Goal: Information Seeking & Learning: Check status

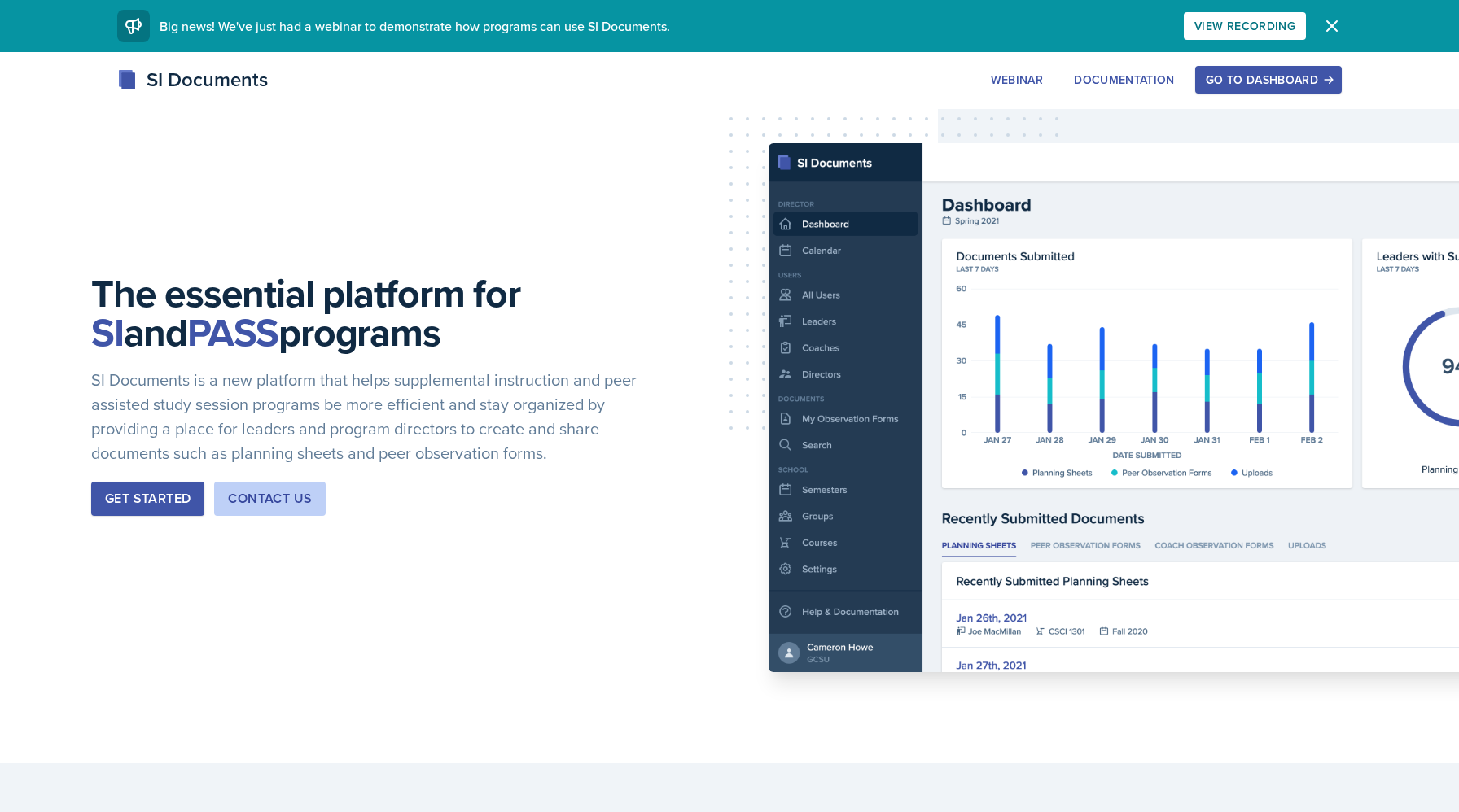
click at [1282, 80] on div "Go to Dashboard" at bounding box center [1269, 80] width 126 height 13
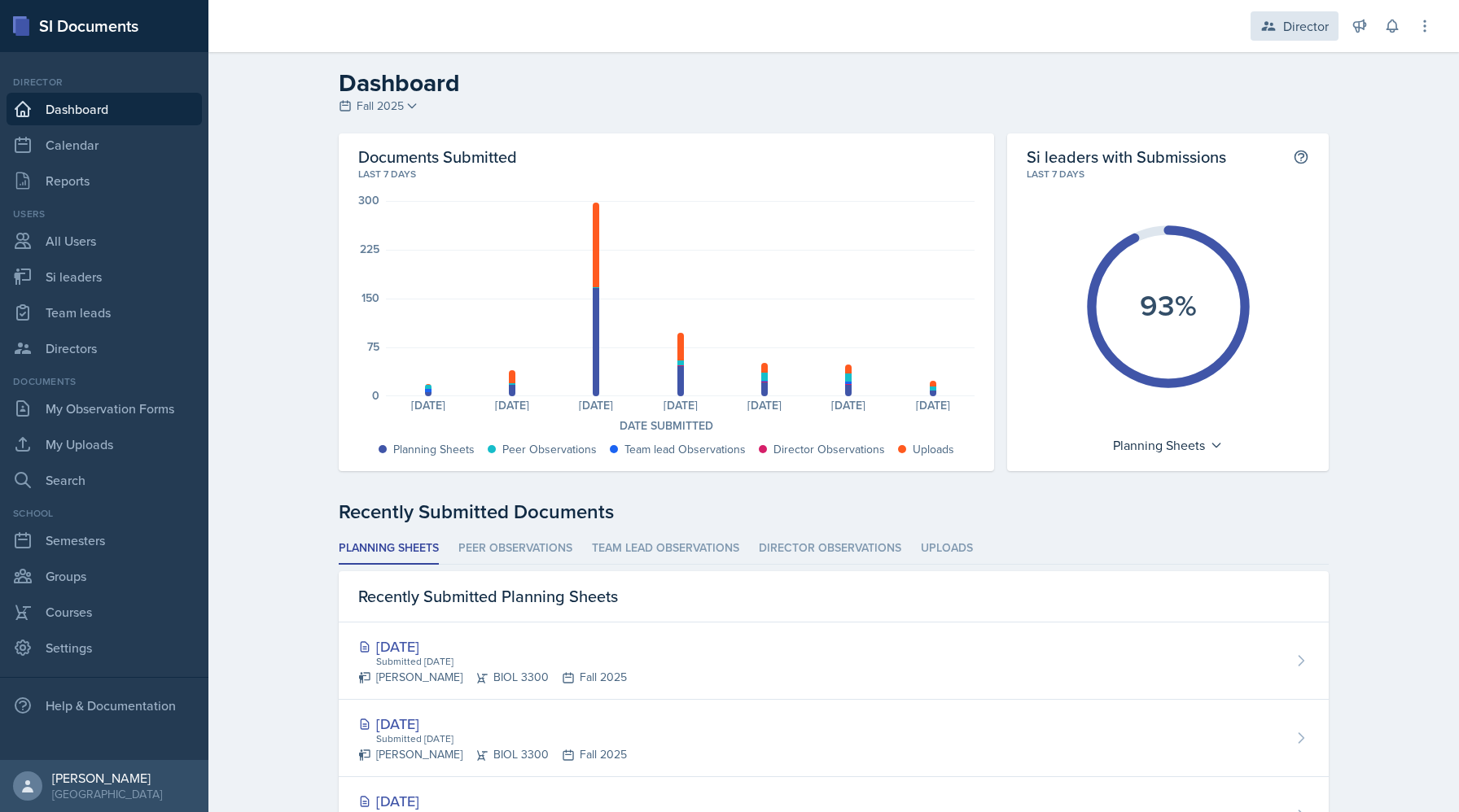
click at [1295, 25] on div "Director" at bounding box center [1306, 26] width 46 height 20
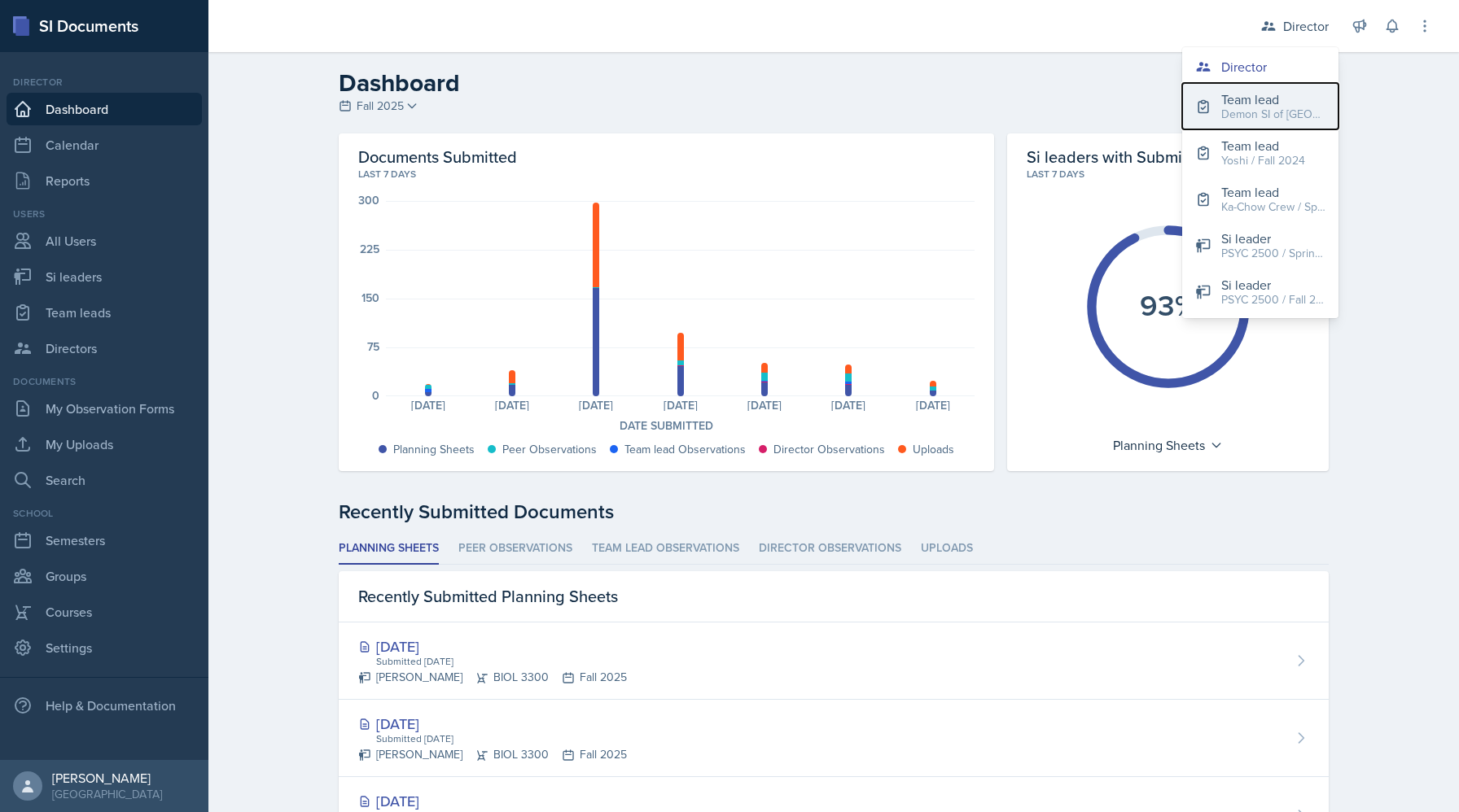
click at [1283, 109] on div "Demon SI of [GEOGRAPHIC_DATA] / Fall 2025" at bounding box center [1274, 114] width 105 height 17
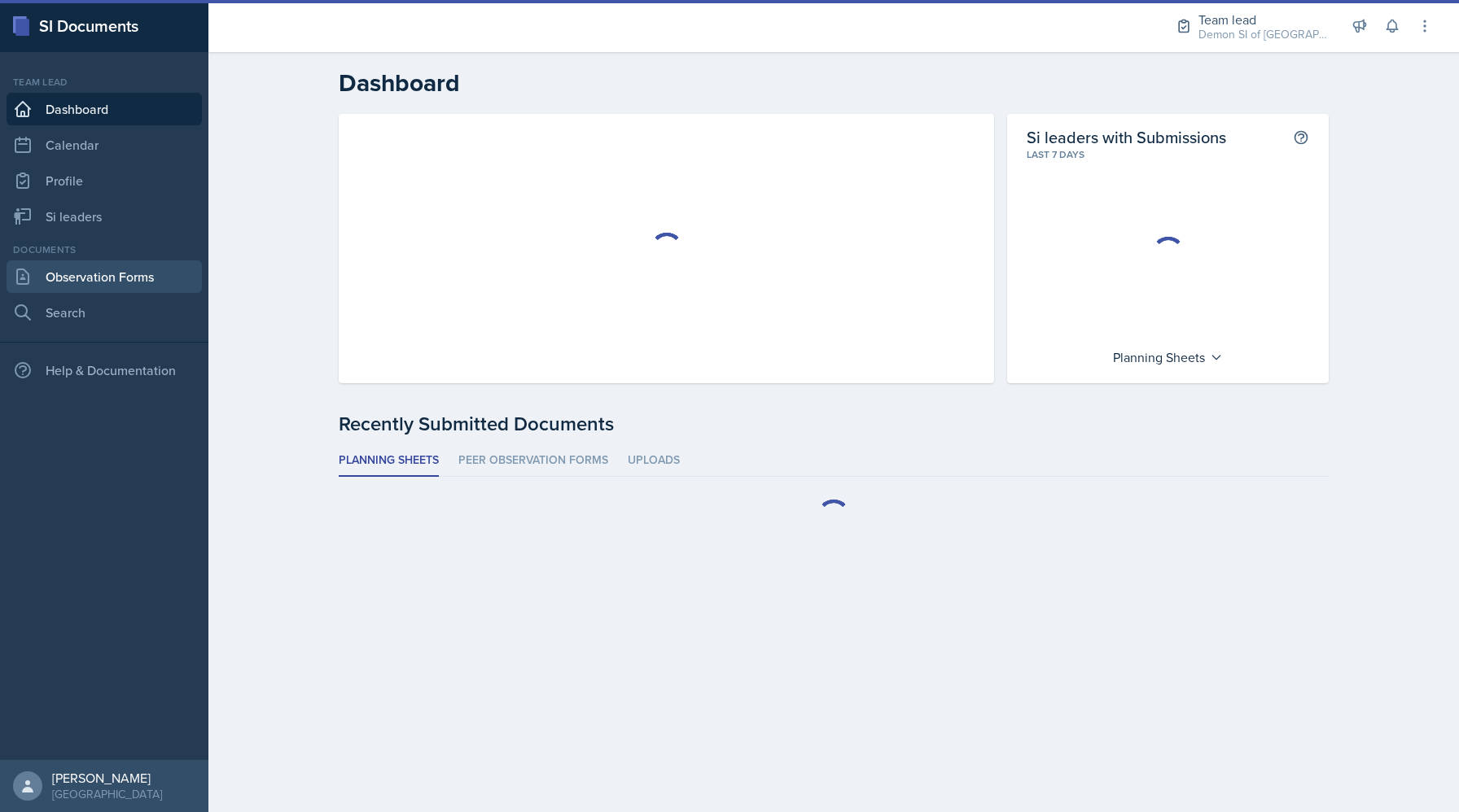
click at [122, 279] on link "Observation Forms" at bounding box center [104, 277] width 195 height 32
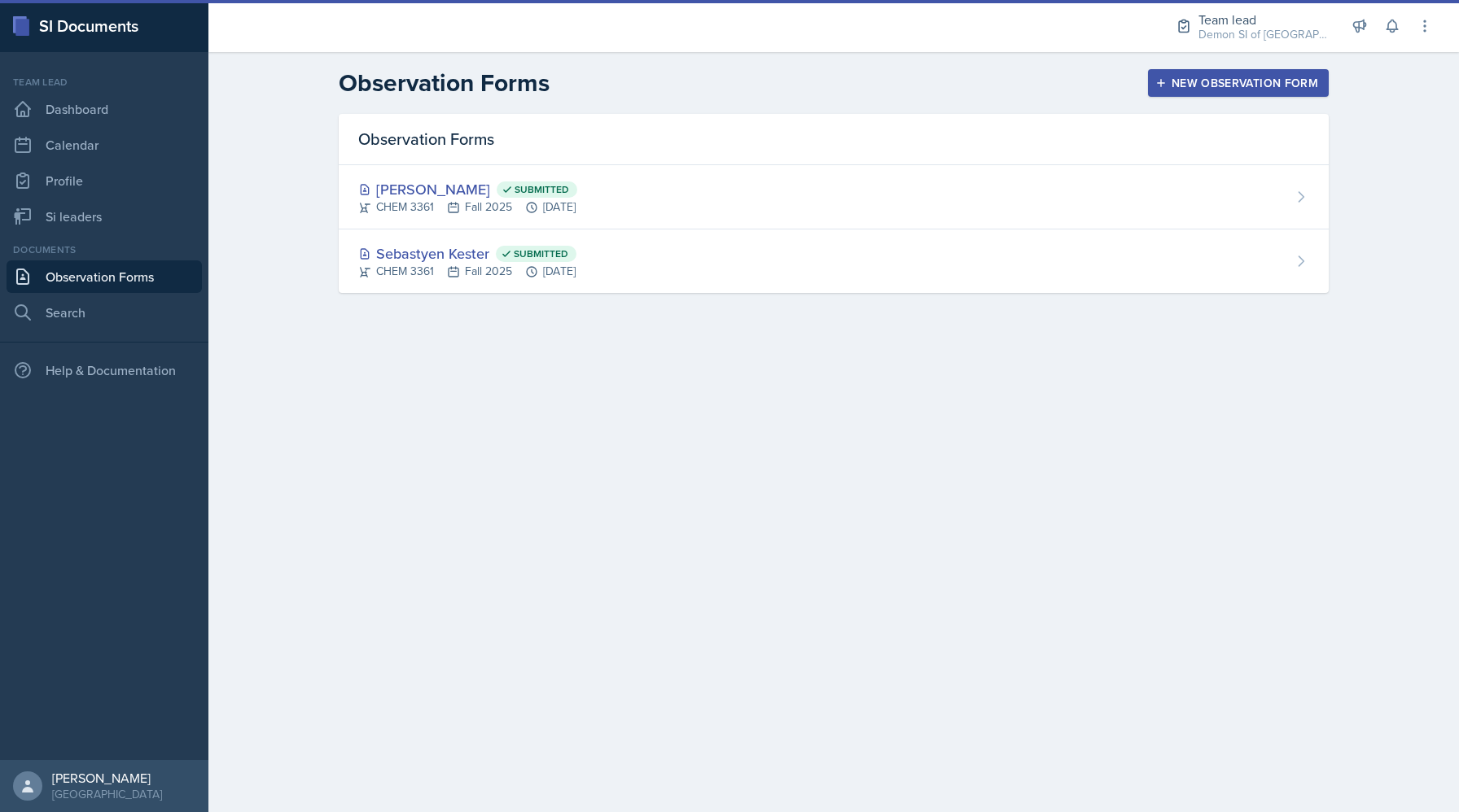
click at [1225, 70] on button "New Observation Form" at bounding box center [1238, 83] width 181 height 28
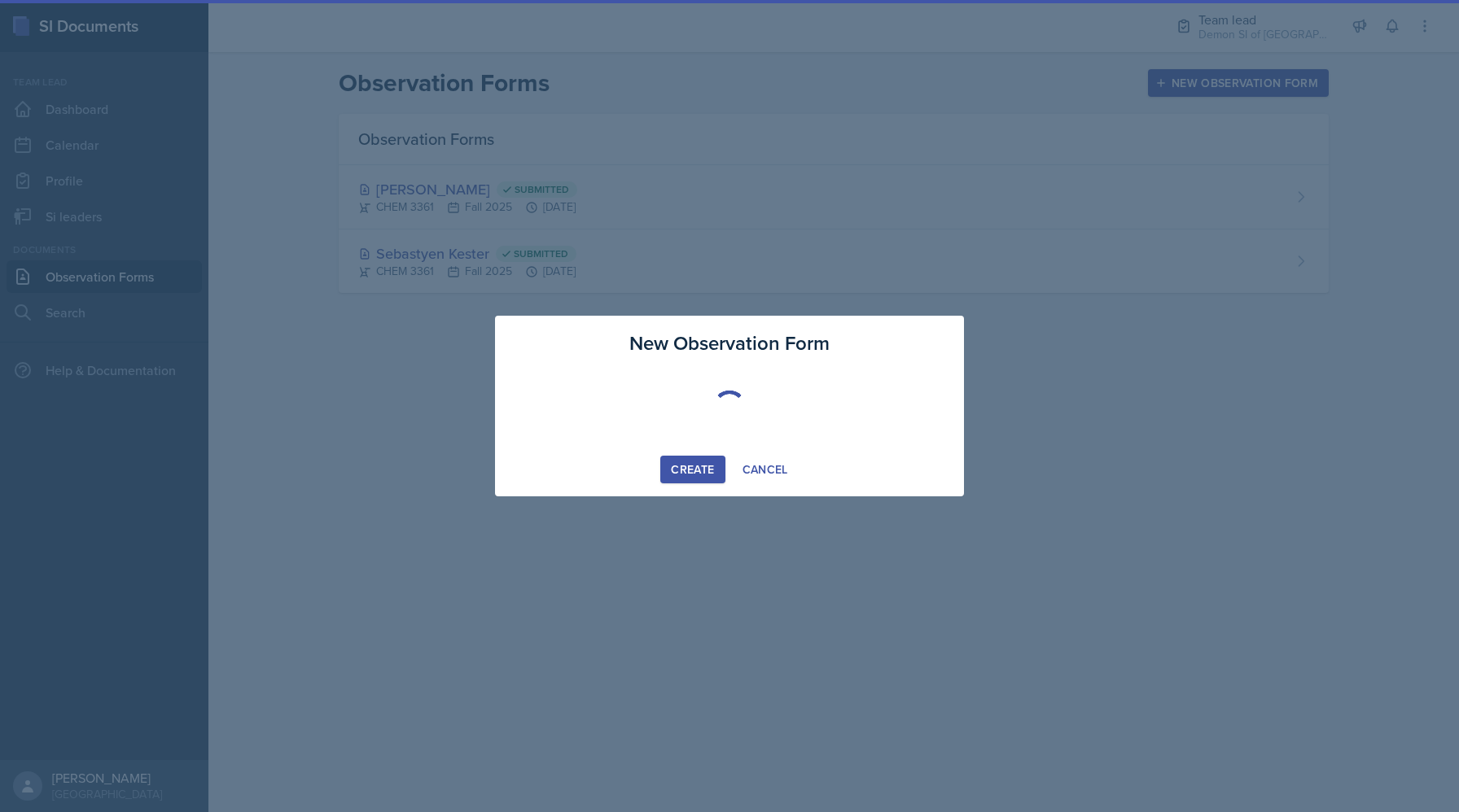
select select "30a858a4-a1ba-4eeb-a77e-fd8154f5f5b3"
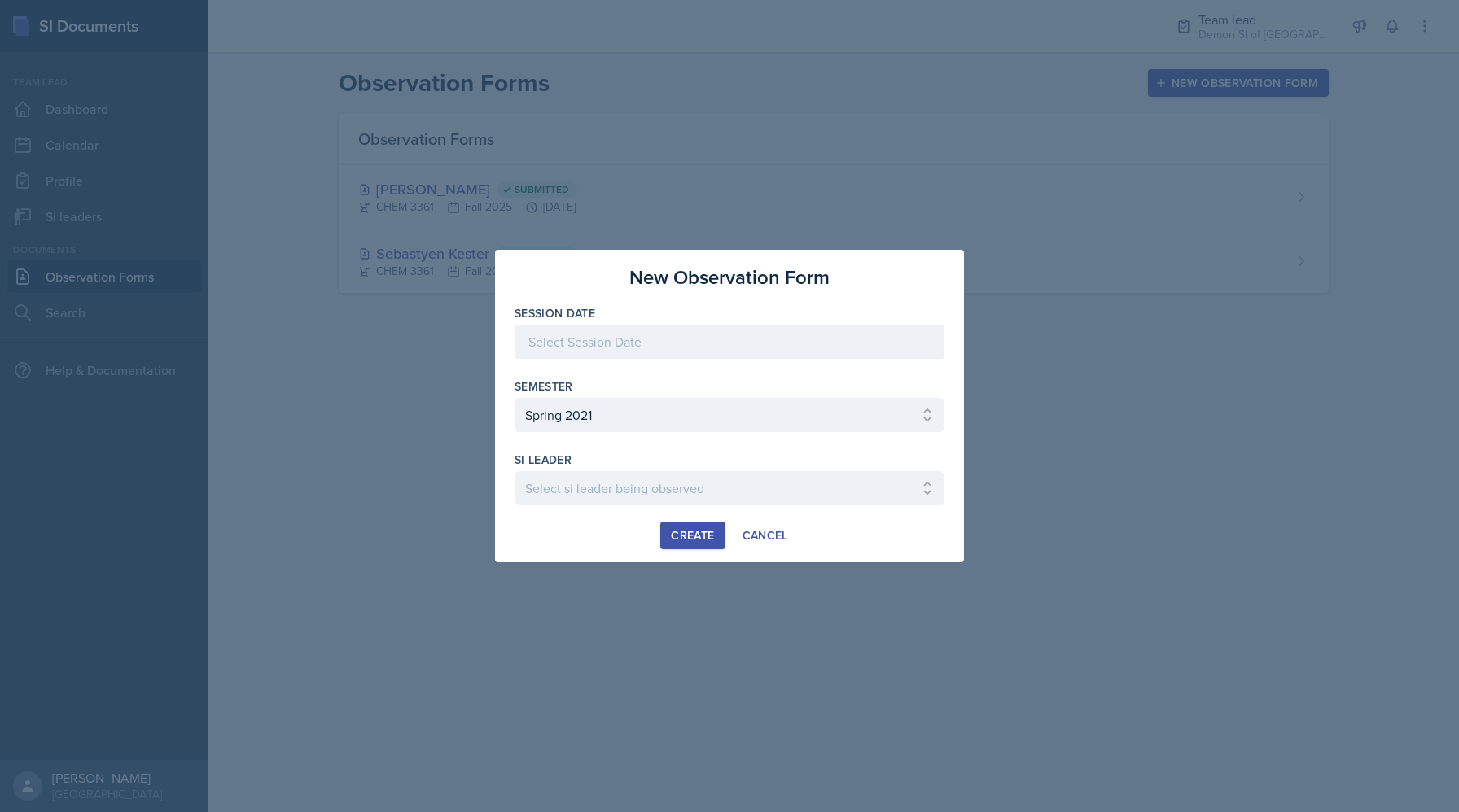
click at [600, 338] on div at bounding box center [730, 342] width 430 height 34
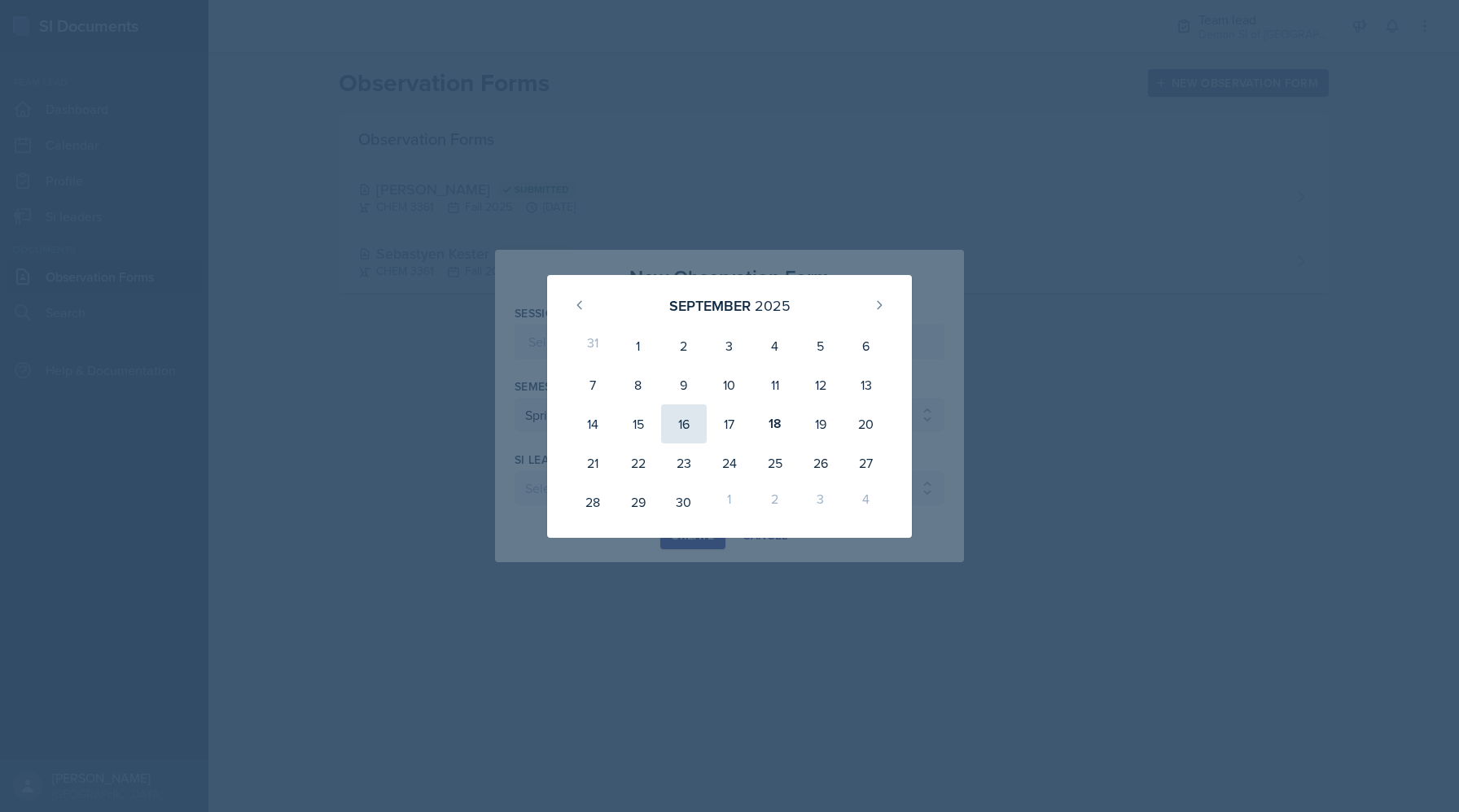
click at [688, 422] on div "16" at bounding box center [684, 423] width 46 height 39
type input "[DATE]"
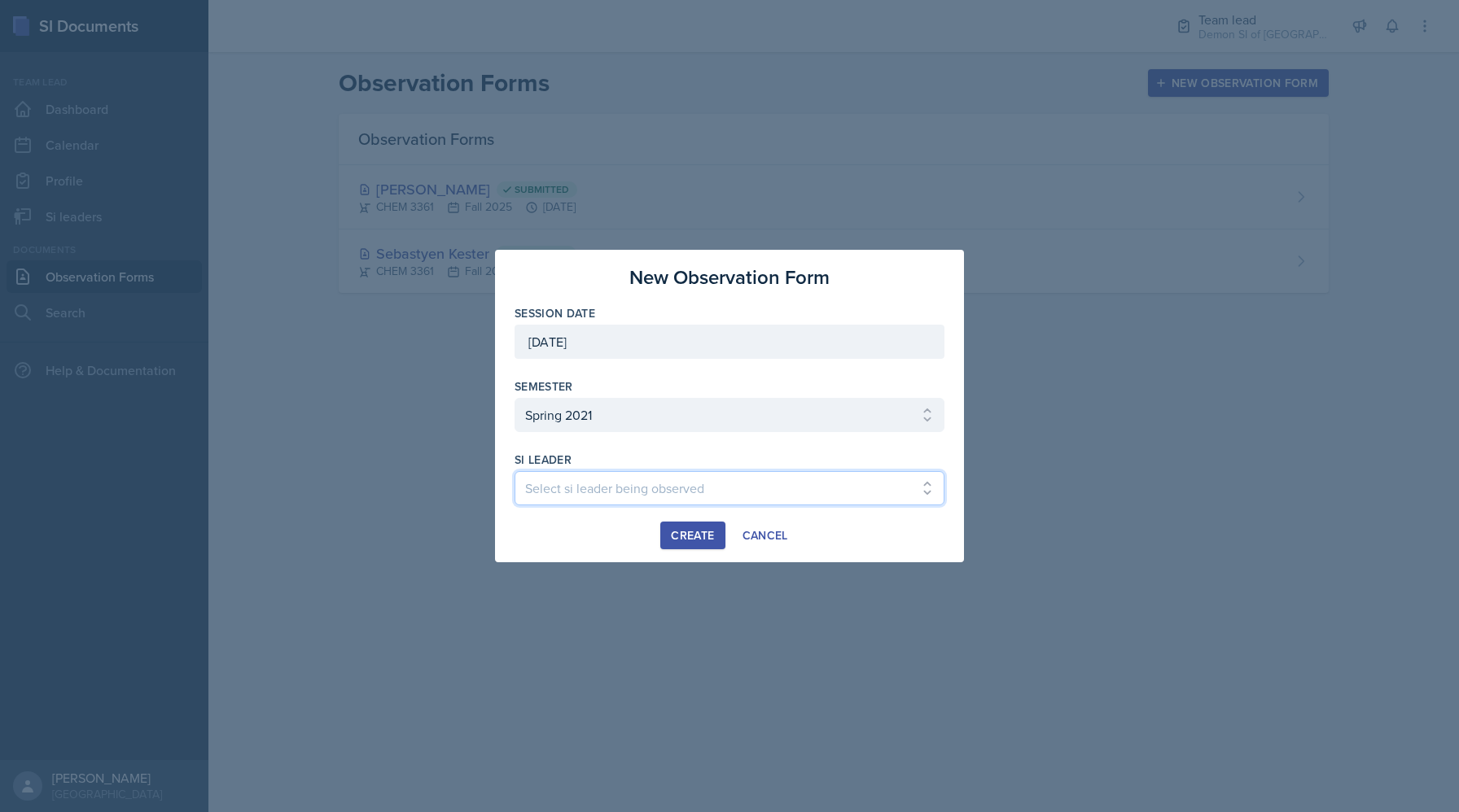
click at [699, 494] on select "Select si leader being observed Annalise Oestreich / ENGL 1101 / Team 1 Dik-dik…" at bounding box center [730, 489] width 430 height 34
select select "6734e70b-9309-4245-b6ac-dd70b1dbe33c"
click at [515, 472] on select "Select si leader being observed Annalise Oestreich / ENGL 1101 / Team 1 Dik-dik…" at bounding box center [730, 489] width 430 height 34
click at [843, 474] on select "Select si leader being observed Annalise Oestreich / ENGL 1101 / Team 1 Dik-dik…" at bounding box center [730, 489] width 430 height 34
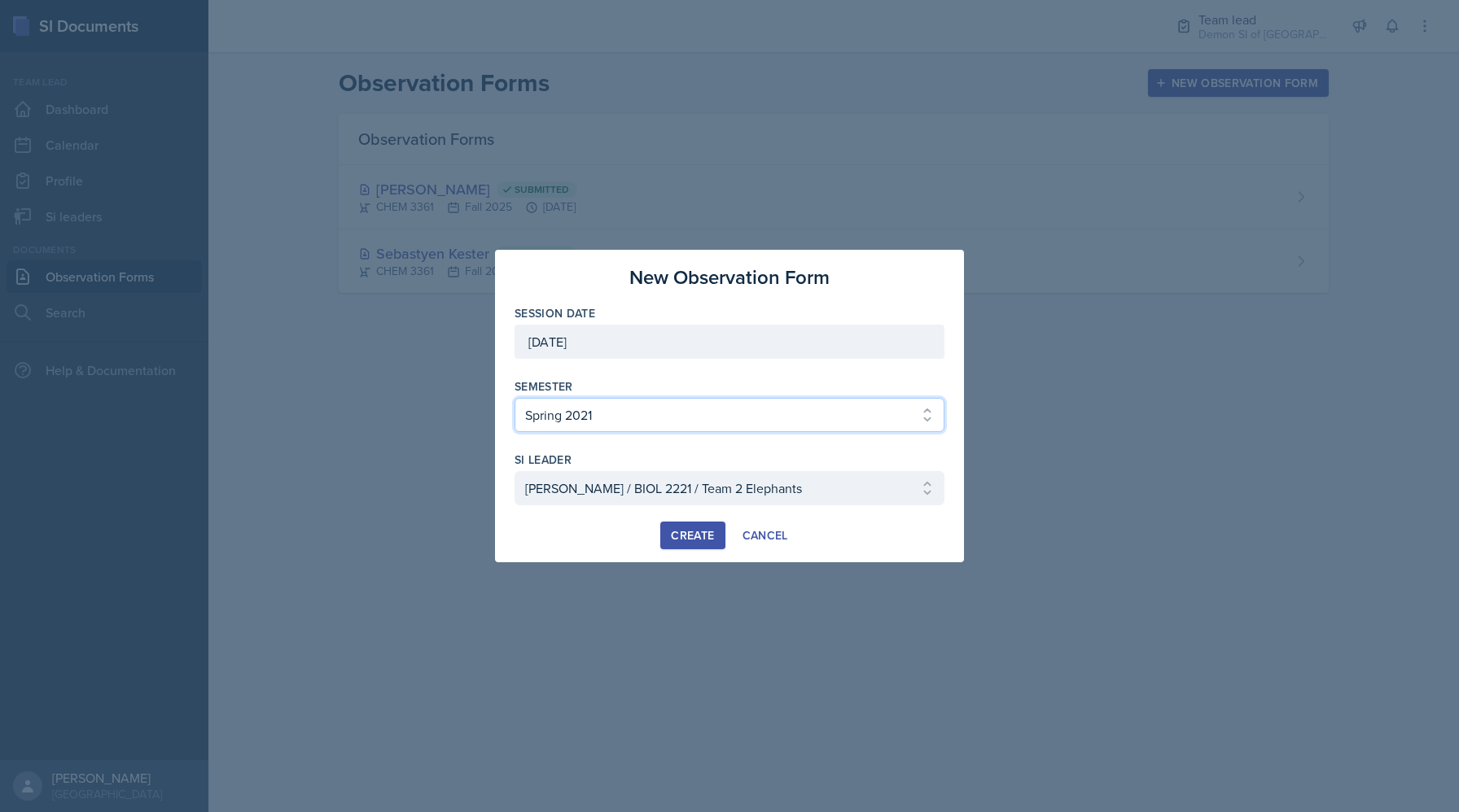
click at [813, 416] on select "Select semester All Spring 2021 Summer 2021 Spring 2022 Fall 2020 Fall 2021 Fal…" at bounding box center [730, 416] width 430 height 34
click at [515, 398] on select "Select semester All Spring 2021 Summer 2021 Spring 2022 Fall 2020 Fall 2021 Fal…" at bounding box center [730, 416] width 430 height 34
click at [731, 418] on select "Select semester All Spring 2021 Summer 2021 Spring 2022 Fall 2020 Fall 2021 Fal…" at bounding box center [730, 416] width 430 height 34
select select "2bed604d-1099-4043-b1bc-2365e8740244"
click at [515, 398] on select "Select semester All Spring 2021 Summer 2021 Spring 2022 Fall 2020 Fall 2021 Fal…" at bounding box center [730, 416] width 430 height 34
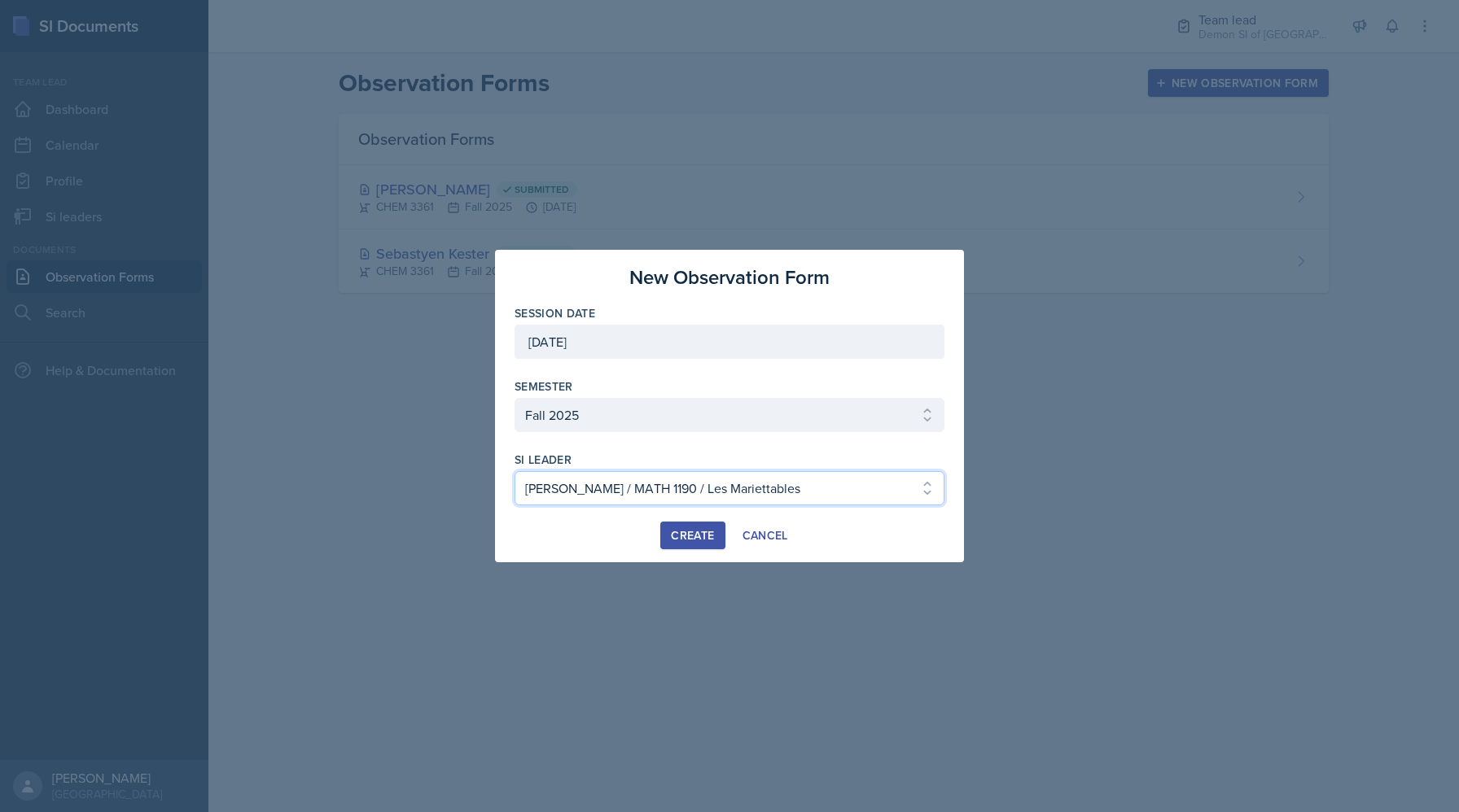
click at [793, 481] on select "Select si leader being observed Aditya Chauhan / MATH 1190 / Les Mariettables A…" at bounding box center [730, 489] width 430 height 34
click at [810, 473] on select "Select si leader being observed Aditya Chauhan / MATH 1190 / Les Mariettables A…" at bounding box center [730, 489] width 430 height 34
select select "fe970cc9-fc68-46af-8d8a-63a8921800f0"
click at [515, 472] on select "Select si leader being observed Aditya Chauhan / MATH 1190 / Les Mariettables A…" at bounding box center [730, 489] width 430 height 34
click at [698, 526] on button "Create" at bounding box center [692, 535] width 65 height 28
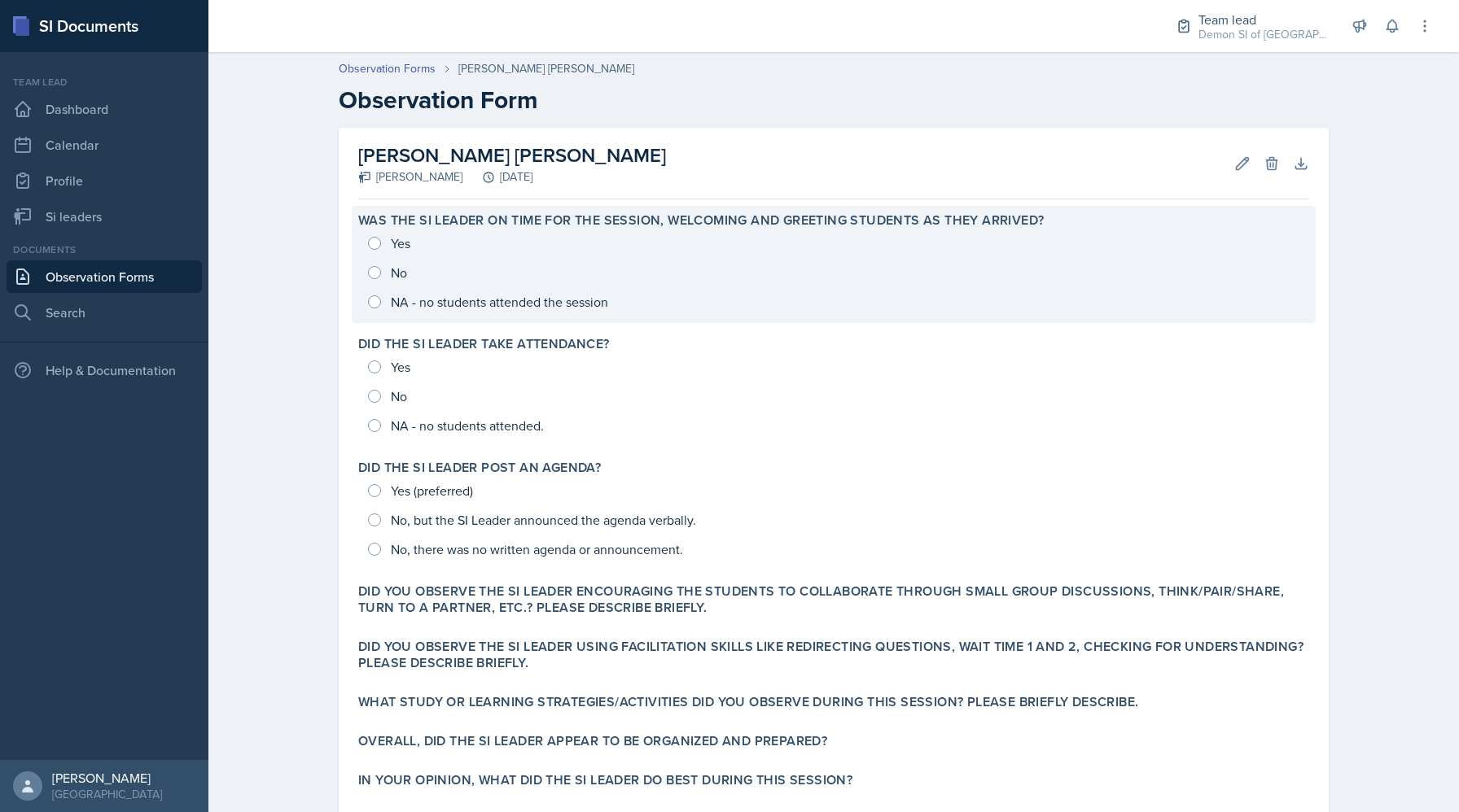
click at [441, 245] on div "Yes No NA - no students attended the session" at bounding box center [834, 273] width 951 height 87
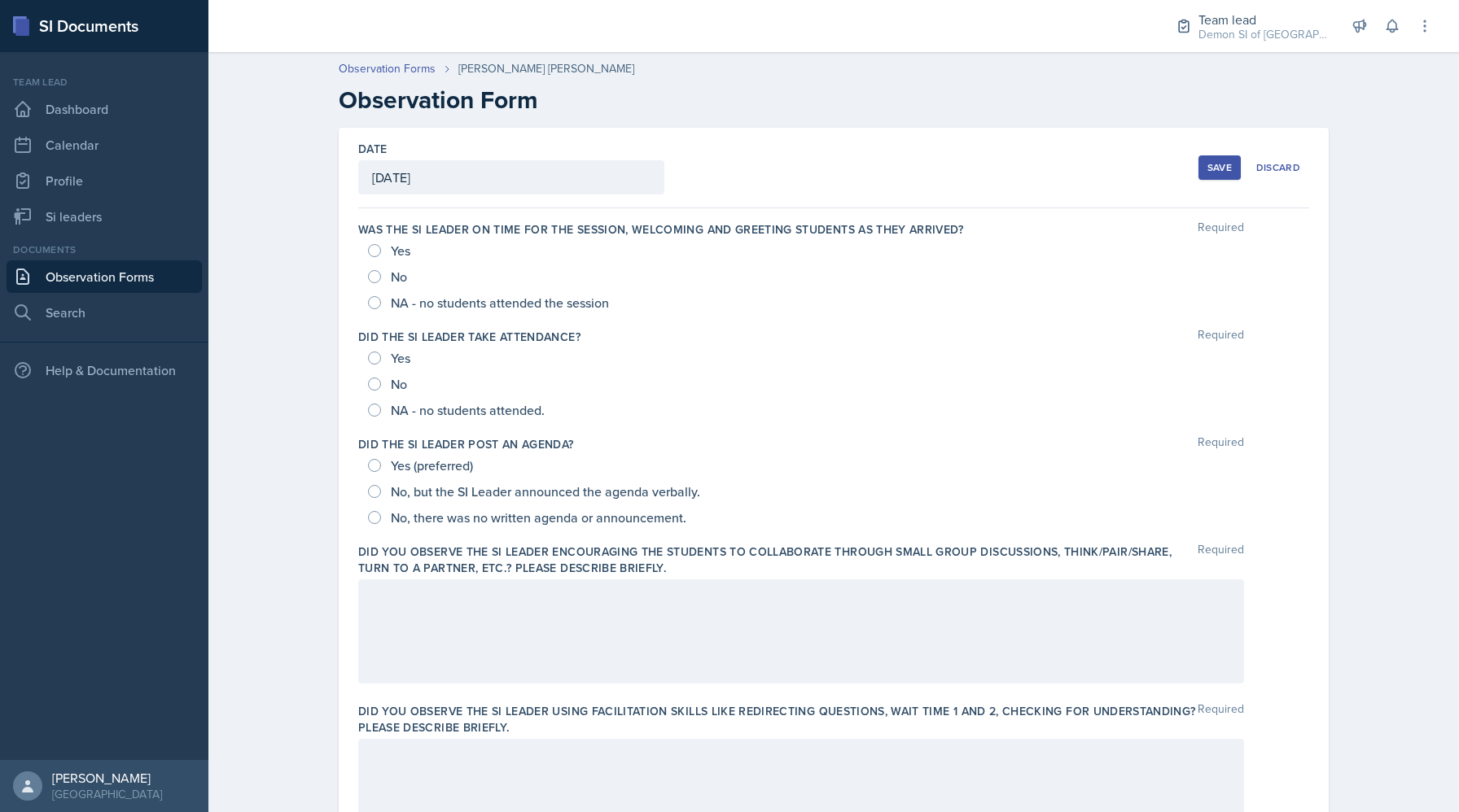
click at [410, 353] on span "Yes" at bounding box center [400, 358] width 20 height 16
click at [381, 353] on input "Yes" at bounding box center [375, 358] width 13 height 13
radio input "true"
click at [433, 463] on span "Yes (preferred)" at bounding box center [432, 465] width 82 height 16
click at [381, 463] on input "Yes (preferred)" at bounding box center [375, 466] width 13 height 13
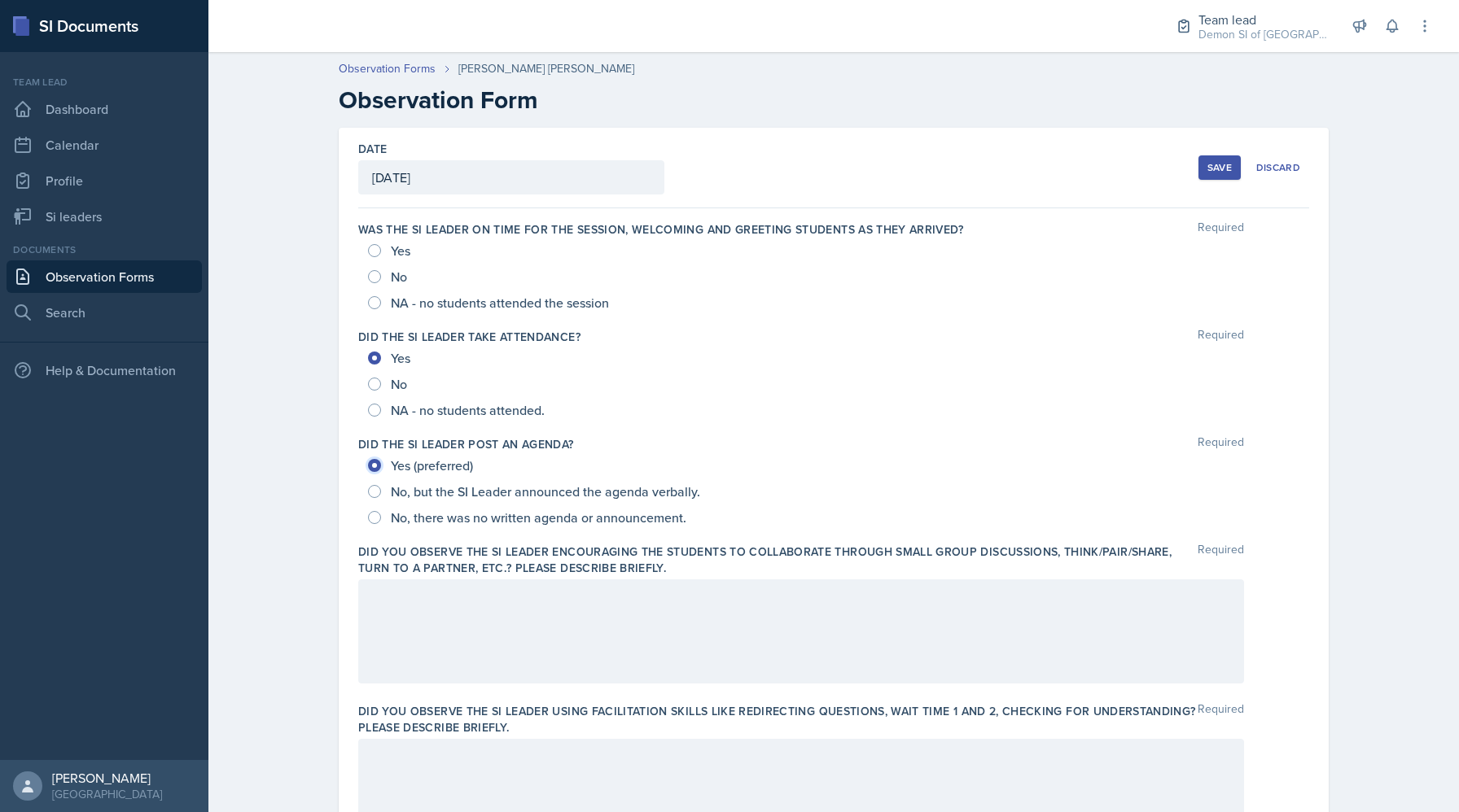
radio input "true"
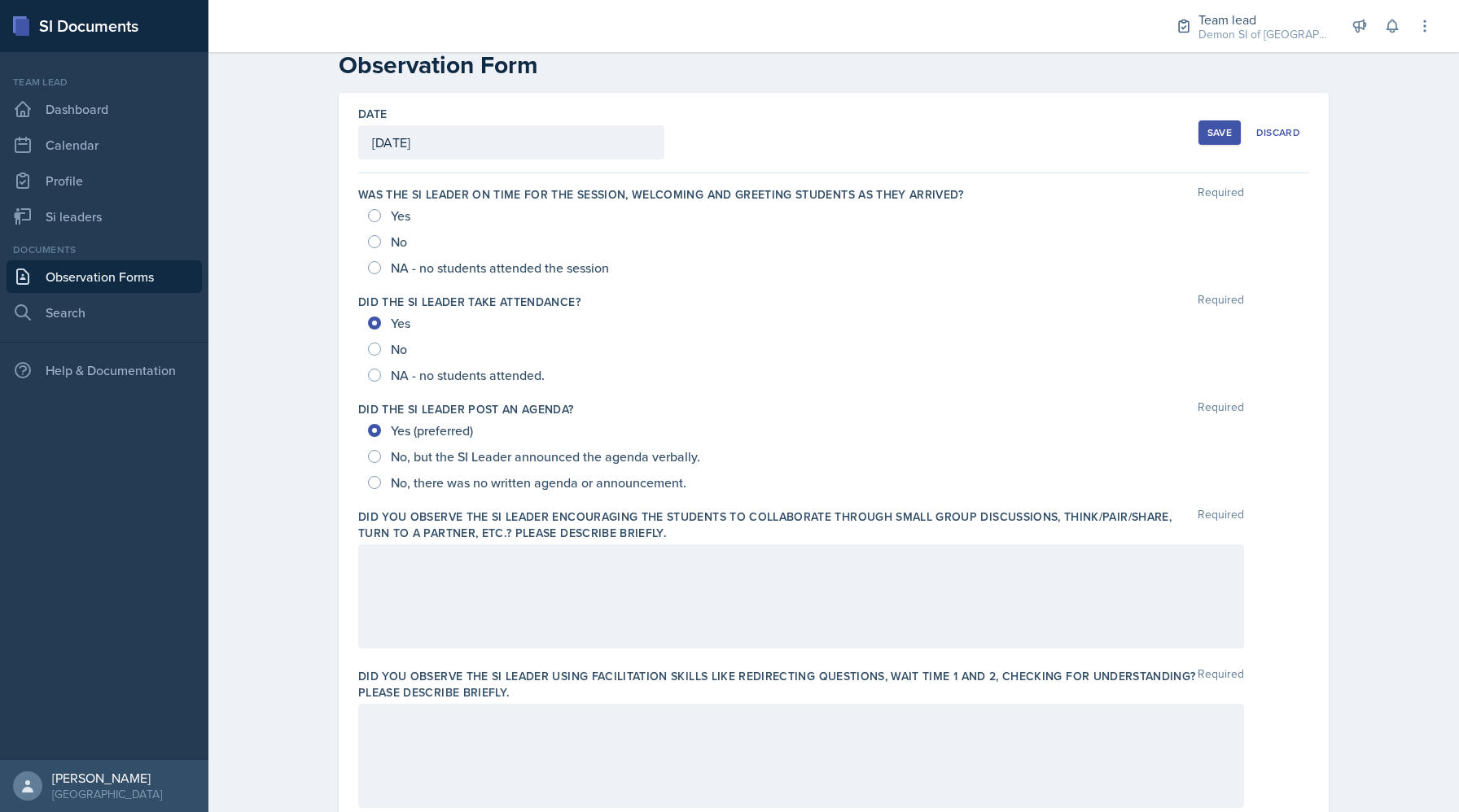
click at [489, 619] on div at bounding box center [801, 597] width 885 height 105
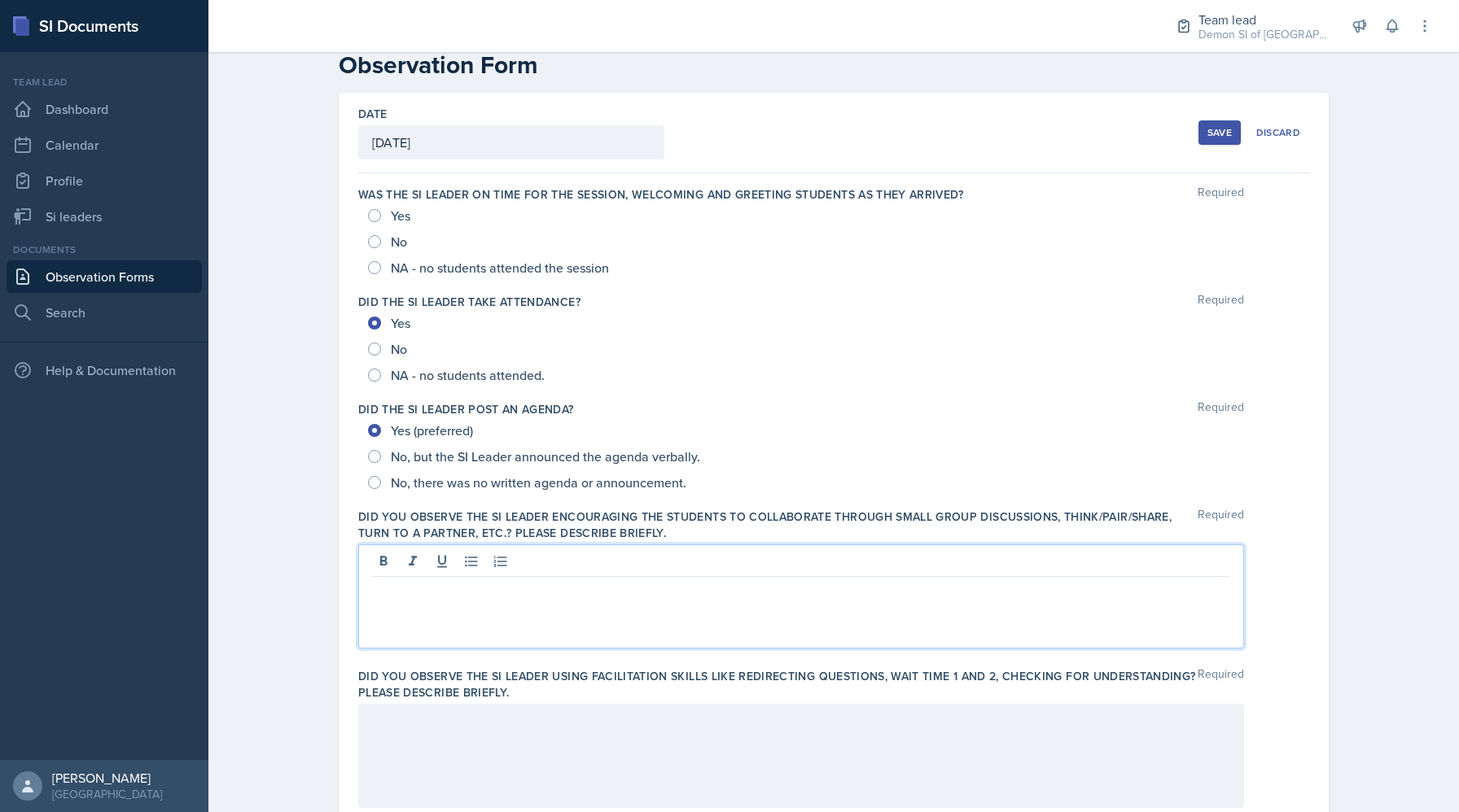
scroll to position [64, 0]
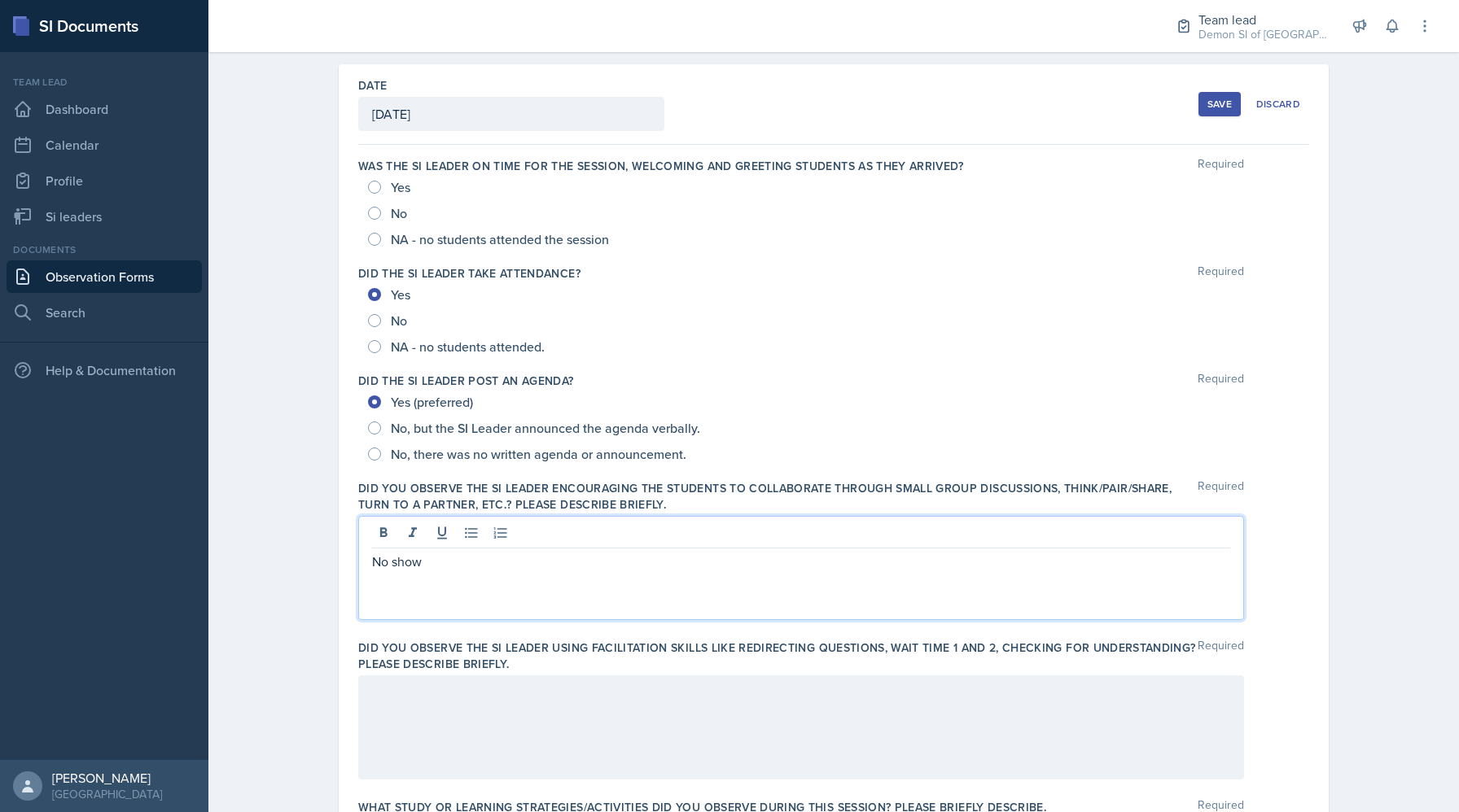
click at [549, 731] on div at bounding box center [801, 728] width 885 height 105
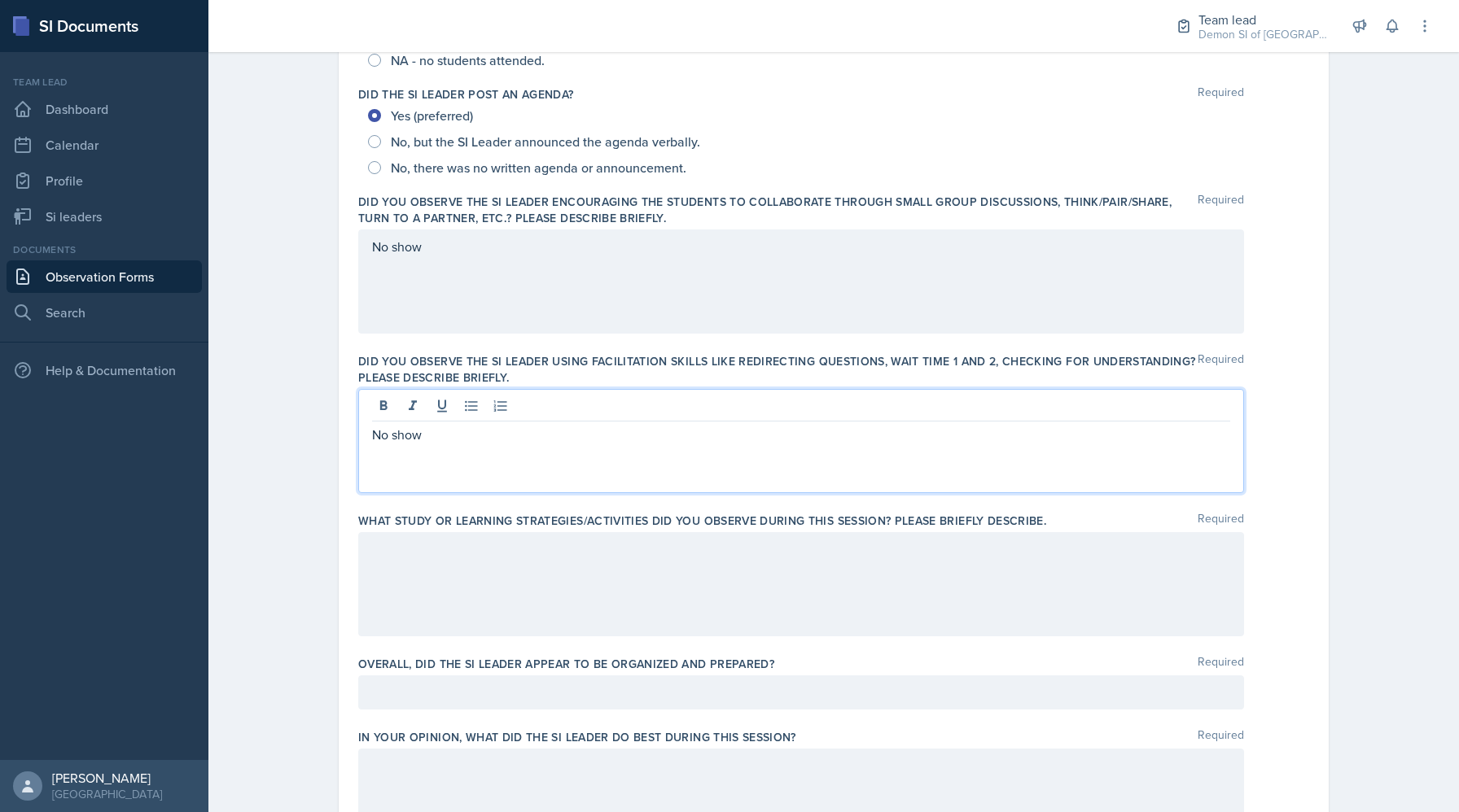
click at [499, 551] on p at bounding box center [801, 550] width 858 height 20
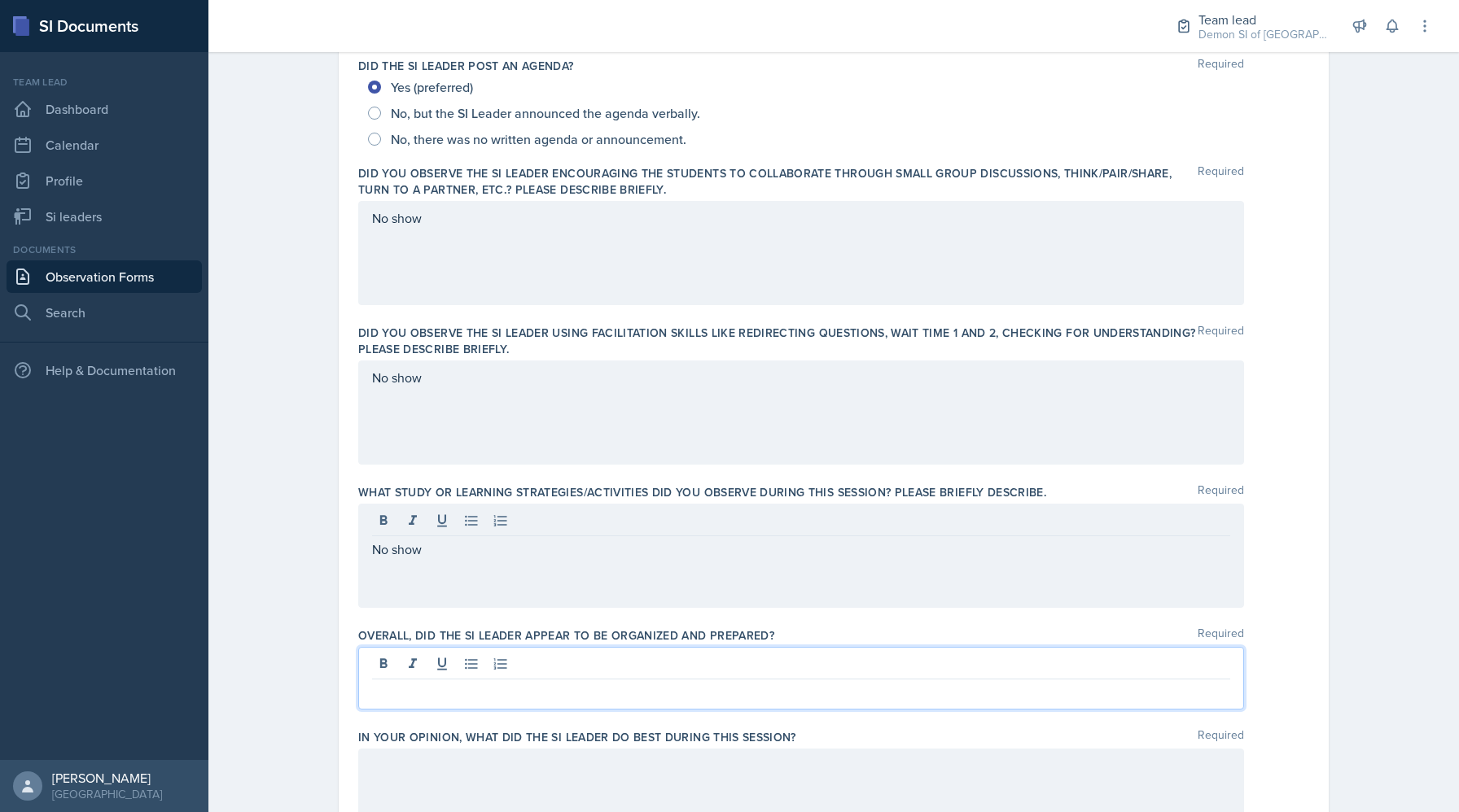
click at [457, 667] on div at bounding box center [801, 679] width 885 height 63
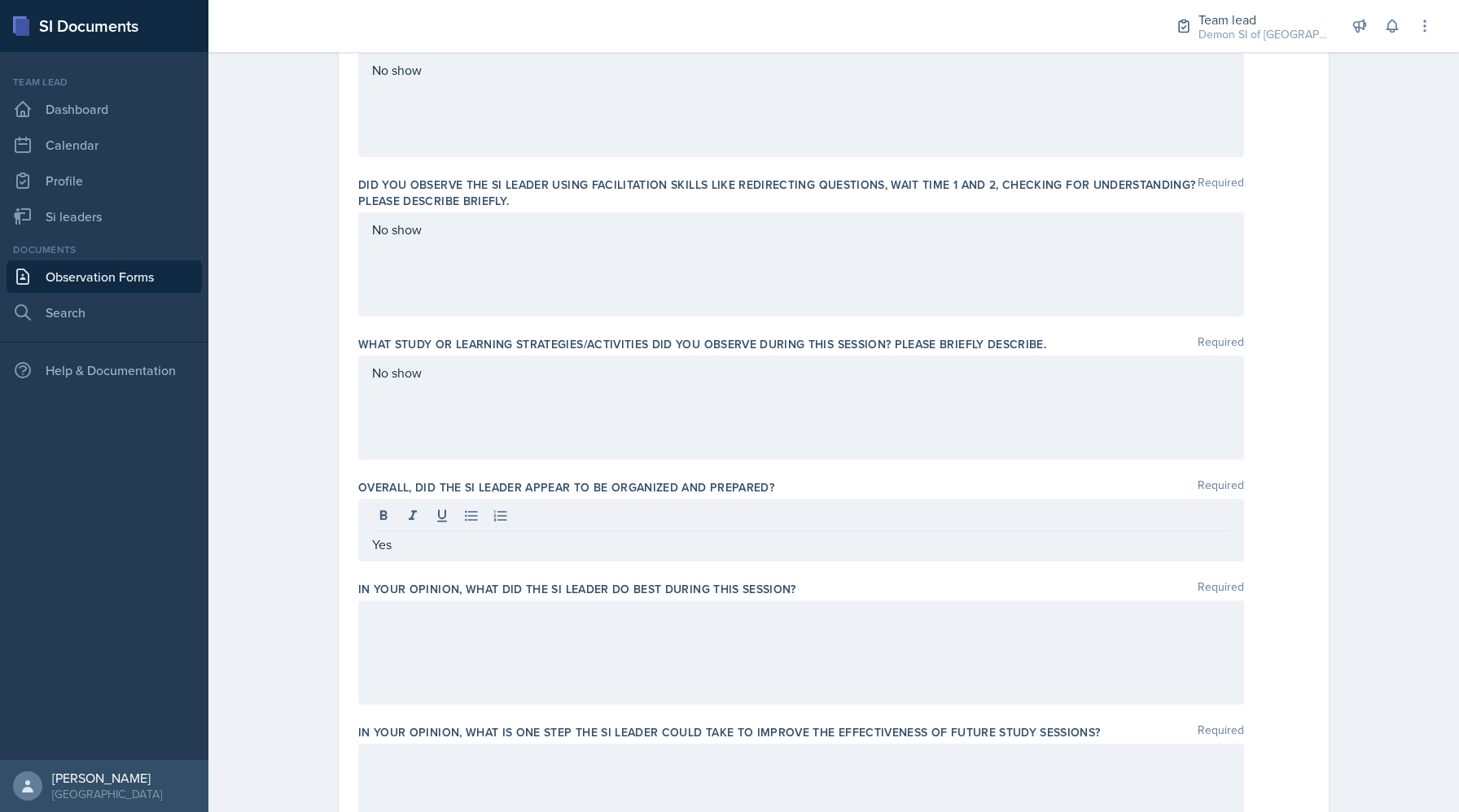
click at [483, 628] on div at bounding box center [801, 653] width 885 height 105
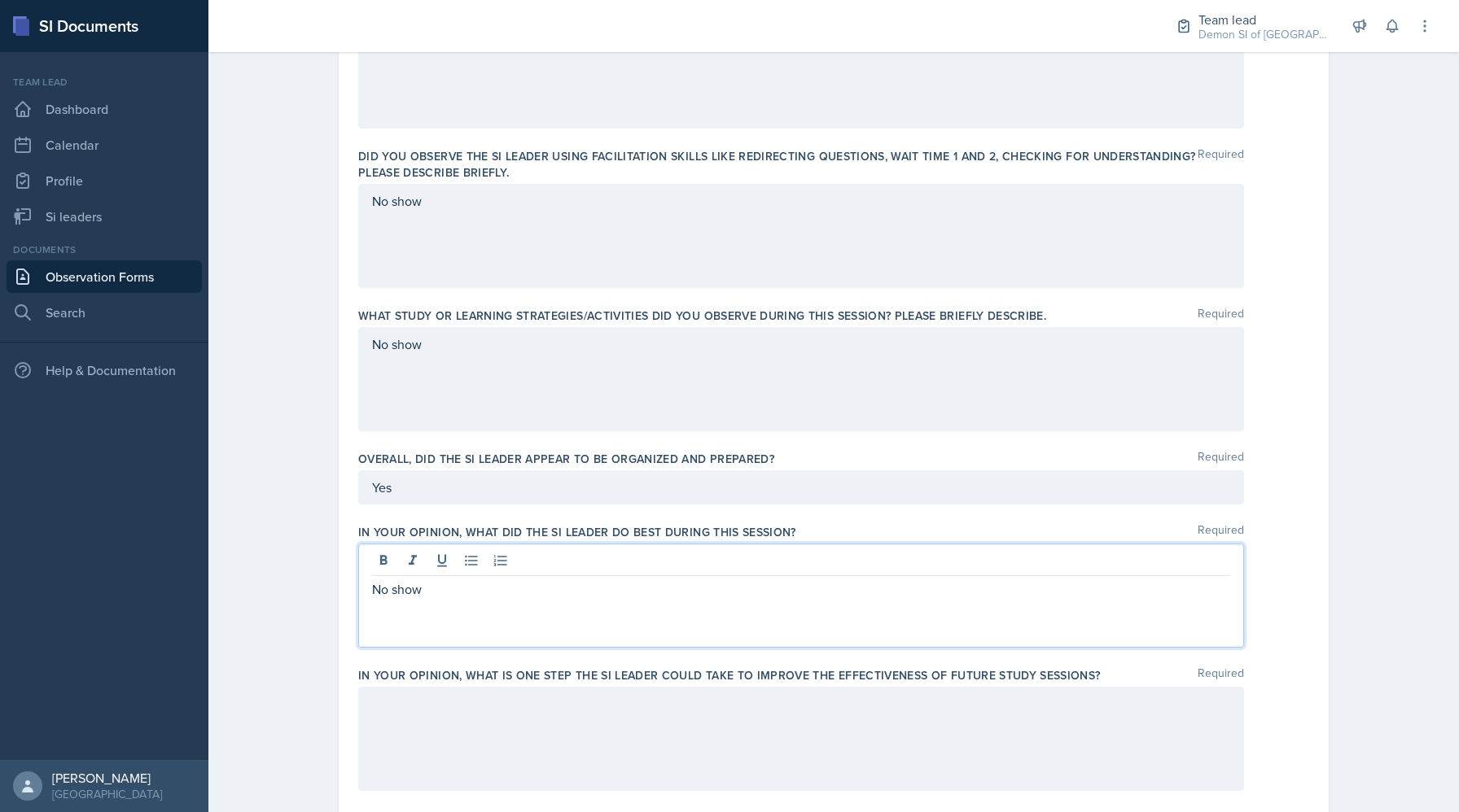
click at [461, 751] on div at bounding box center [801, 740] width 885 height 105
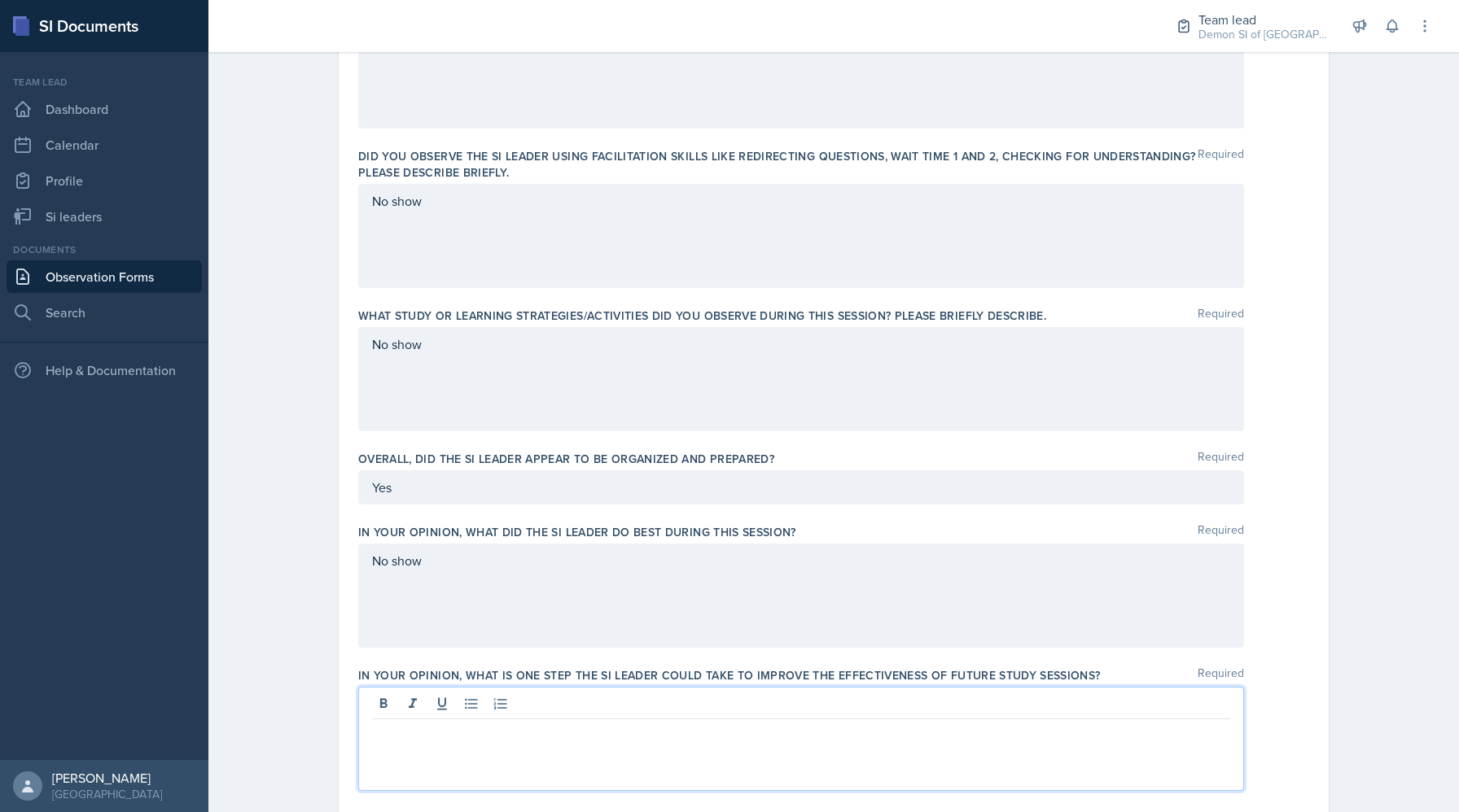
scroll to position [584, 0]
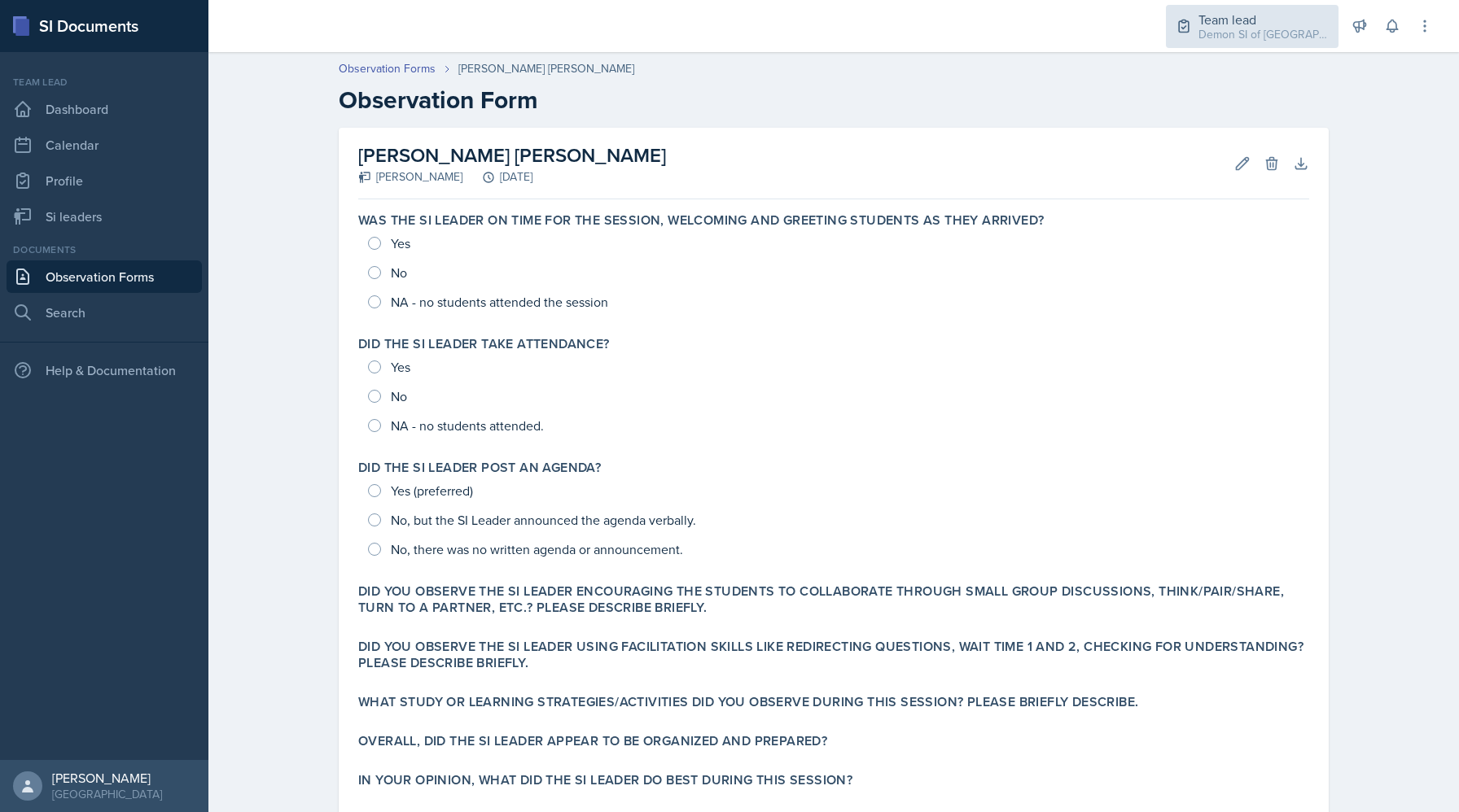
click at [1254, 7] on div "Team lead Demon SI of Fleet Street / Fall 2025" at bounding box center [1252, 26] width 172 height 43
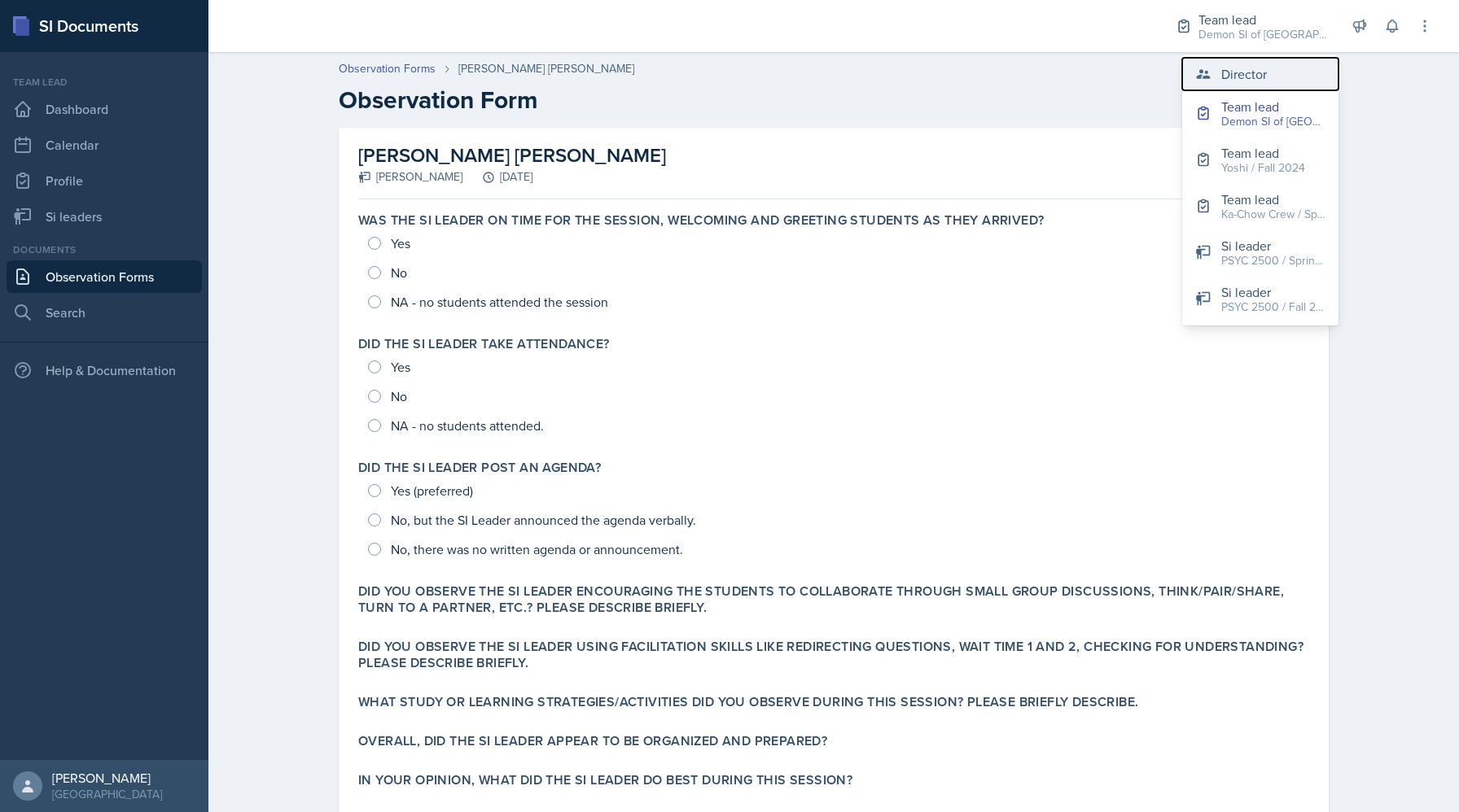
click at [1232, 86] on button "Director" at bounding box center [1260, 74] width 156 height 32
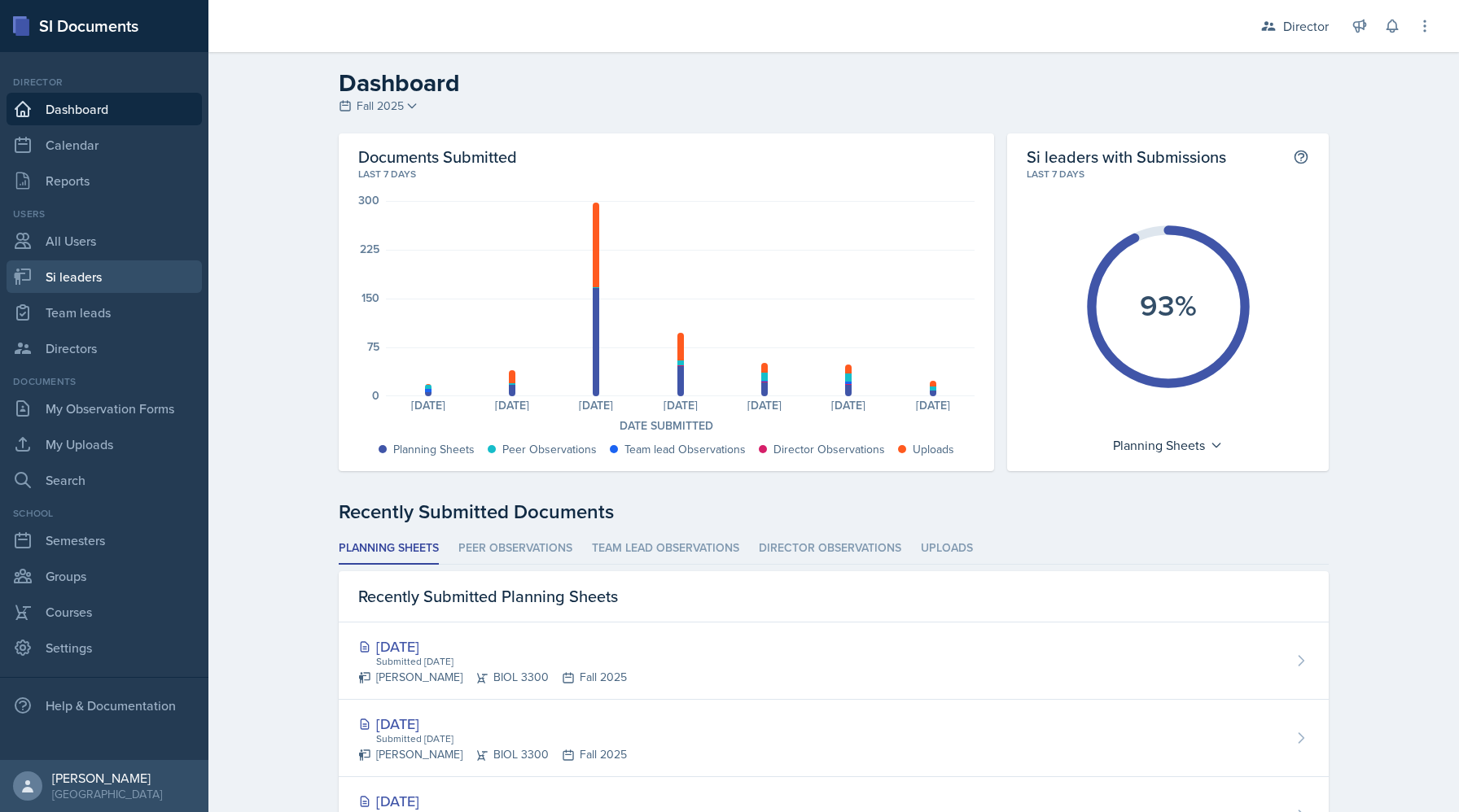
click at [88, 274] on link "Si leaders" at bounding box center [104, 277] width 195 height 32
select select "2bed604d-1099-4043-b1bc-2365e8740244"
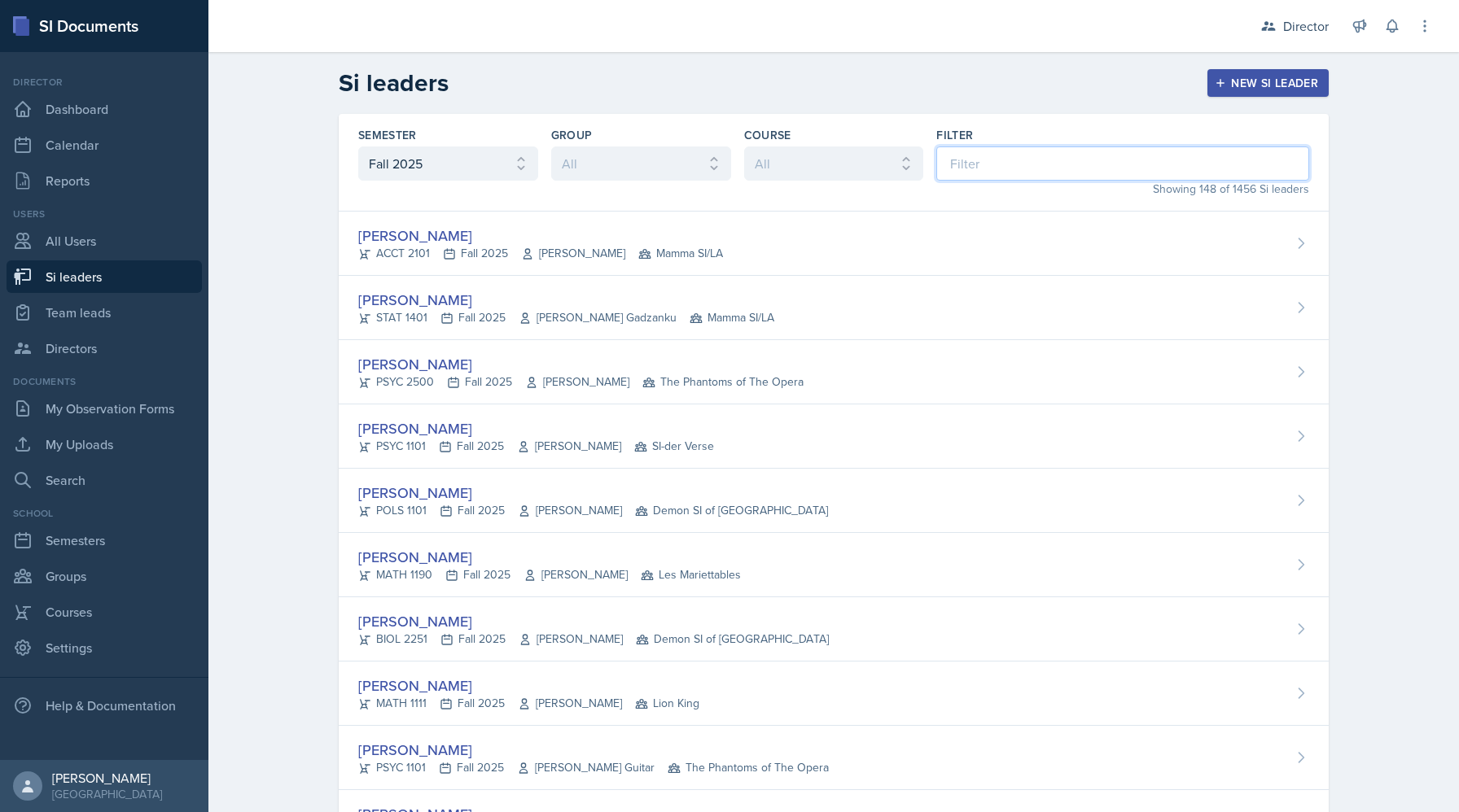
click at [1118, 165] on input at bounding box center [1122, 164] width 373 height 34
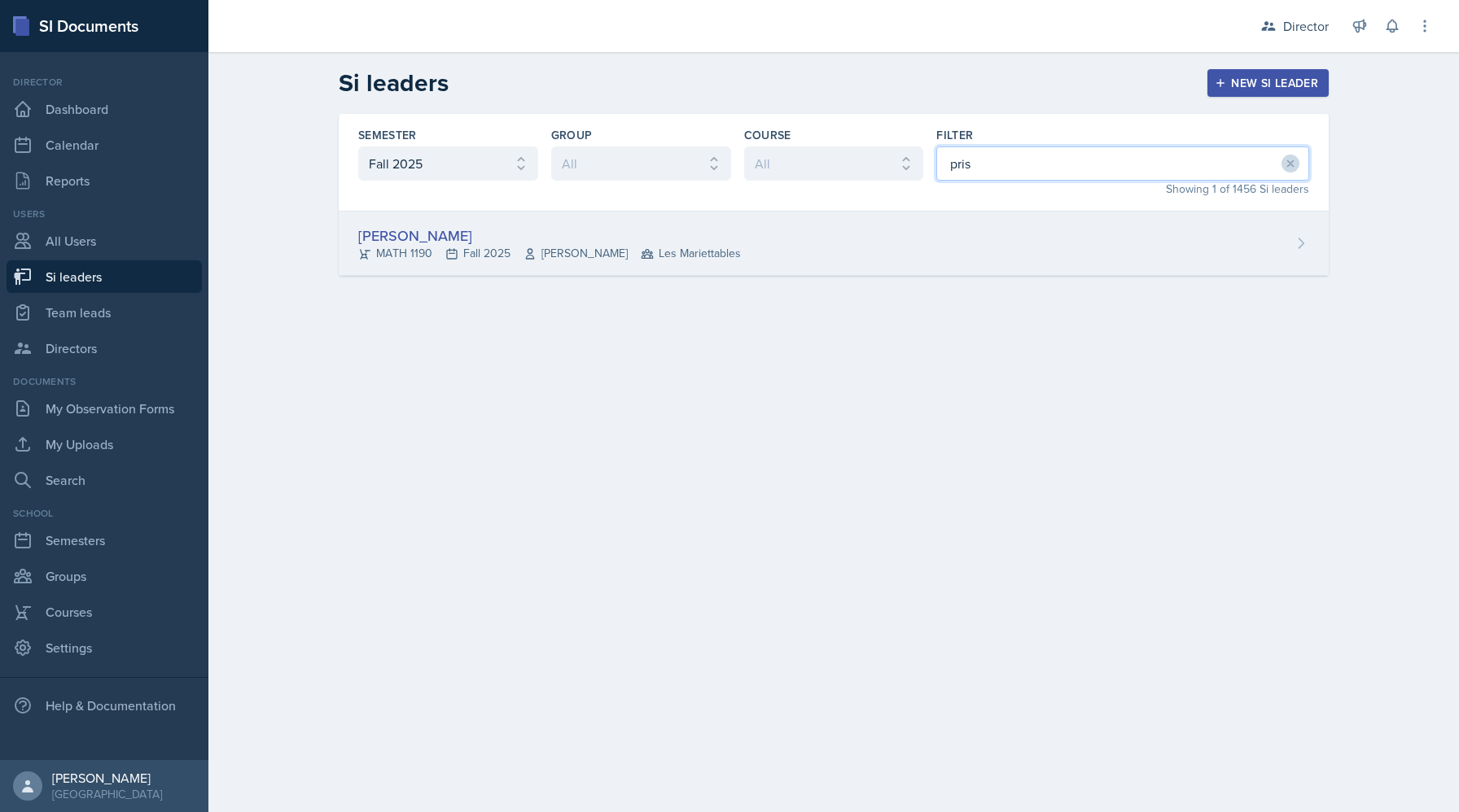
type input "pris"
click at [936, 246] on div "Prisca Andoh MATH 1190 Fall 2025 Neda Yazdianpour Les Mariettables" at bounding box center [833, 244] width 990 height 65
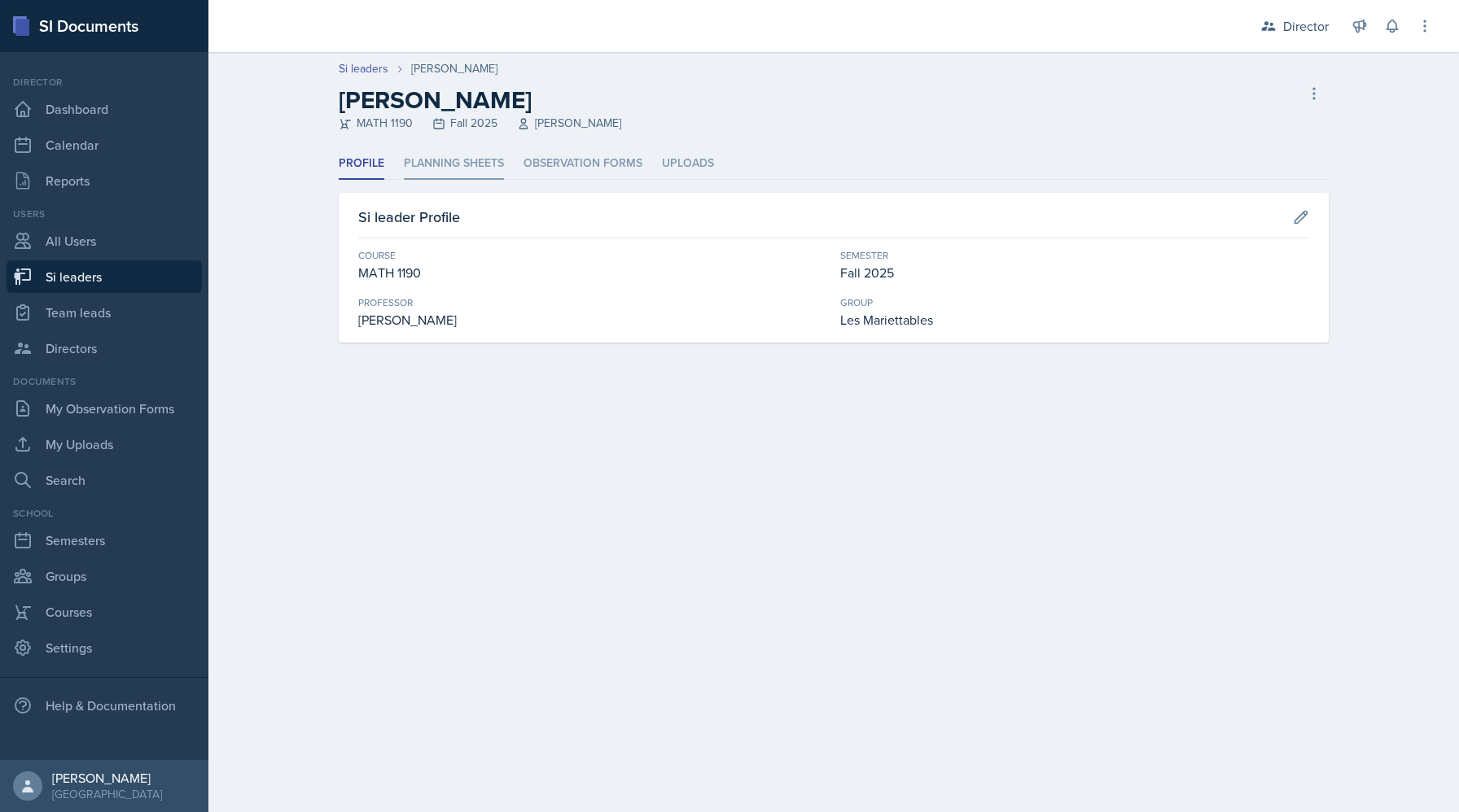
click at [447, 173] on li "Planning Sheets" at bounding box center [454, 164] width 100 height 31
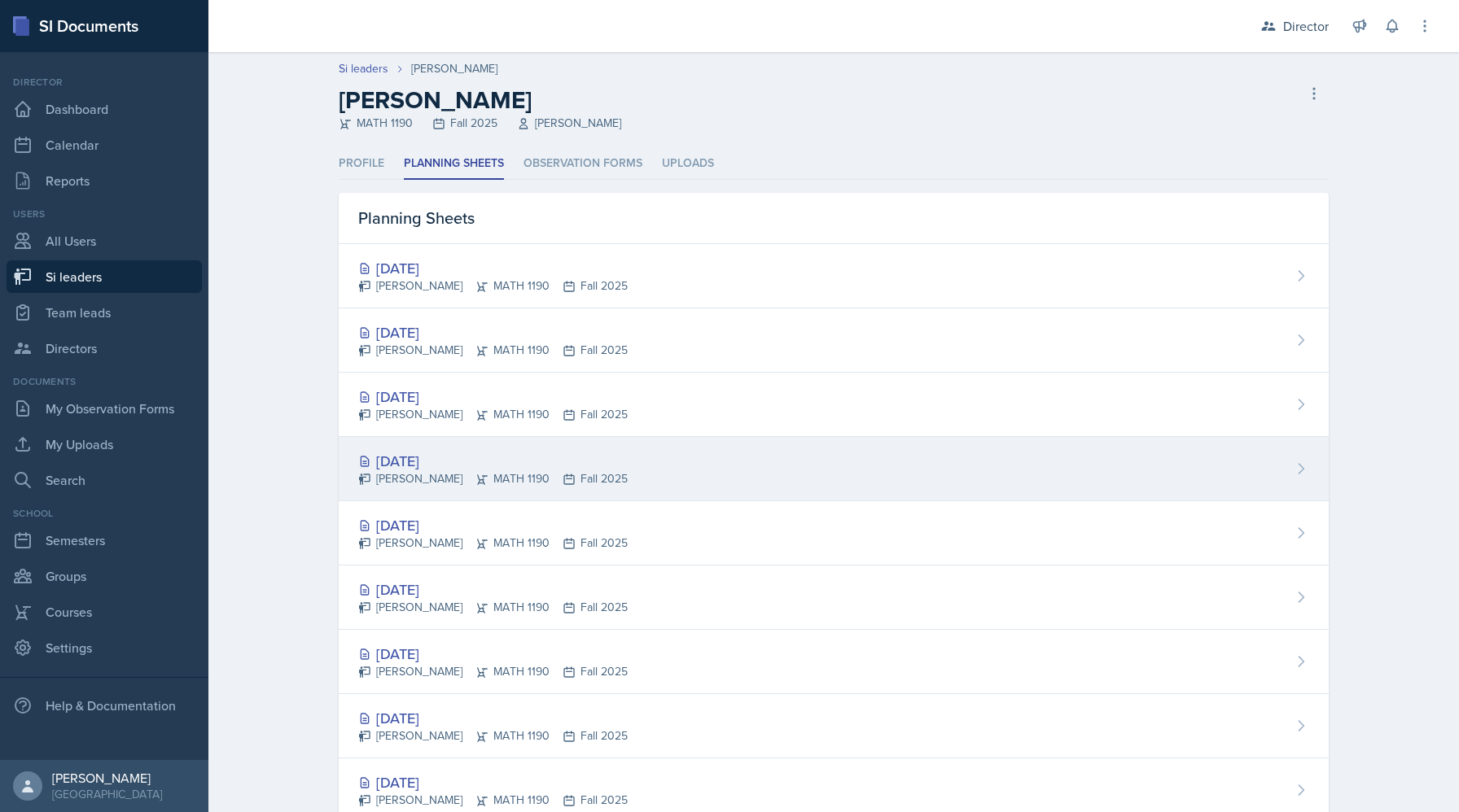
scroll to position [25, 0]
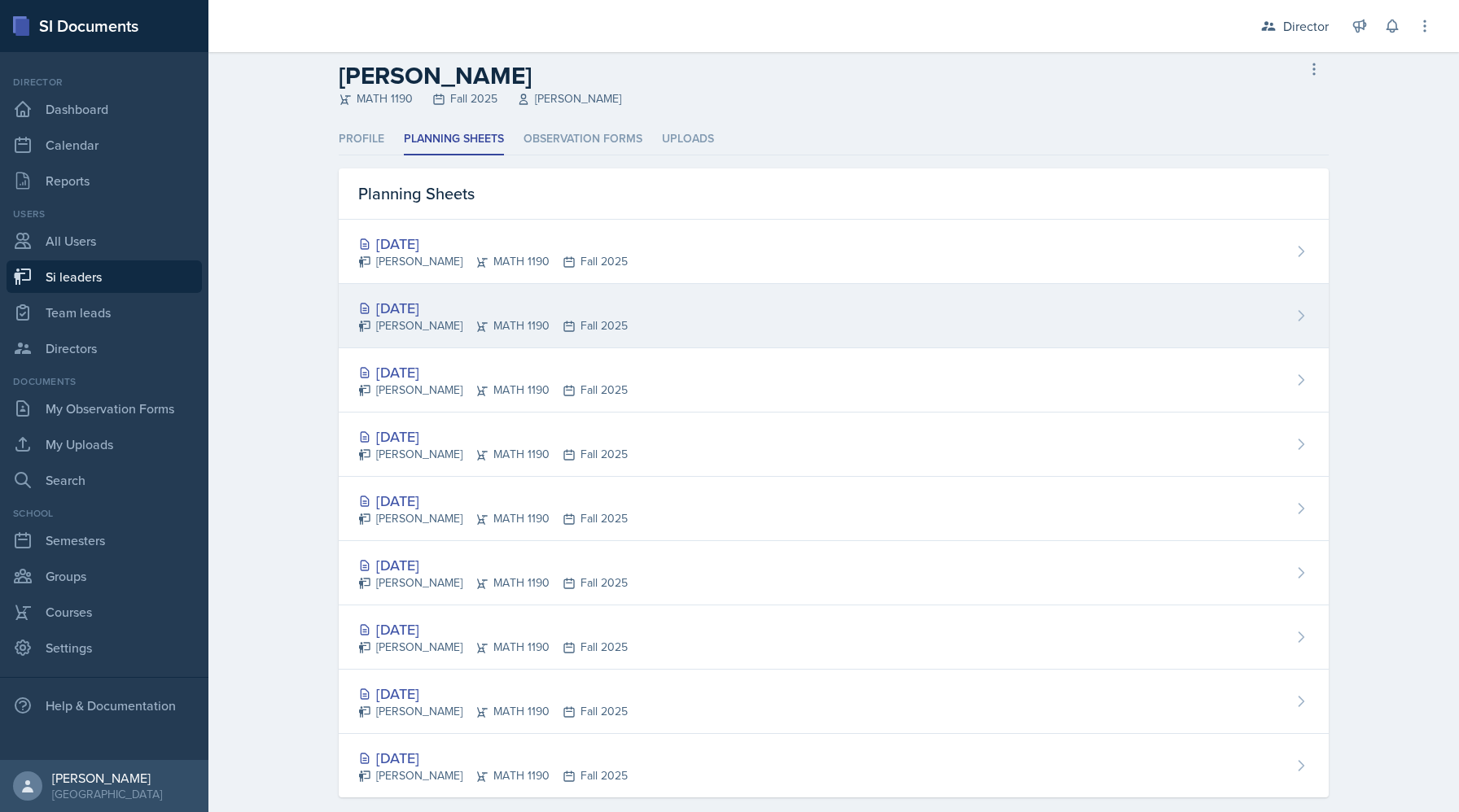
click at [421, 313] on div "Sep 17th, 2025" at bounding box center [493, 307] width 269 height 22
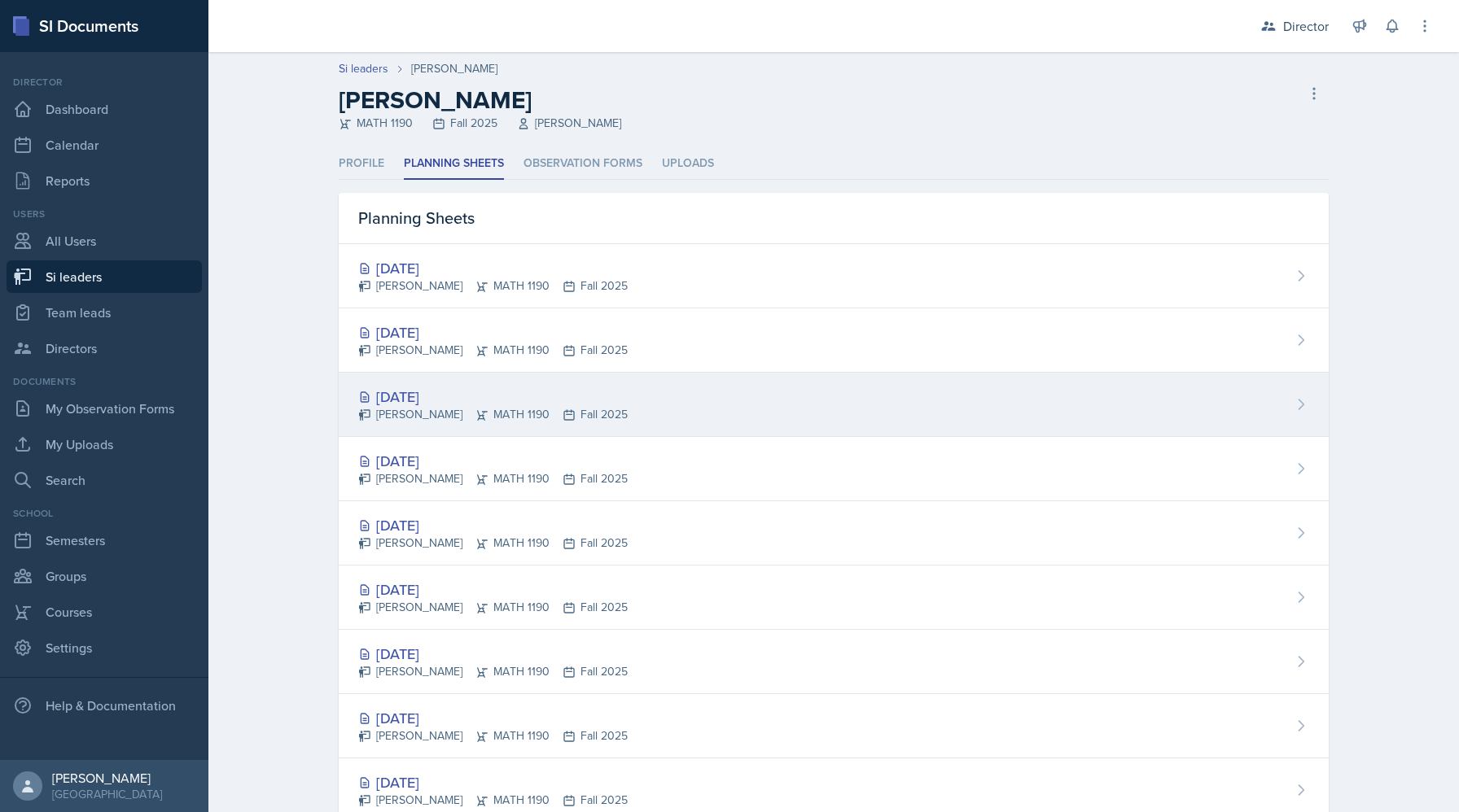
click at [426, 397] on div "Sep 15th, 2025" at bounding box center [493, 396] width 269 height 22
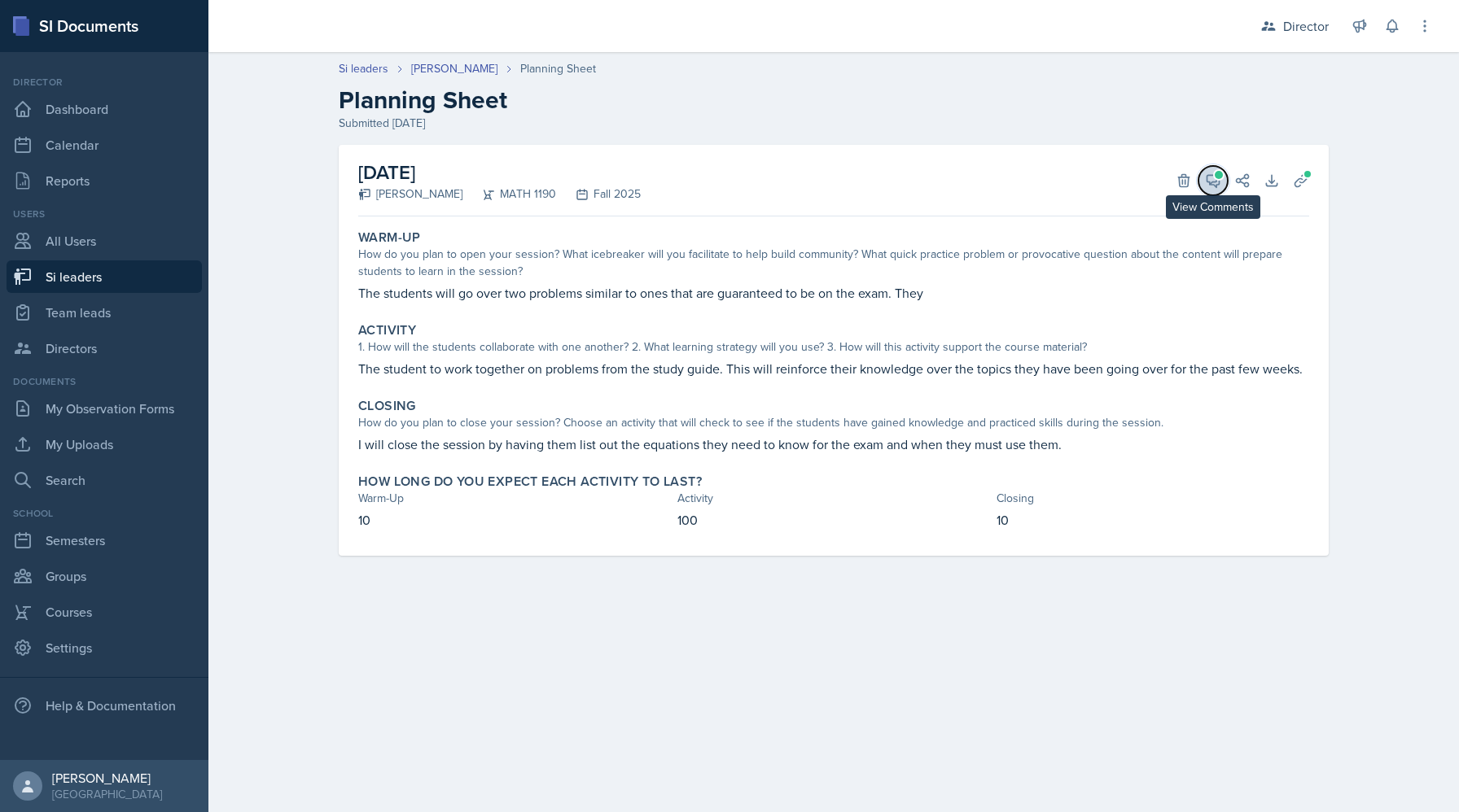
click at [1216, 180] on icon at bounding box center [1214, 181] width 12 height 12
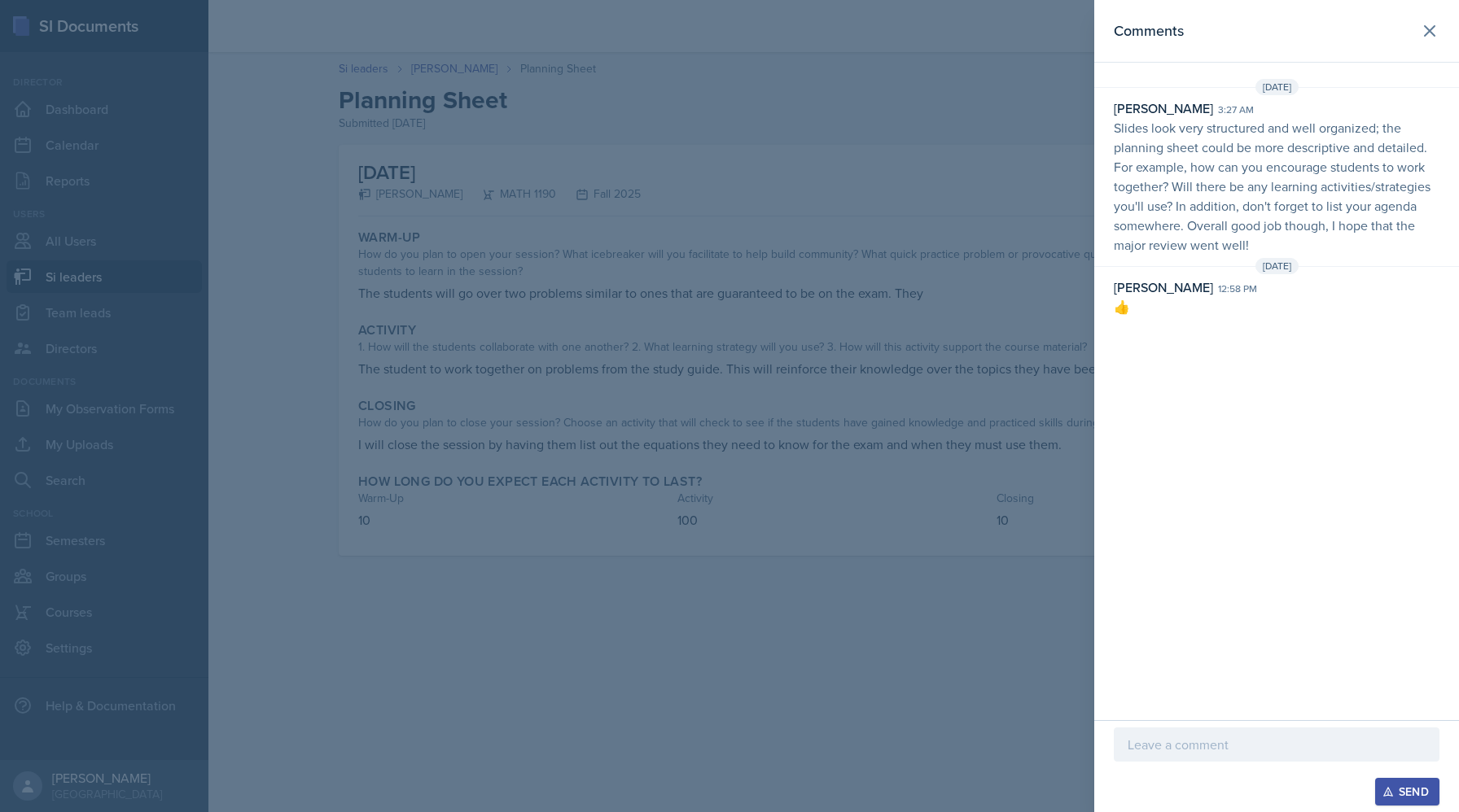
click at [1002, 289] on div at bounding box center [730, 406] width 1459 height 812
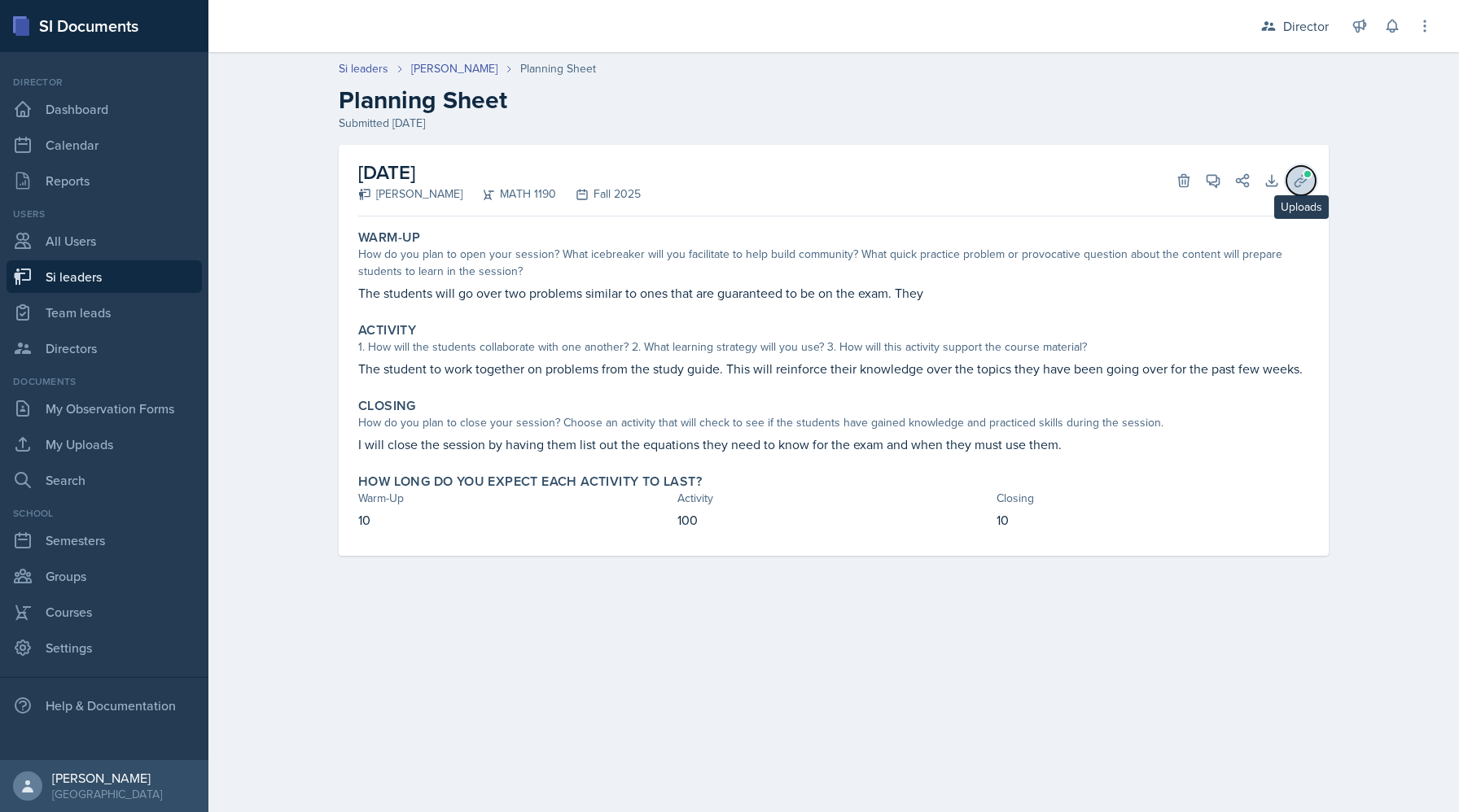
click at [1297, 172] on icon at bounding box center [1300, 180] width 16 height 16
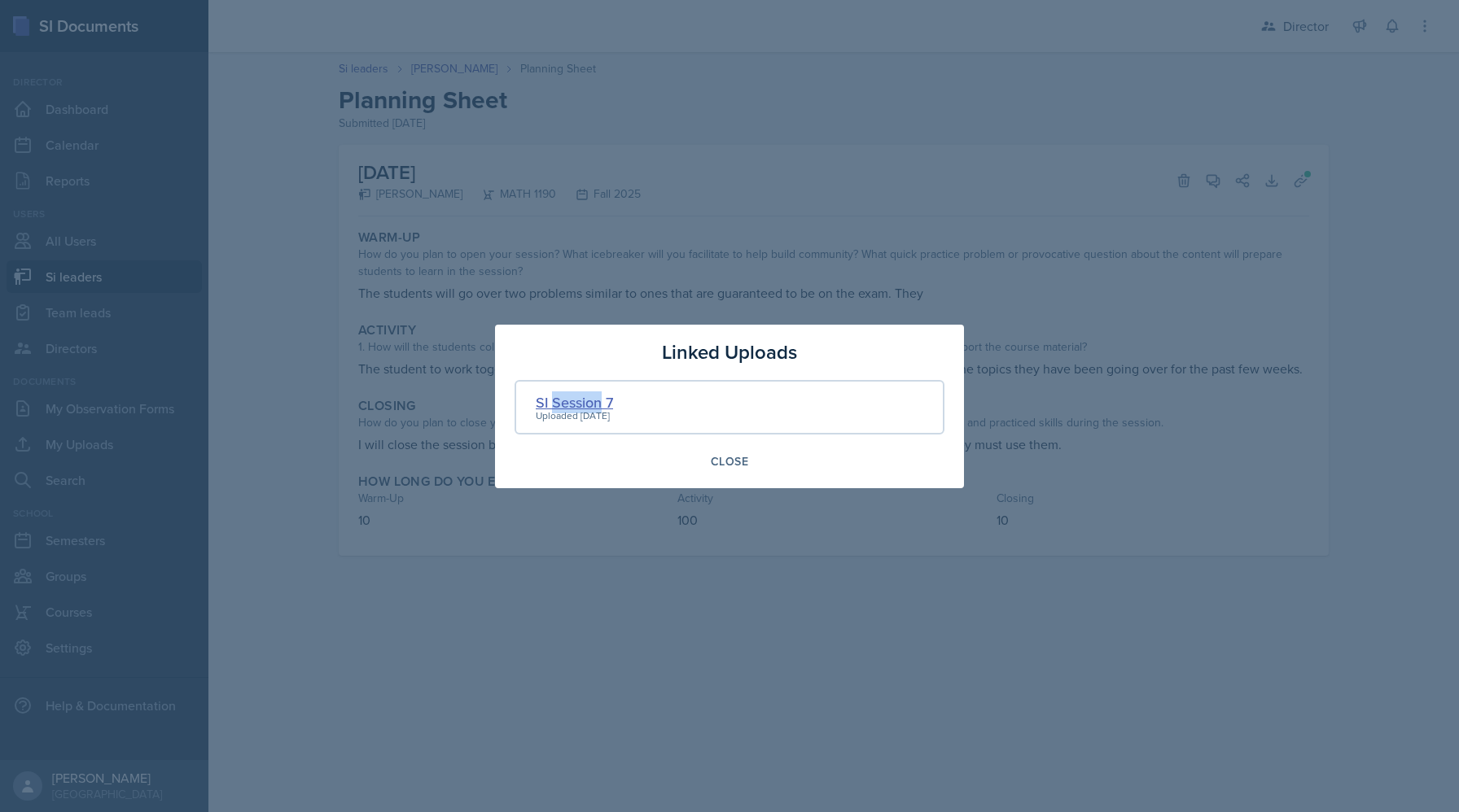
click at [557, 397] on div "SI Session 7" at bounding box center [574, 402] width 77 height 22
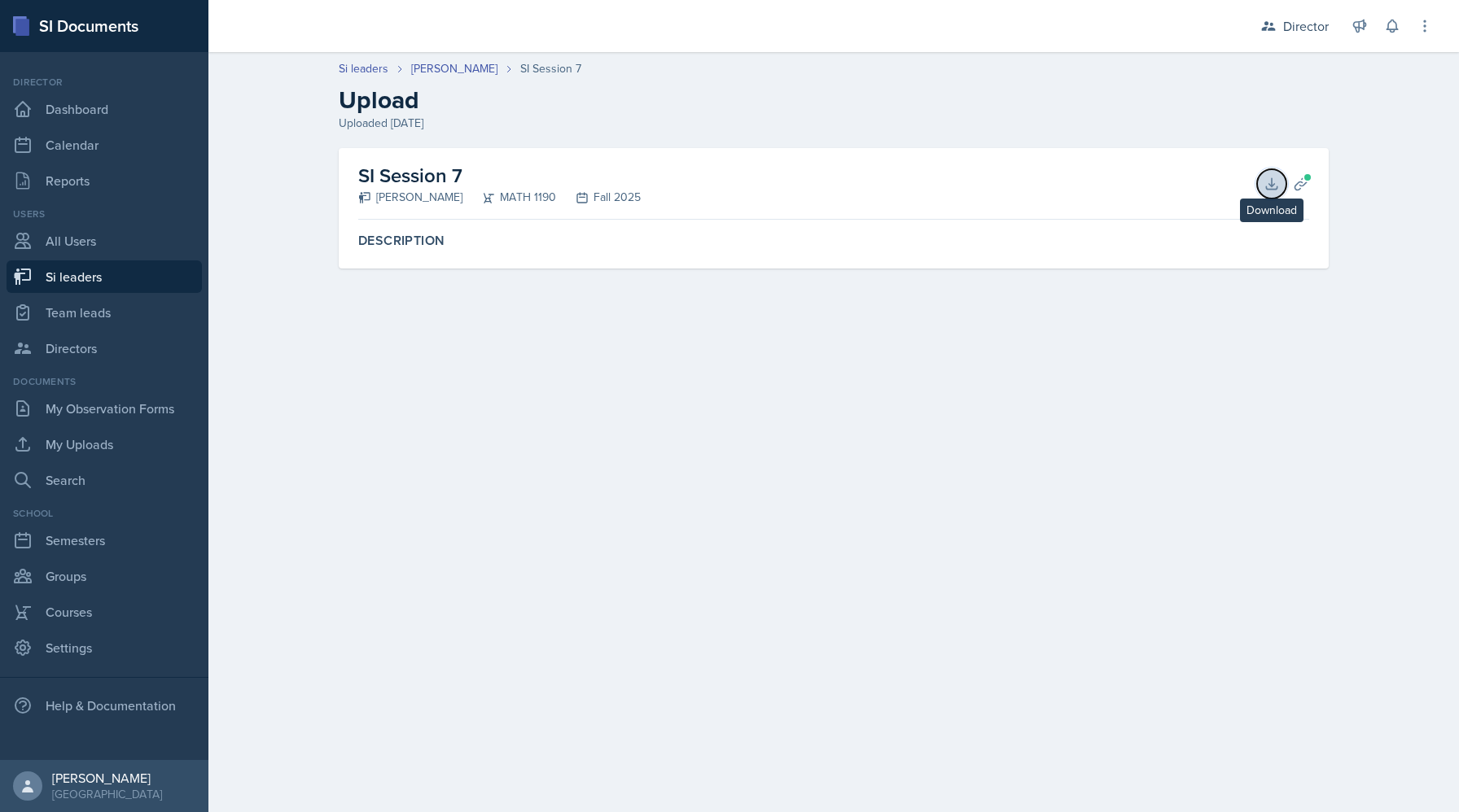
click at [1270, 186] on icon at bounding box center [1272, 184] width 16 height 16
click at [114, 270] on link "Si leaders" at bounding box center [104, 277] width 195 height 32
select select "2bed604d-1099-4043-b1bc-2365e8740244"
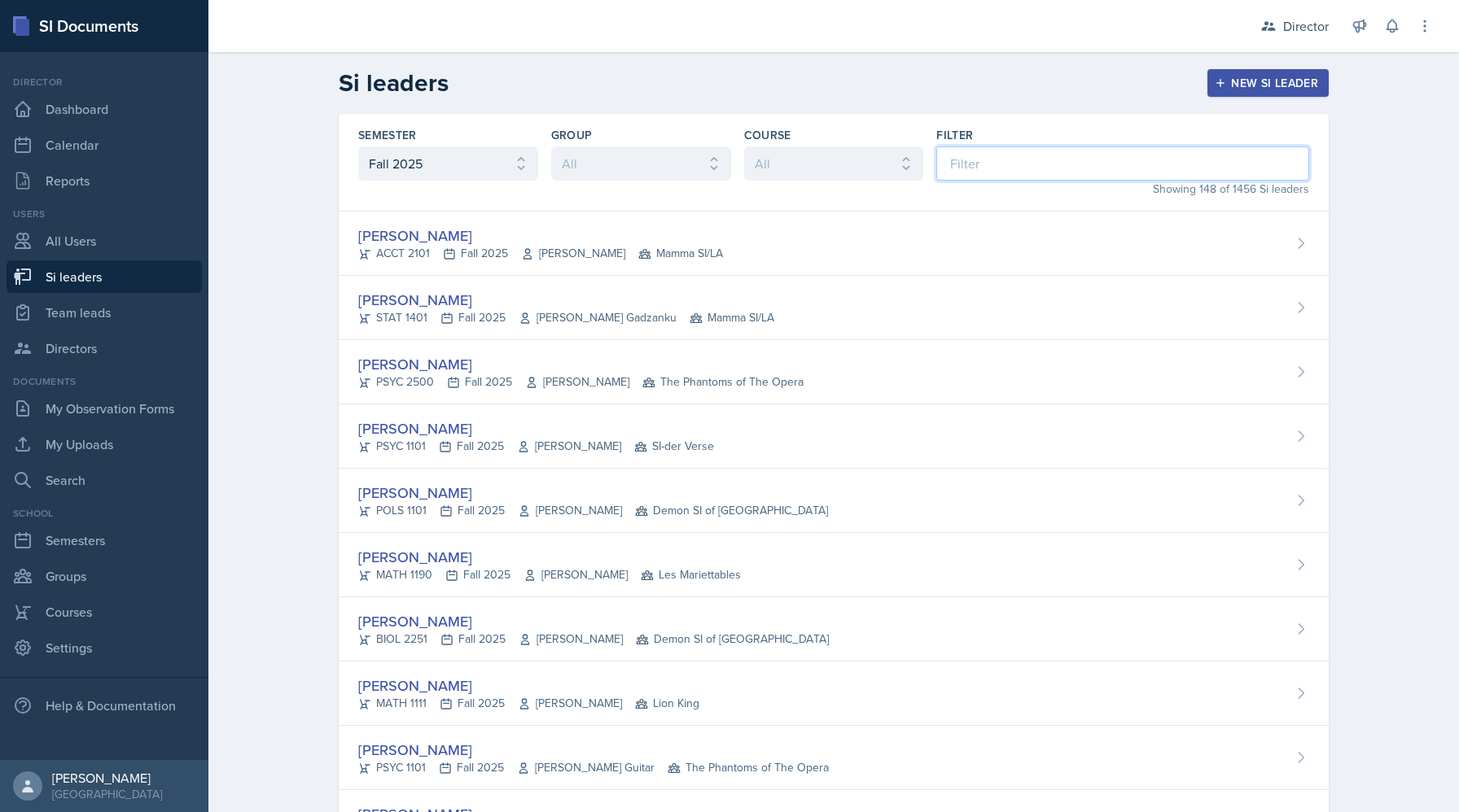
click at [1020, 170] on input at bounding box center [1122, 164] width 373 height 34
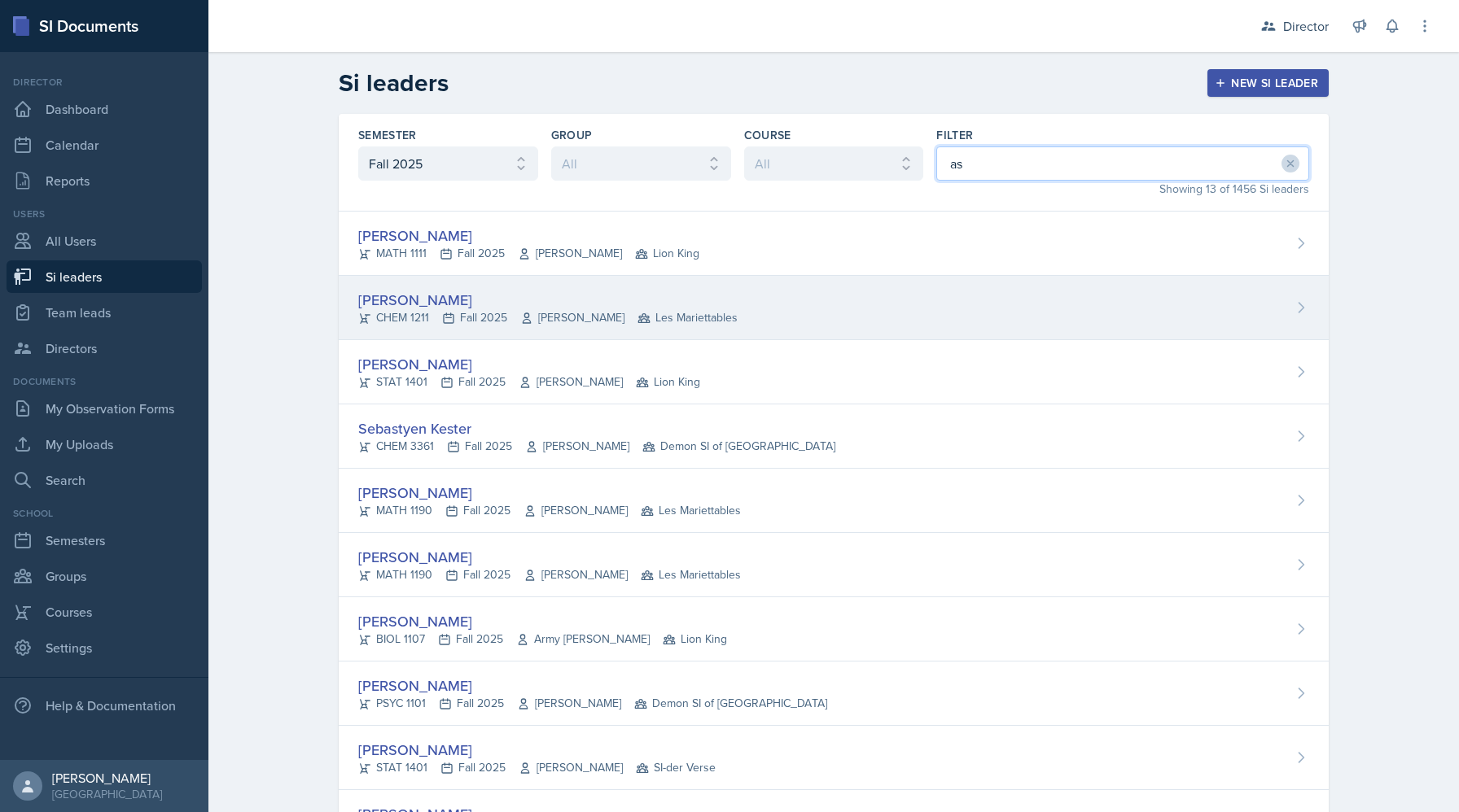
type input "as"
click at [523, 301] on div "Aster Cheung" at bounding box center [548, 300] width 379 height 22
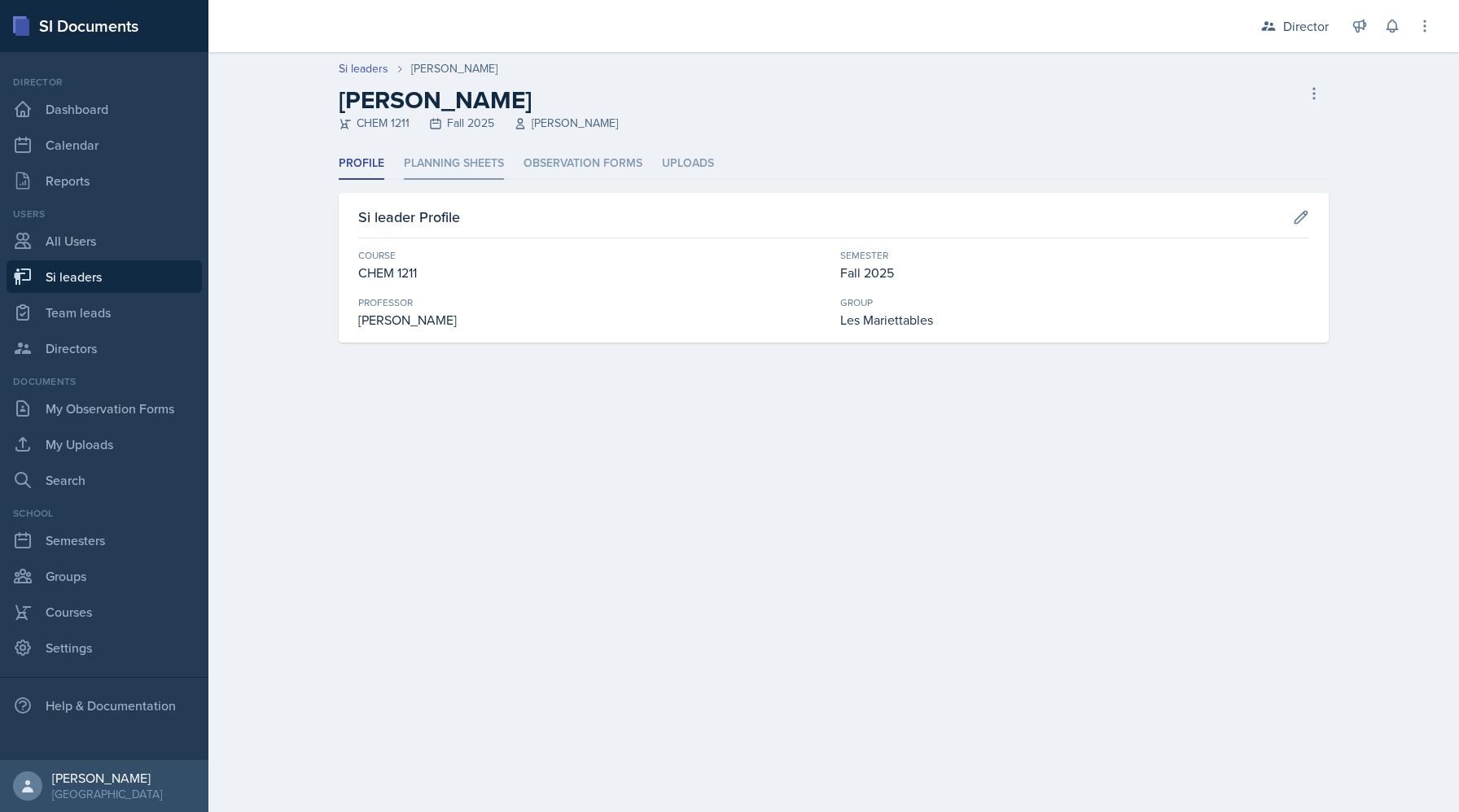
click at [457, 159] on li "Planning Sheets" at bounding box center [454, 164] width 100 height 31
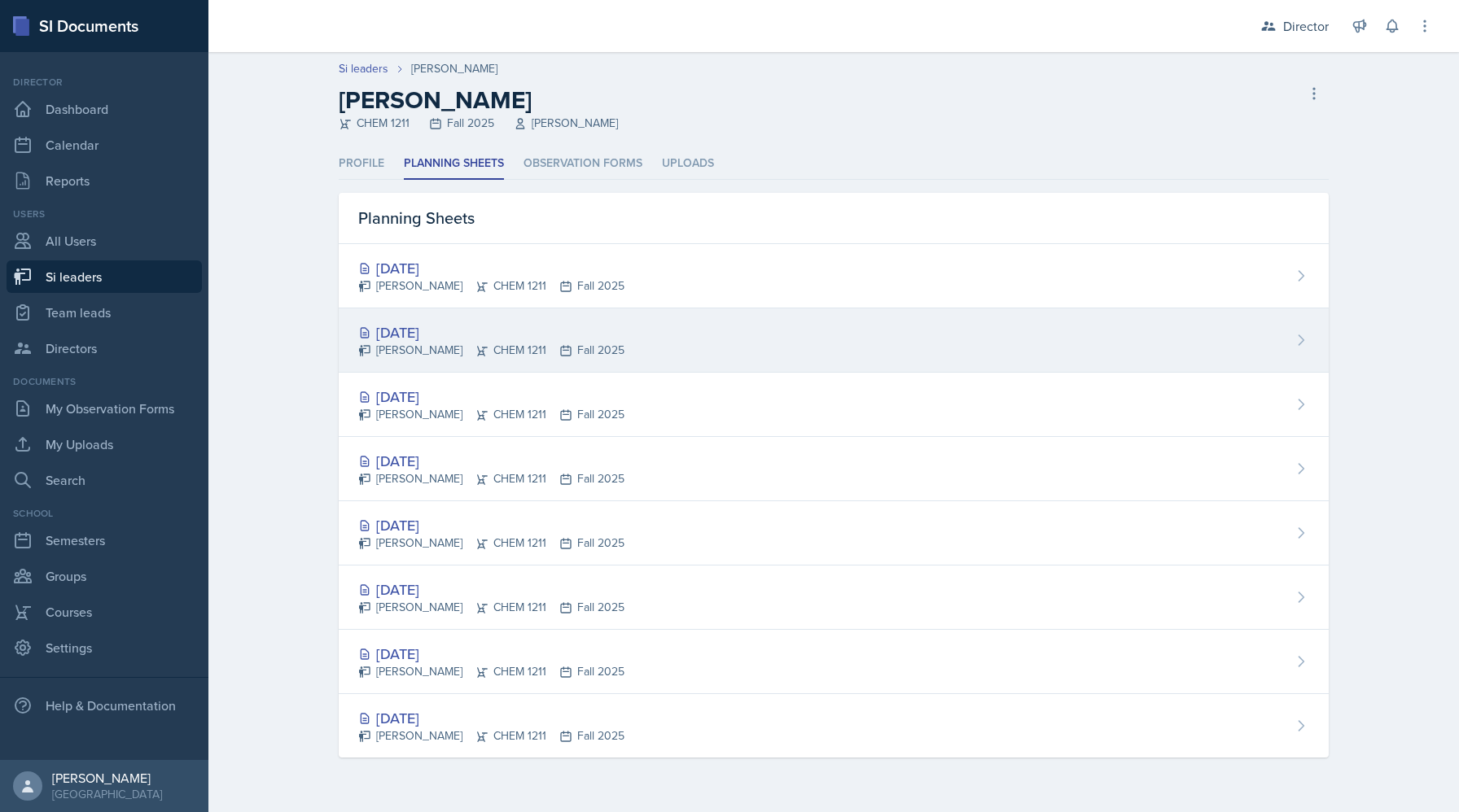
click at [457, 337] on div "Sep 17th, 2025" at bounding box center [492, 332] width 266 height 22
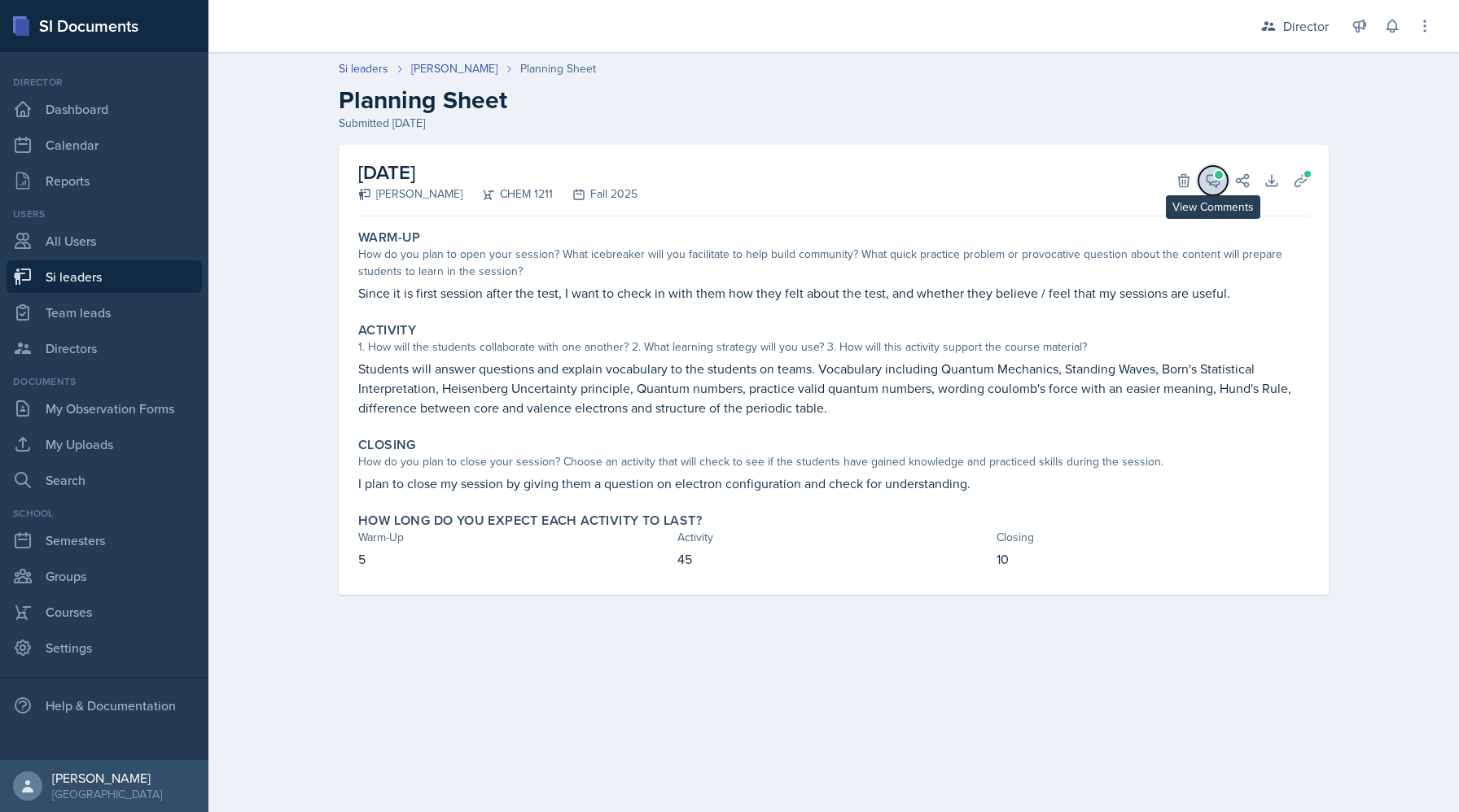
click at [1215, 174] on span at bounding box center [1218, 175] width 9 height 9
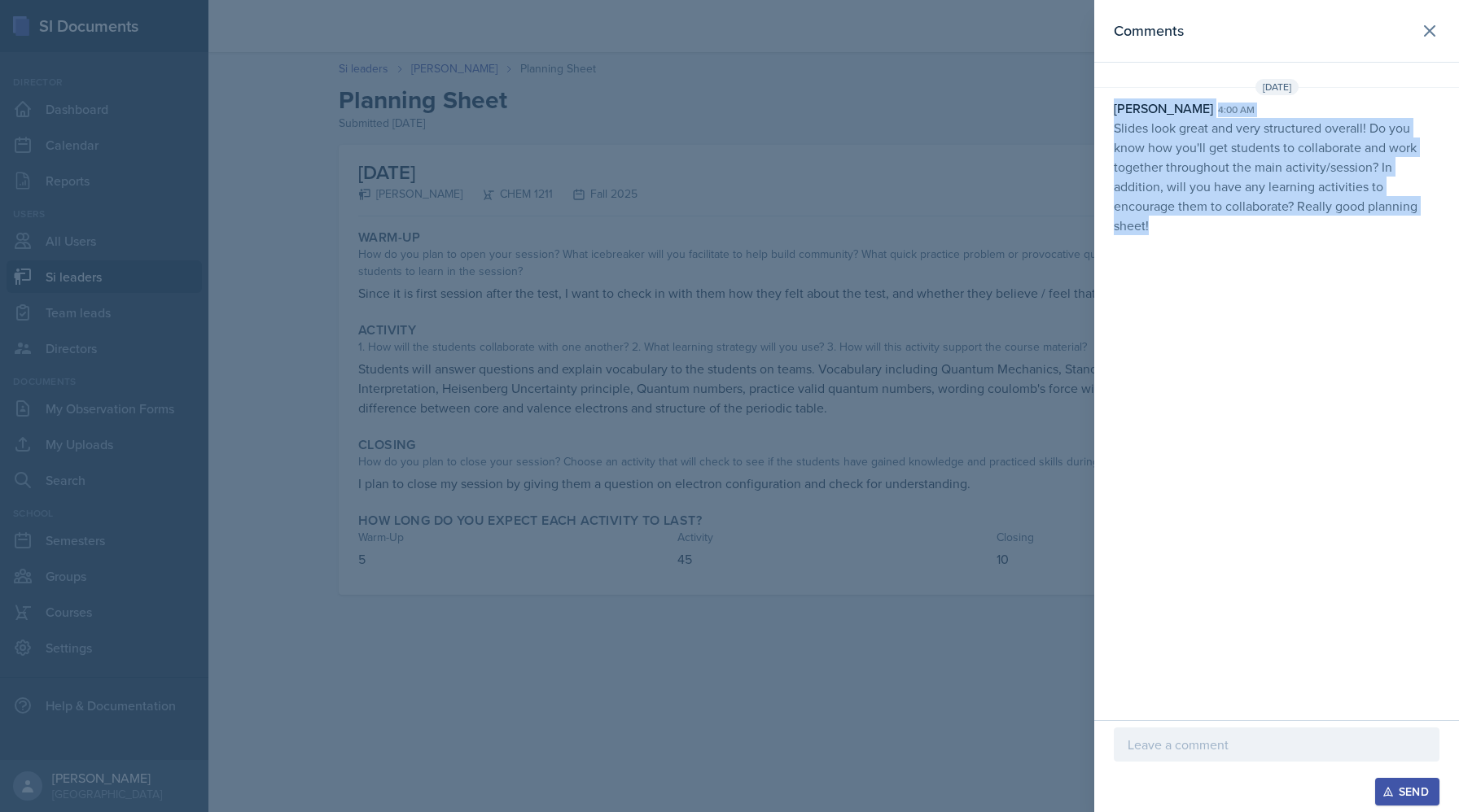
drag, startPoint x: 1225, startPoint y: 217, endPoint x: 1094, endPoint y: 101, distance: 175.0
click at [1095, 101] on div "David Blount 4:00 am Slides look great and very structured overall! Do you know…" at bounding box center [1277, 167] width 365 height 137
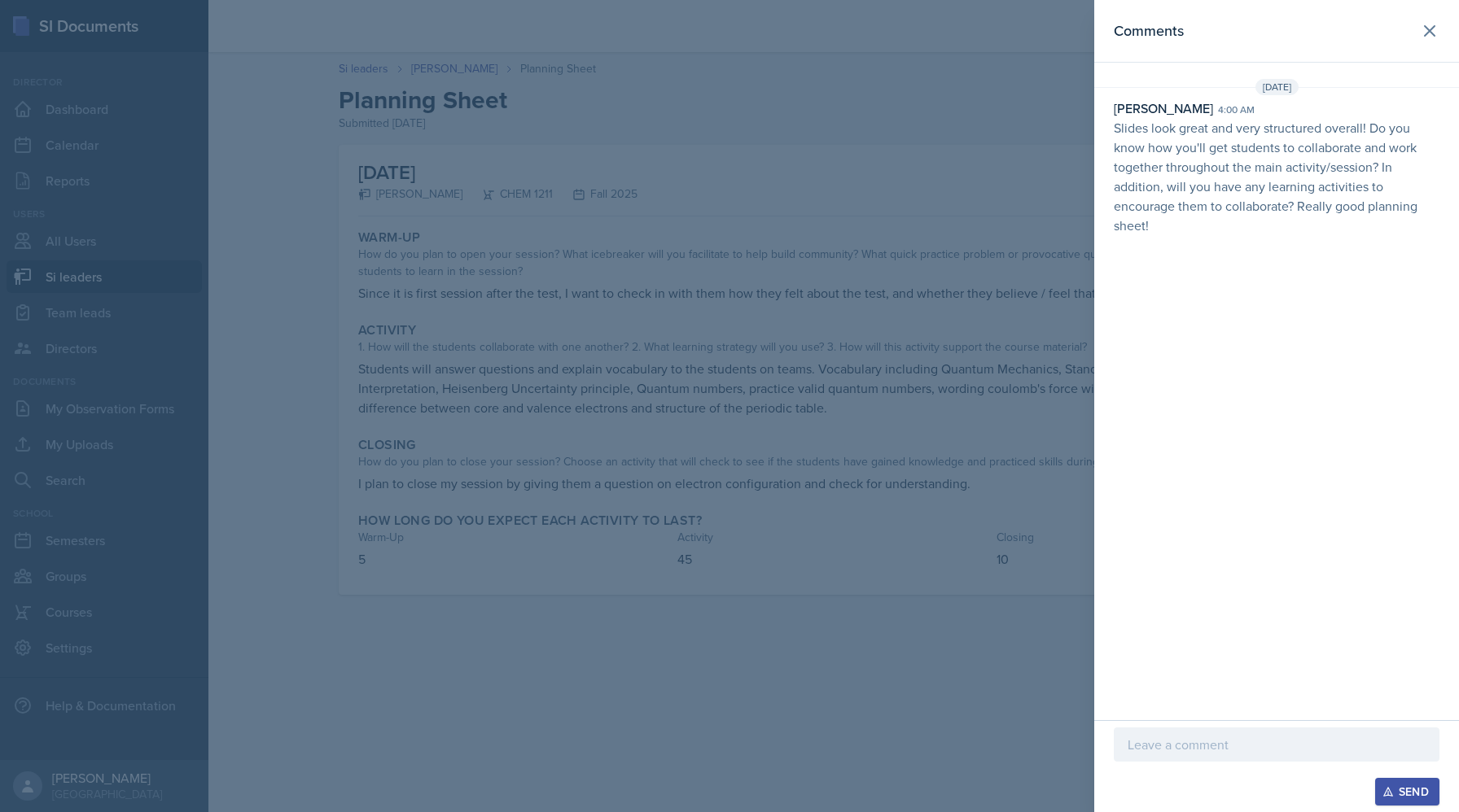
click at [851, 242] on div at bounding box center [730, 406] width 1459 height 812
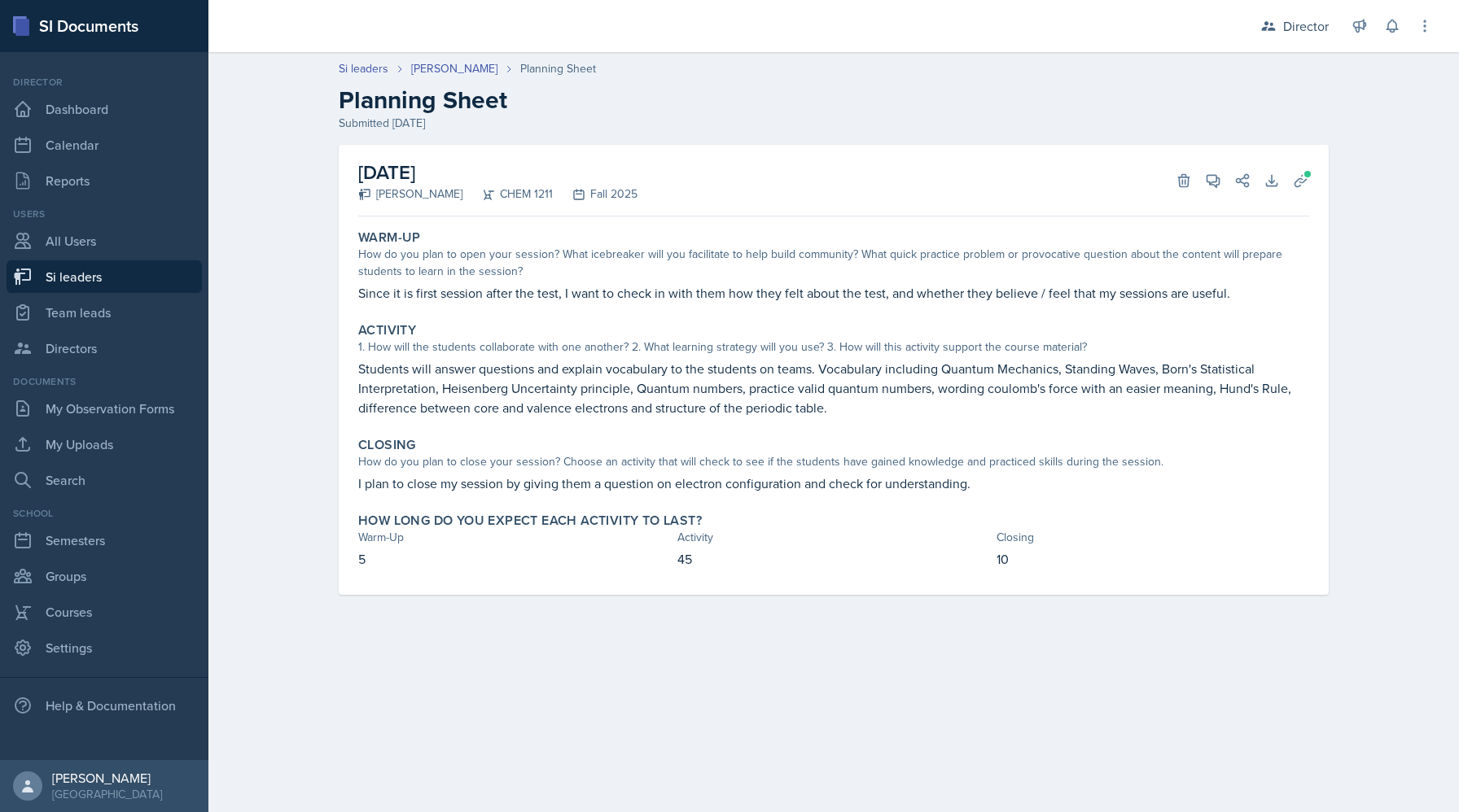
click at [68, 276] on link "Si leaders" at bounding box center [104, 277] width 195 height 32
select select "2bed604d-1099-4043-b1bc-2365e8740244"
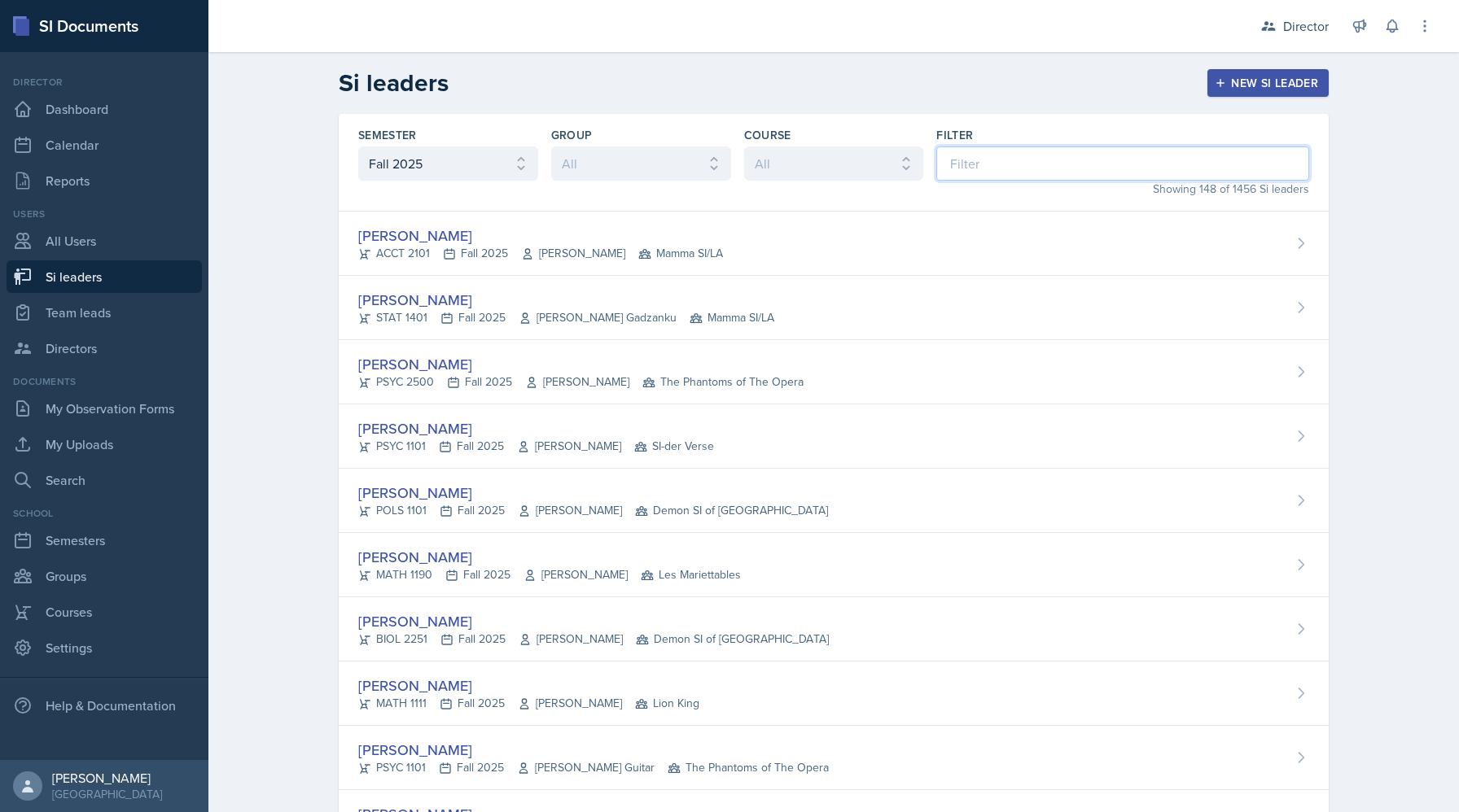
click at [1078, 150] on input at bounding box center [1122, 164] width 373 height 34
type input "h"
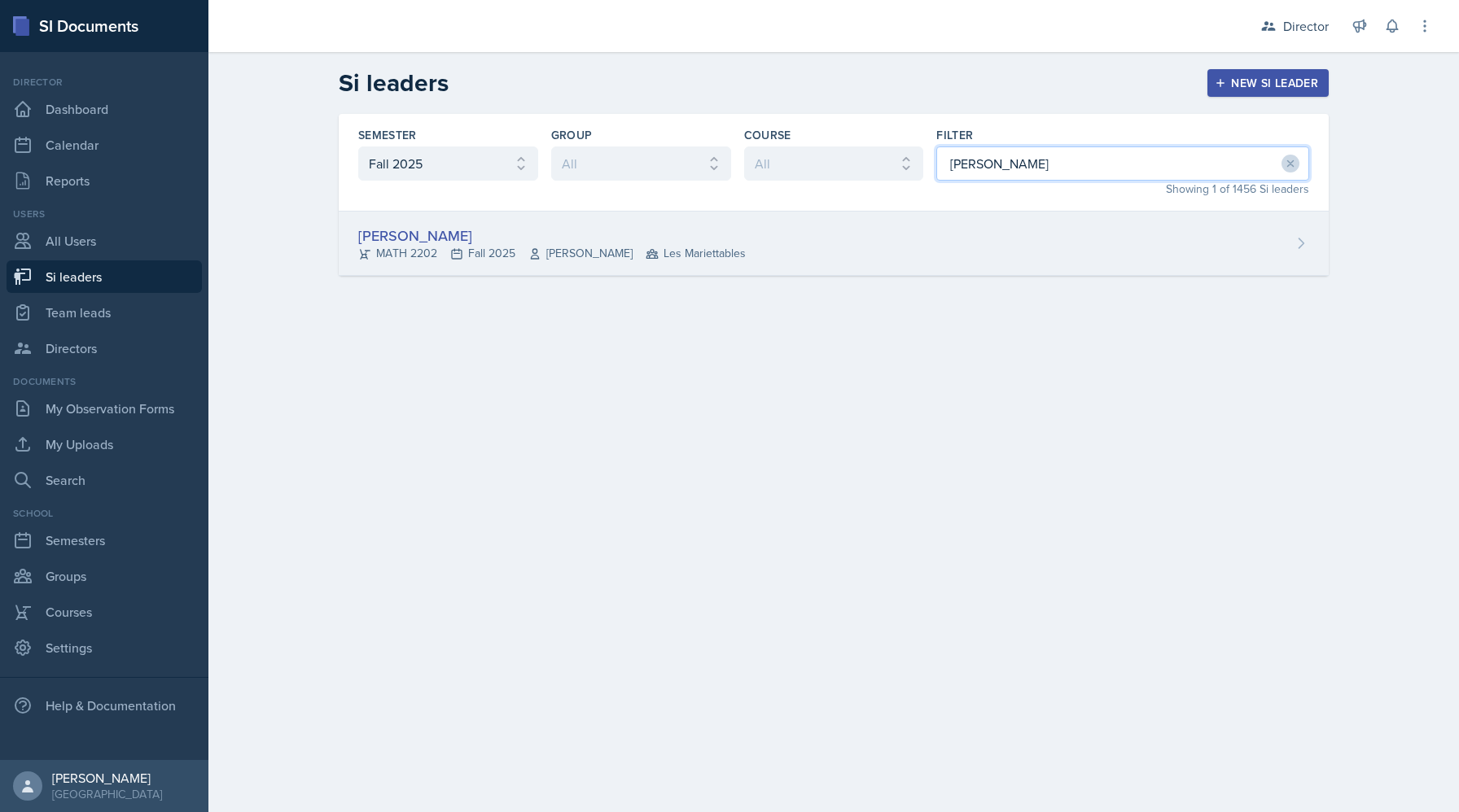
type input "jose"
click at [799, 254] on div "Joseph Franklin MATH 2202 Fall 2025 Victor Glasgo Les Mariettables" at bounding box center [833, 244] width 990 height 65
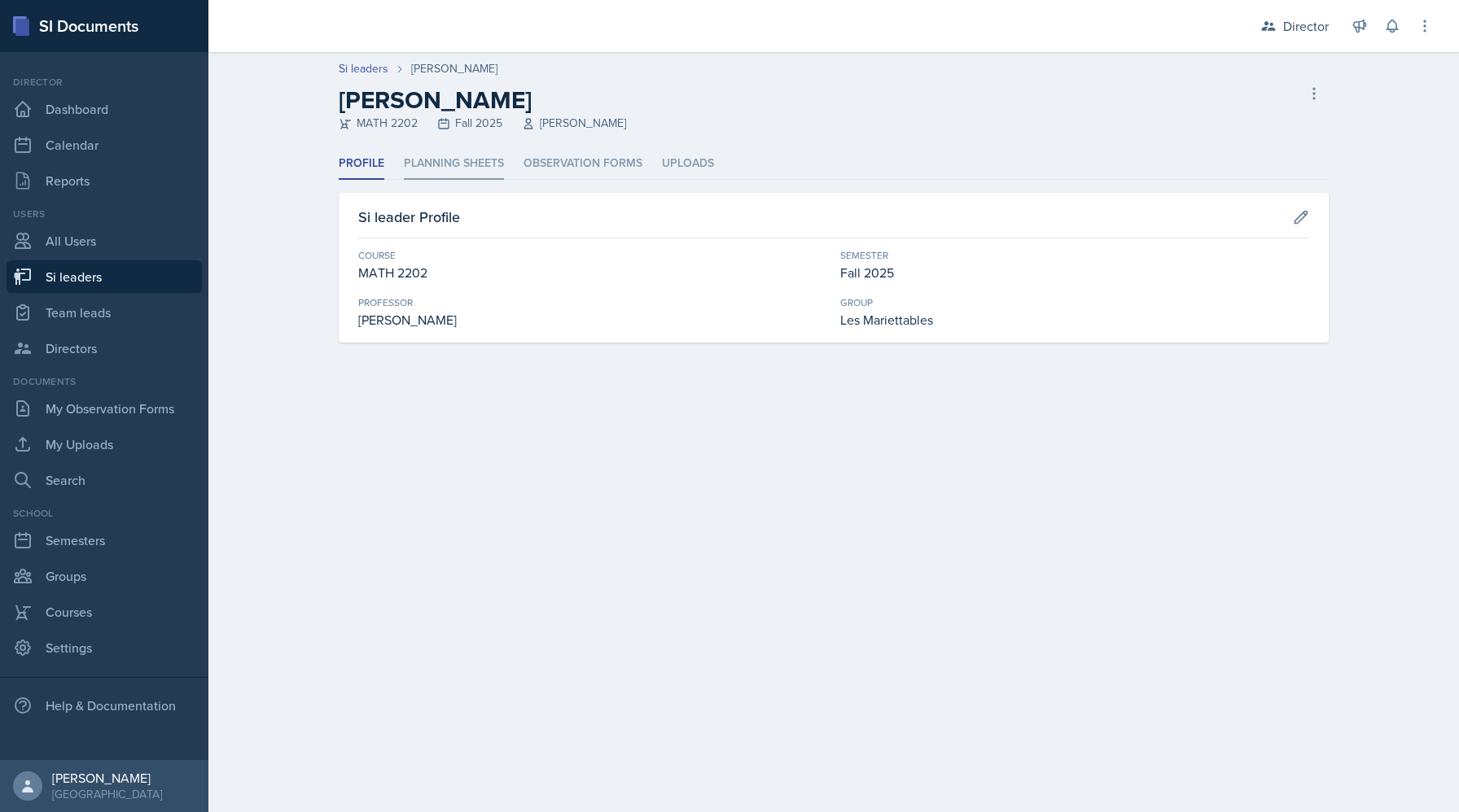
click at [484, 175] on li "Planning Sheets" at bounding box center [454, 164] width 100 height 31
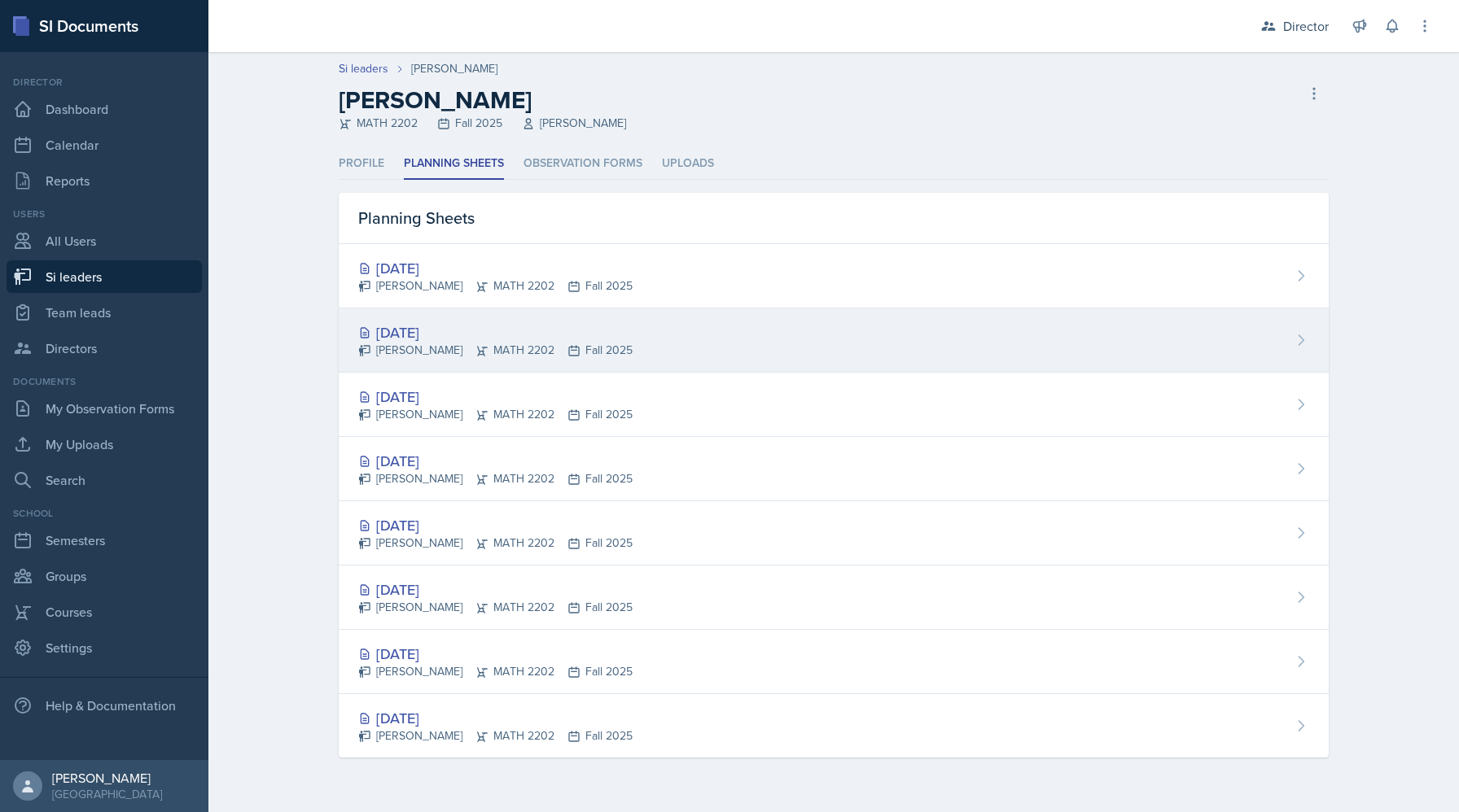
click at [569, 348] on icon at bounding box center [574, 351] width 10 height 10
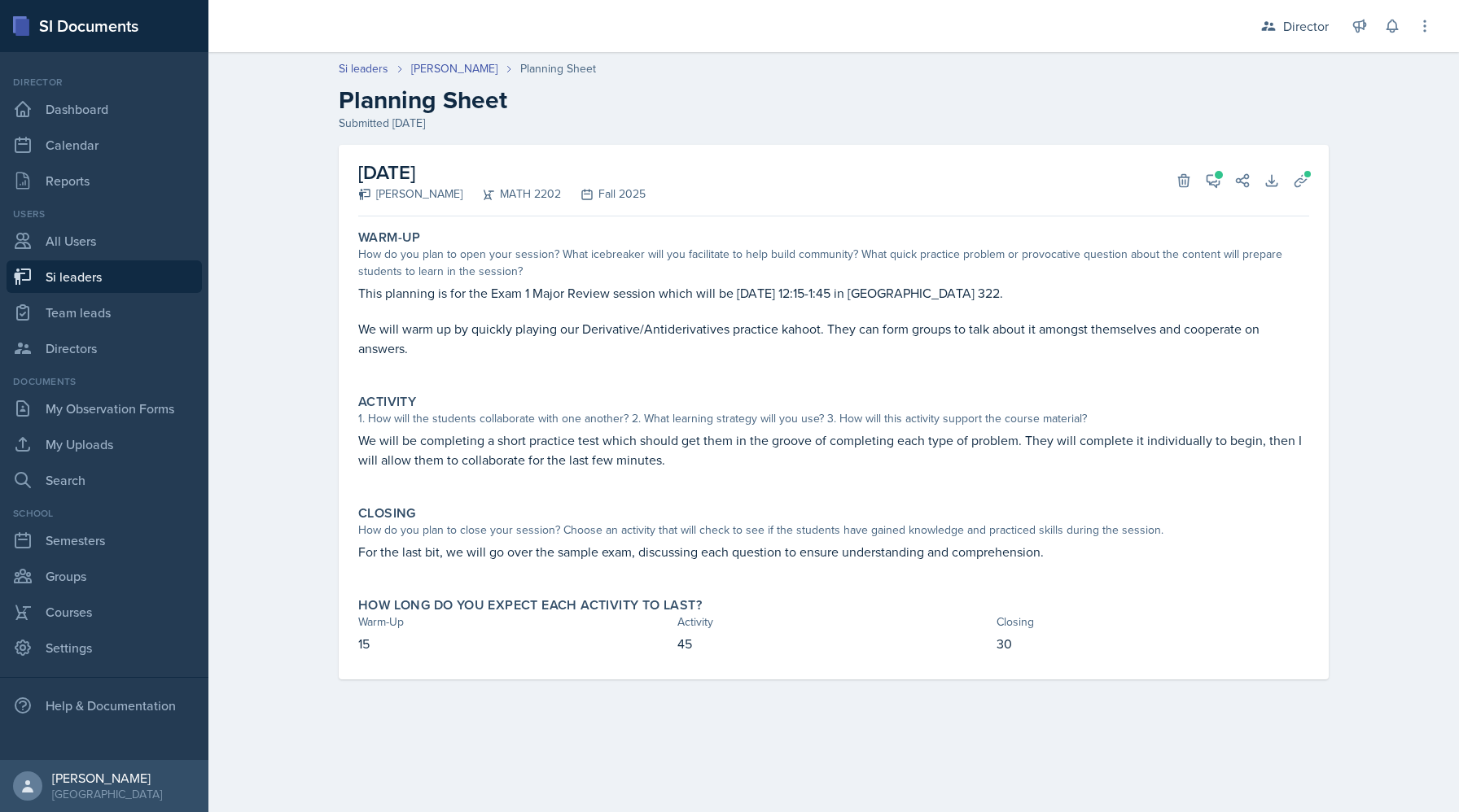
drag, startPoint x: 475, startPoint y: 290, endPoint x: 1003, endPoint y: 288, distance: 528.0
click at [1003, 288] on p "This planning is for the Exam 1 Major Review session which will be Tuesday, Sep…" at bounding box center [834, 293] width 951 height 20
drag, startPoint x: 1177, startPoint y: 288, endPoint x: 355, endPoint y: 293, distance: 822.0
click at [355, 293] on div "Warm-Up How do you plan to open your session? What icebreaker will you facilita…" at bounding box center [834, 302] width 964 height 158
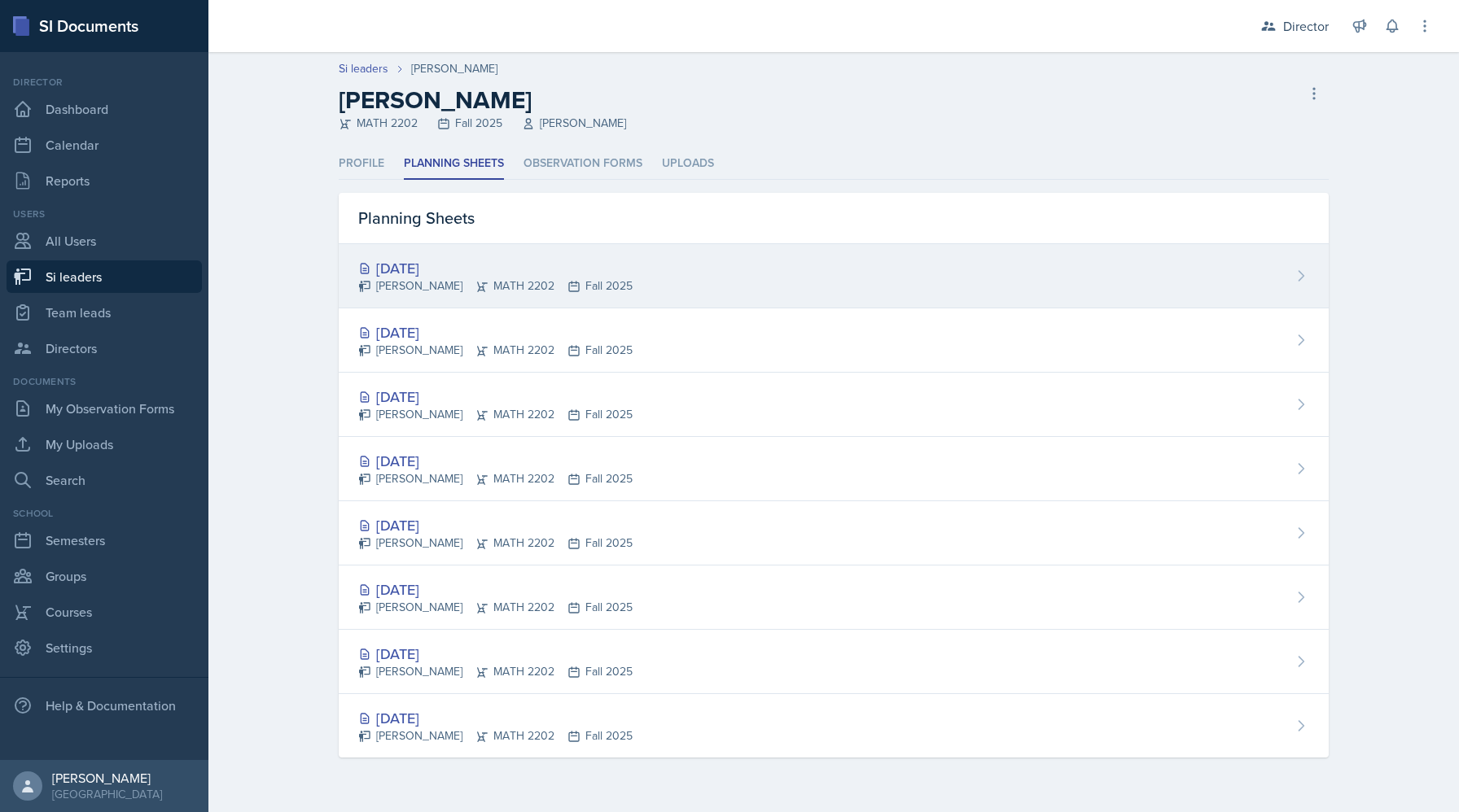
click at [506, 268] on div "Sep 18th, 2025" at bounding box center [496, 268] width 274 height 22
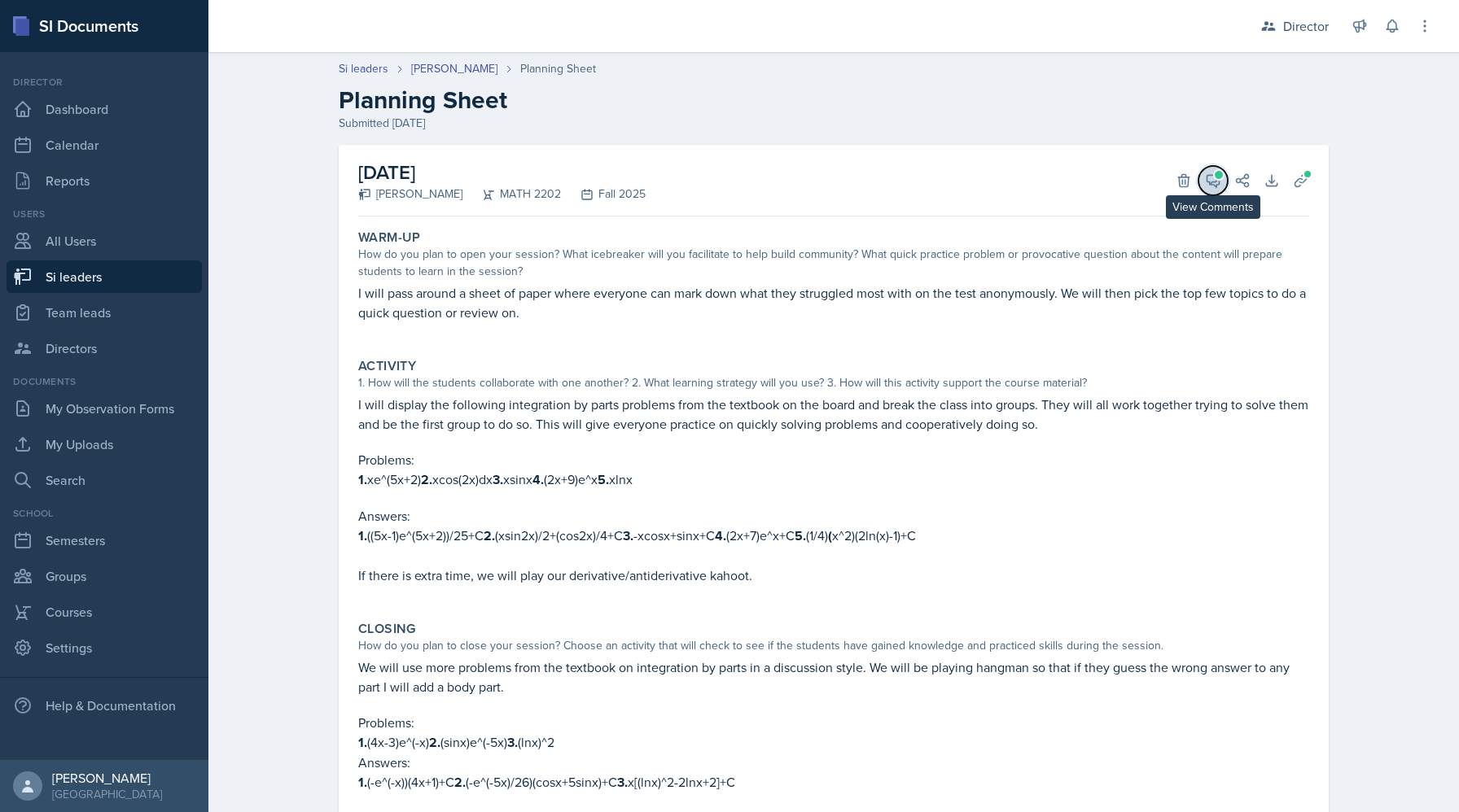
click at [1220, 175] on span at bounding box center [1218, 175] width 9 height 9
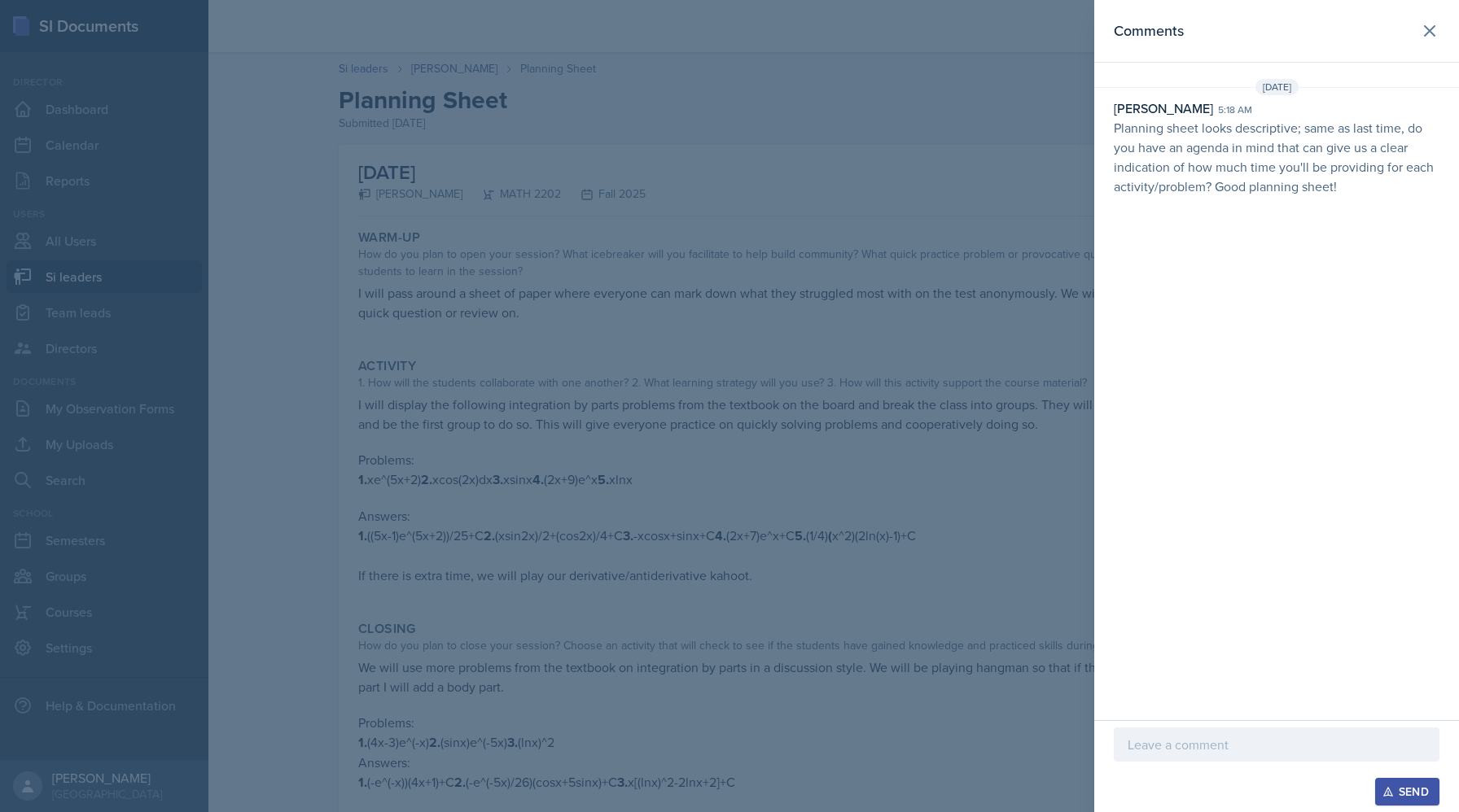
click at [916, 297] on div at bounding box center [730, 406] width 1459 height 812
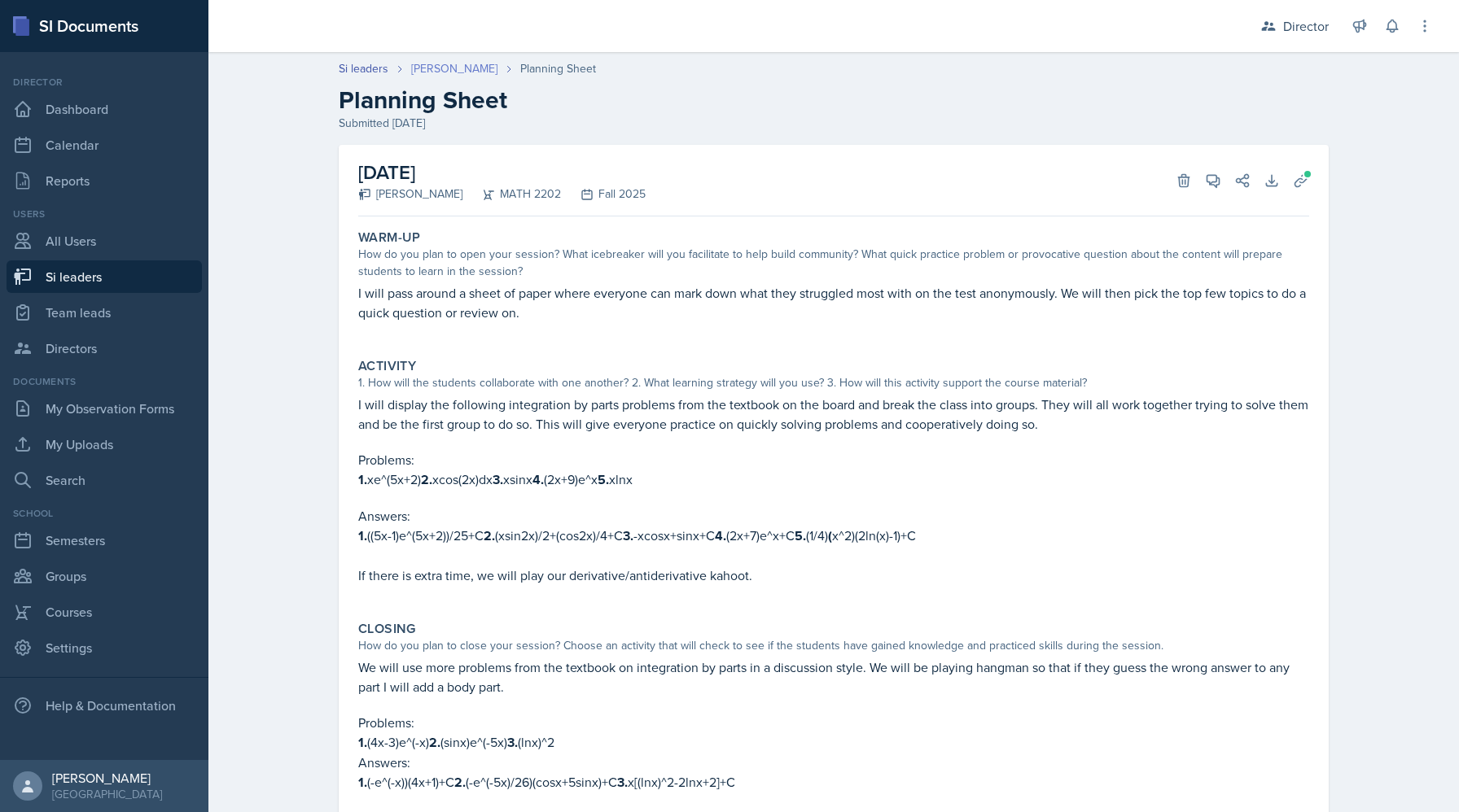
click at [441, 70] on link "Joseph Franklin" at bounding box center [454, 68] width 87 height 17
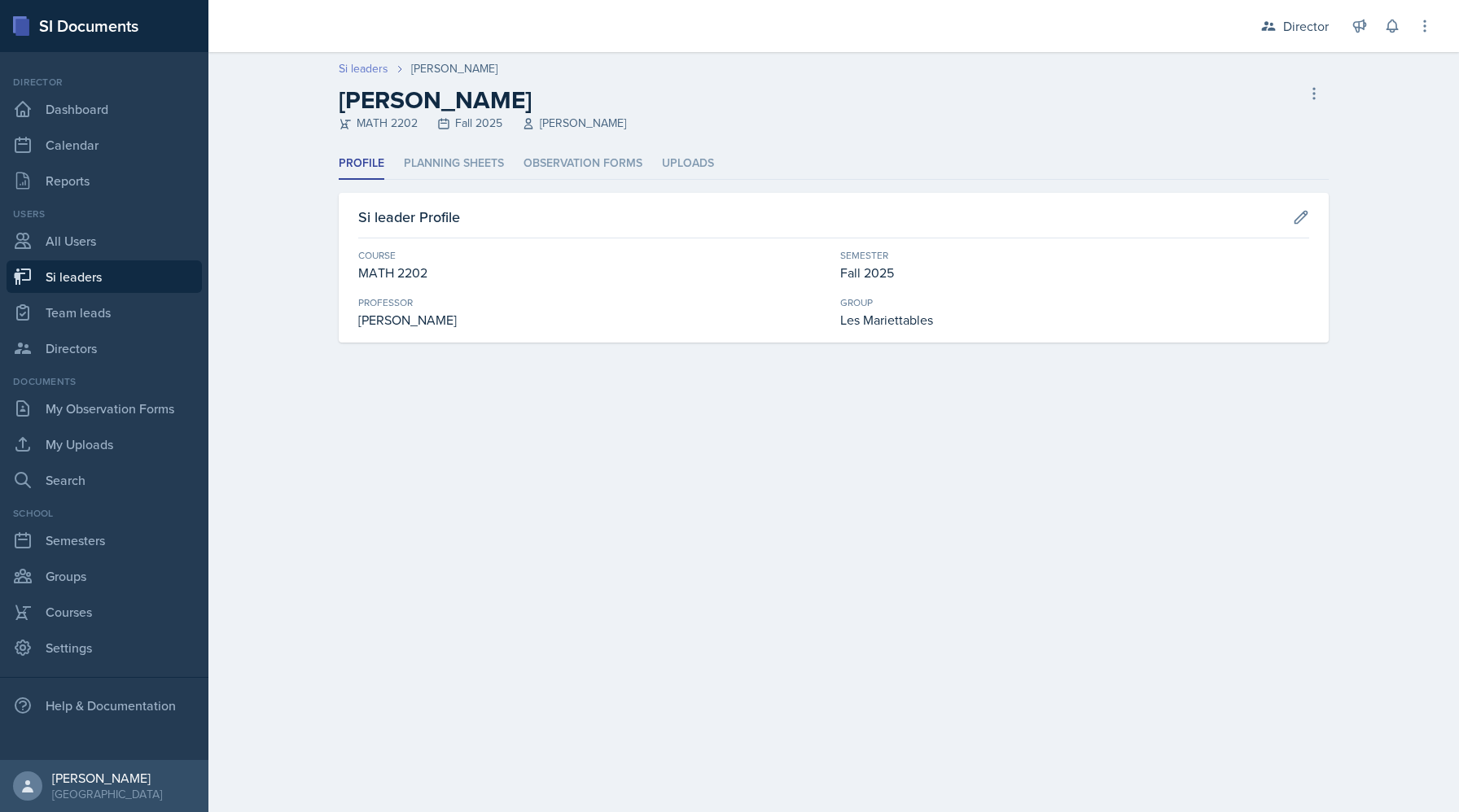
click at [352, 72] on link "Si leaders" at bounding box center [363, 68] width 49 height 17
select select "2bed604d-1099-4043-b1bc-2365e8740244"
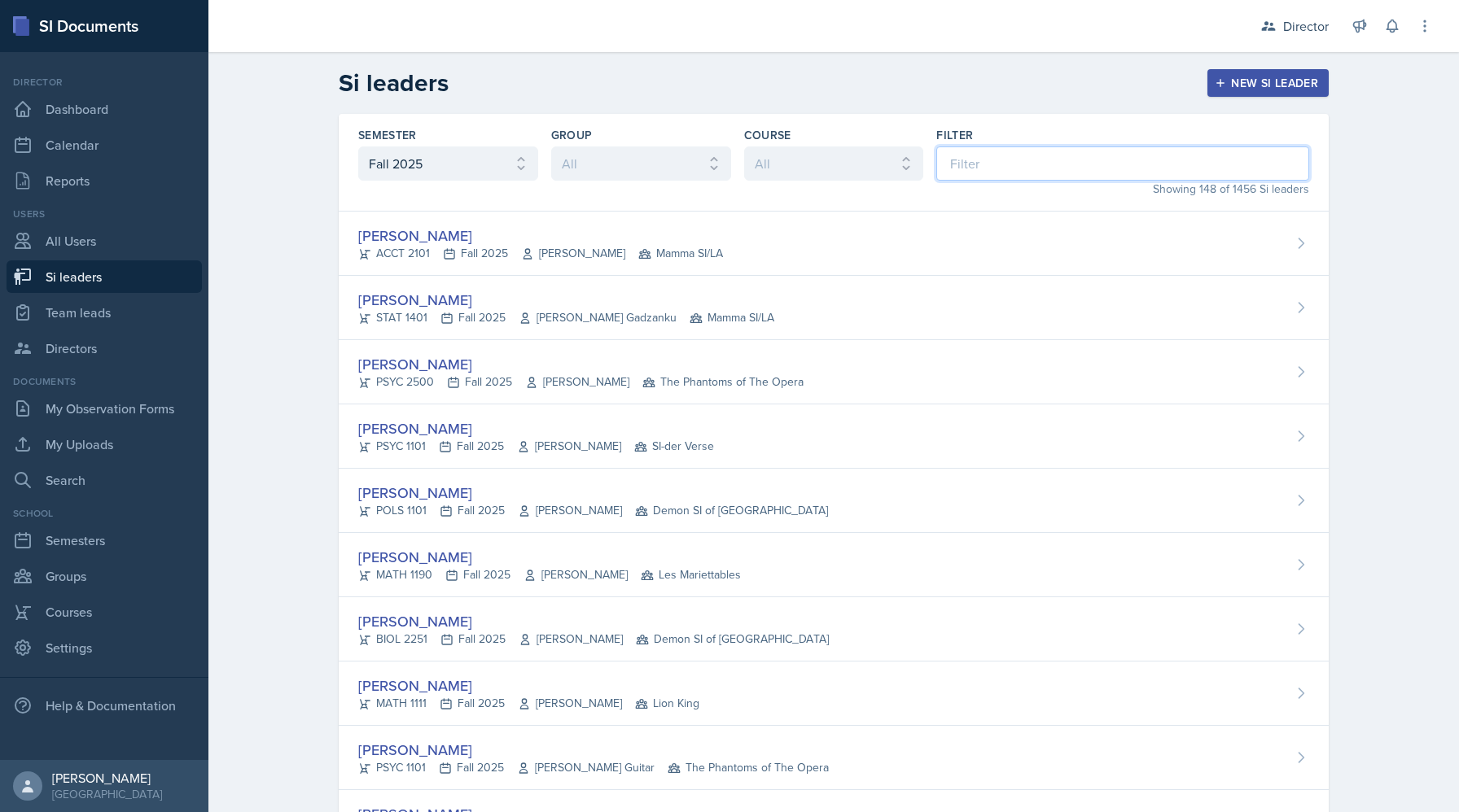
click at [968, 164] on input at bounding box center [1122, 164] width 373 height 34
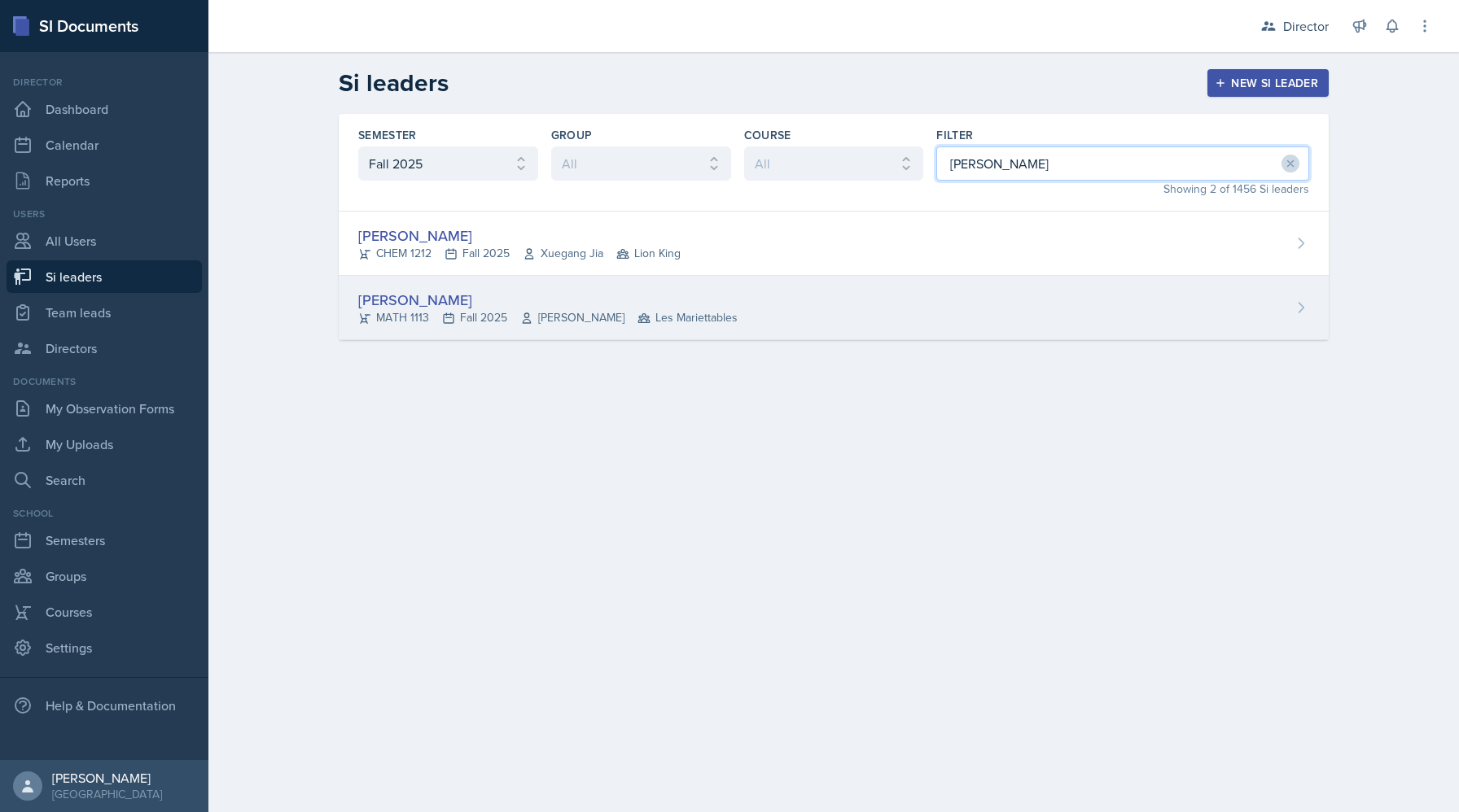
type input "sara"
click at [812, 318] on div "Sara Waymen MATH 1113 Fall 2025 Sunny Kang Les Mariettables" at bounding box center [833, 308] width 990 height 65
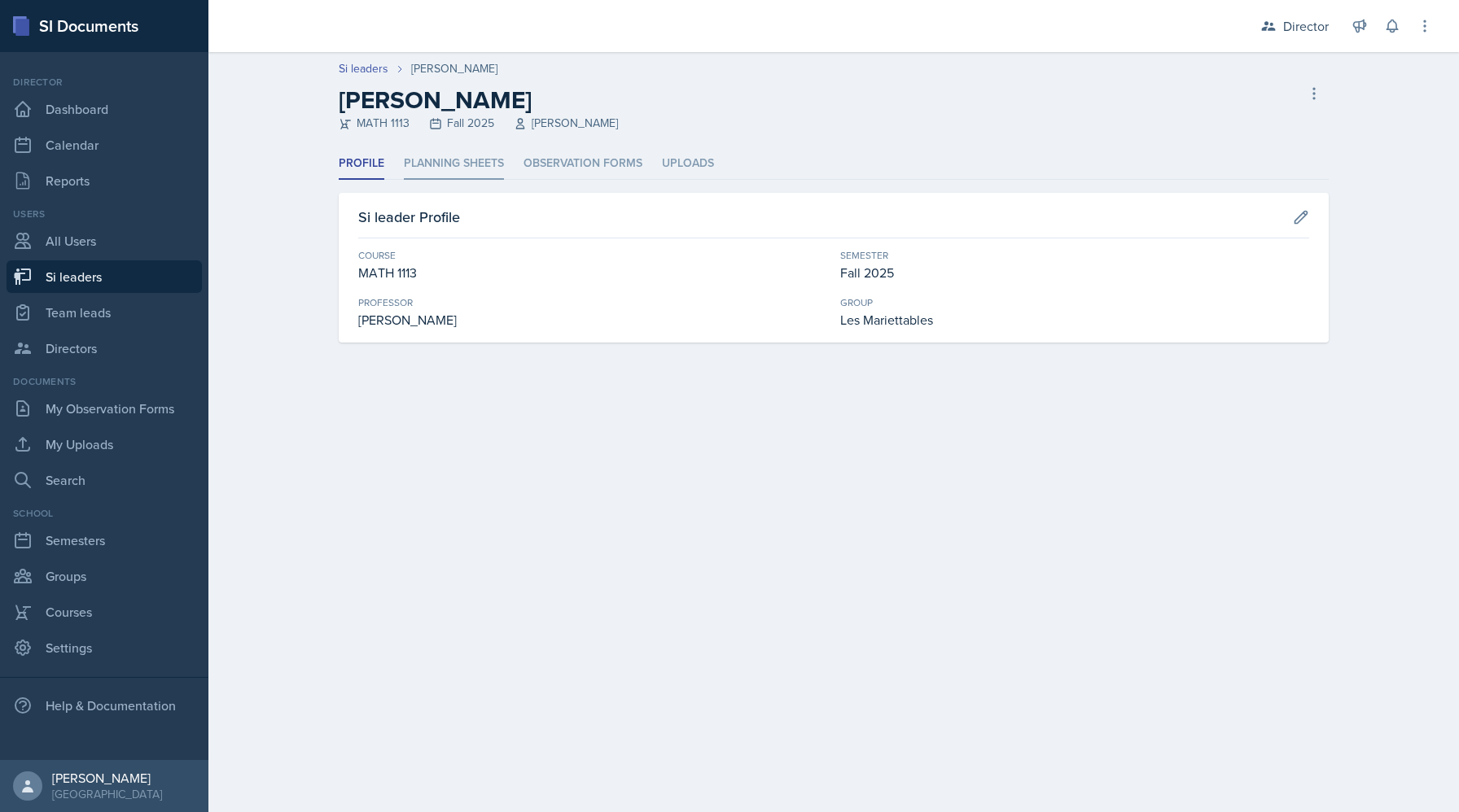
click at [464, 172] on li "Planning Sheets" at bounding box center [454, 164] width 100 height 31
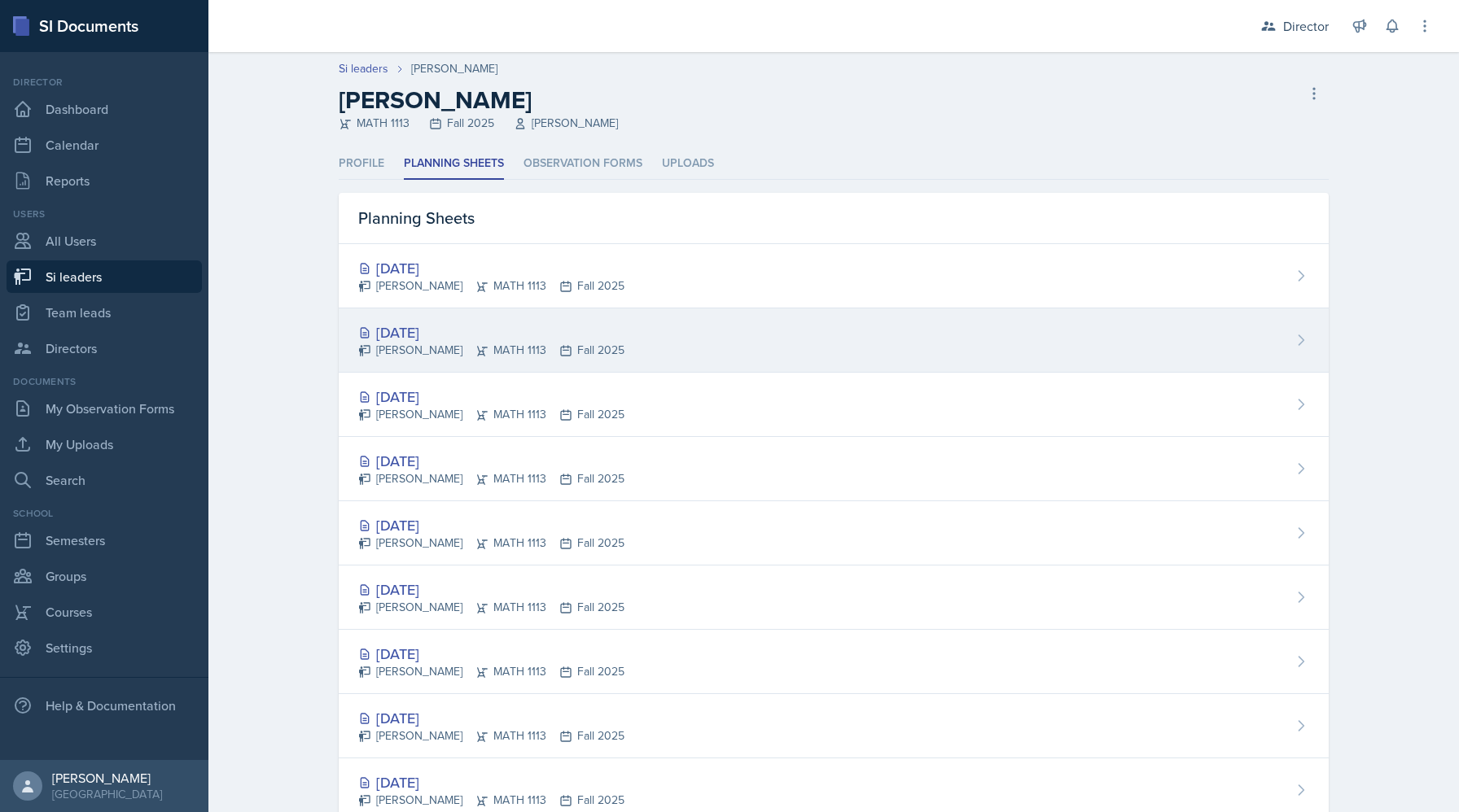
click at [520, 325] on div "Sep 15th, 2025" at bounding box center [492, 332] width 266 height 22
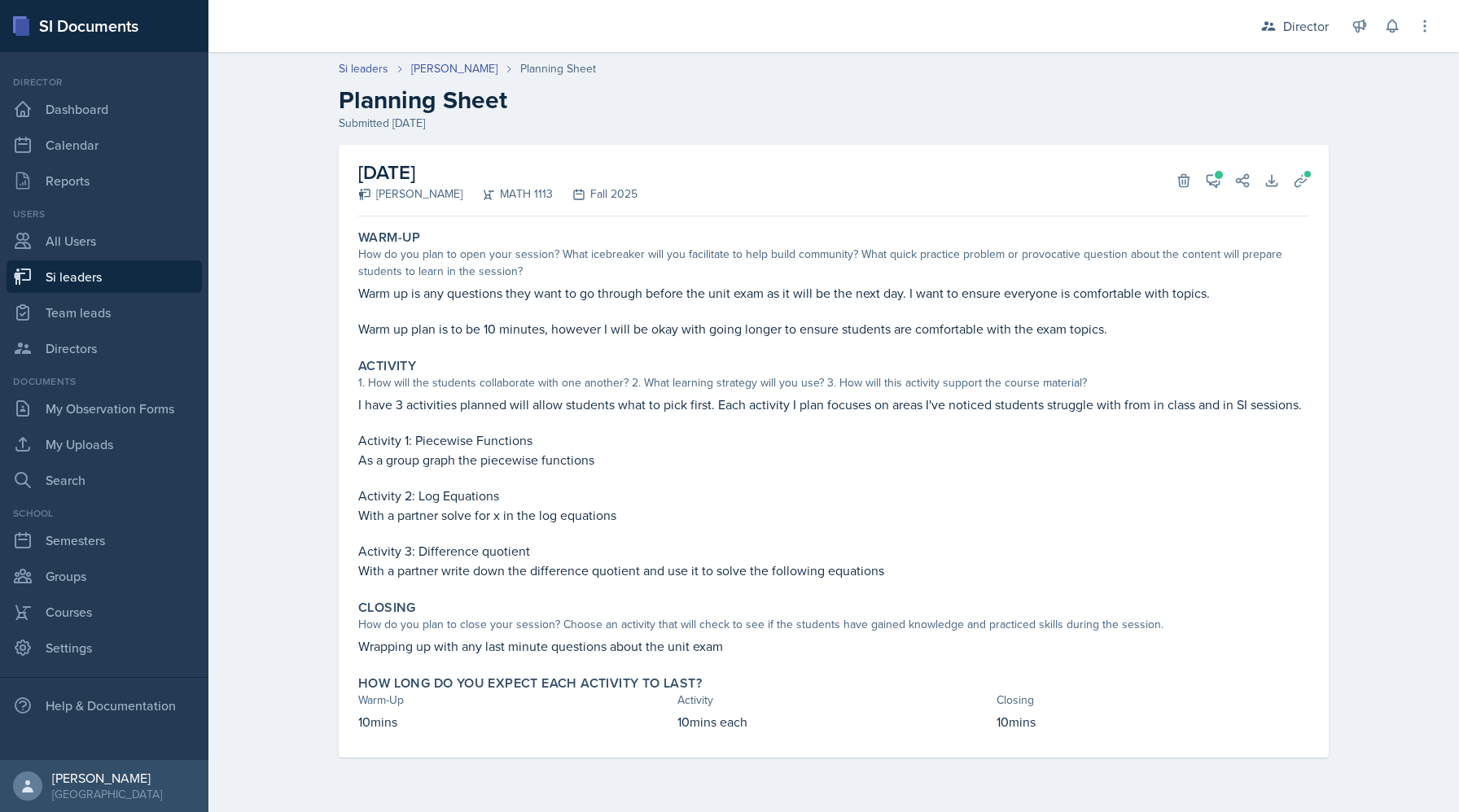
click at [1315, 200] on div "September 15th, 2025 Sara Waymen MATH 1113 Fall 2025 Delete View Comments Comme…" at bounding box center [833, 451] width 990 height 613
click at [1314, 195] on div "September 15th, 2025 Sara Waymen MATH 1113 Fall 2025 Delete View Comments Comme…" at bounding box center [833, 451] width 990 height 613
click at [1310, 183] on button "Uploads" at bounding box center [1301, 181] width 29 height 29
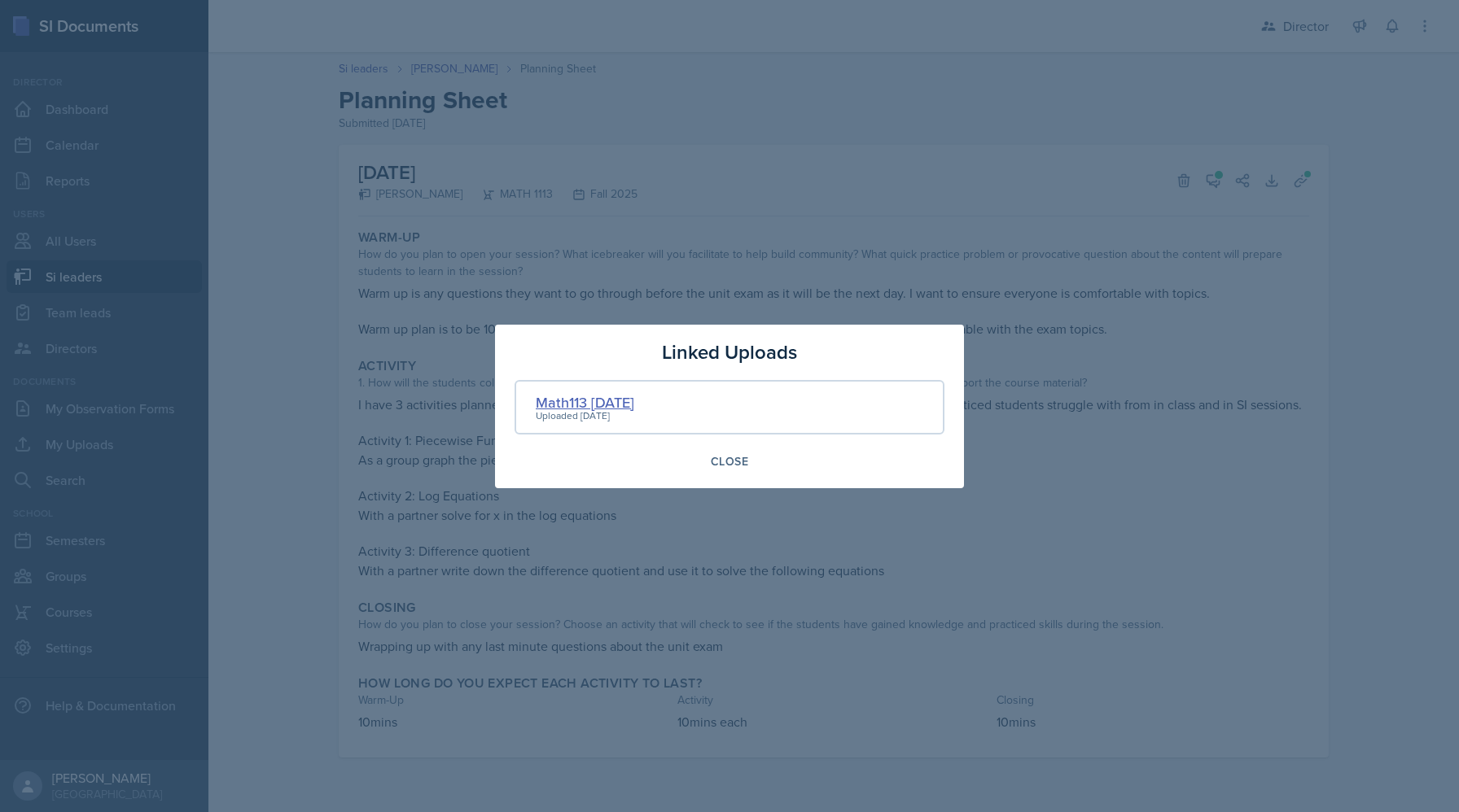
click at [608, 406] on div "Math113 Sep 15" at bounding box center [585, 402] width 99 height 22
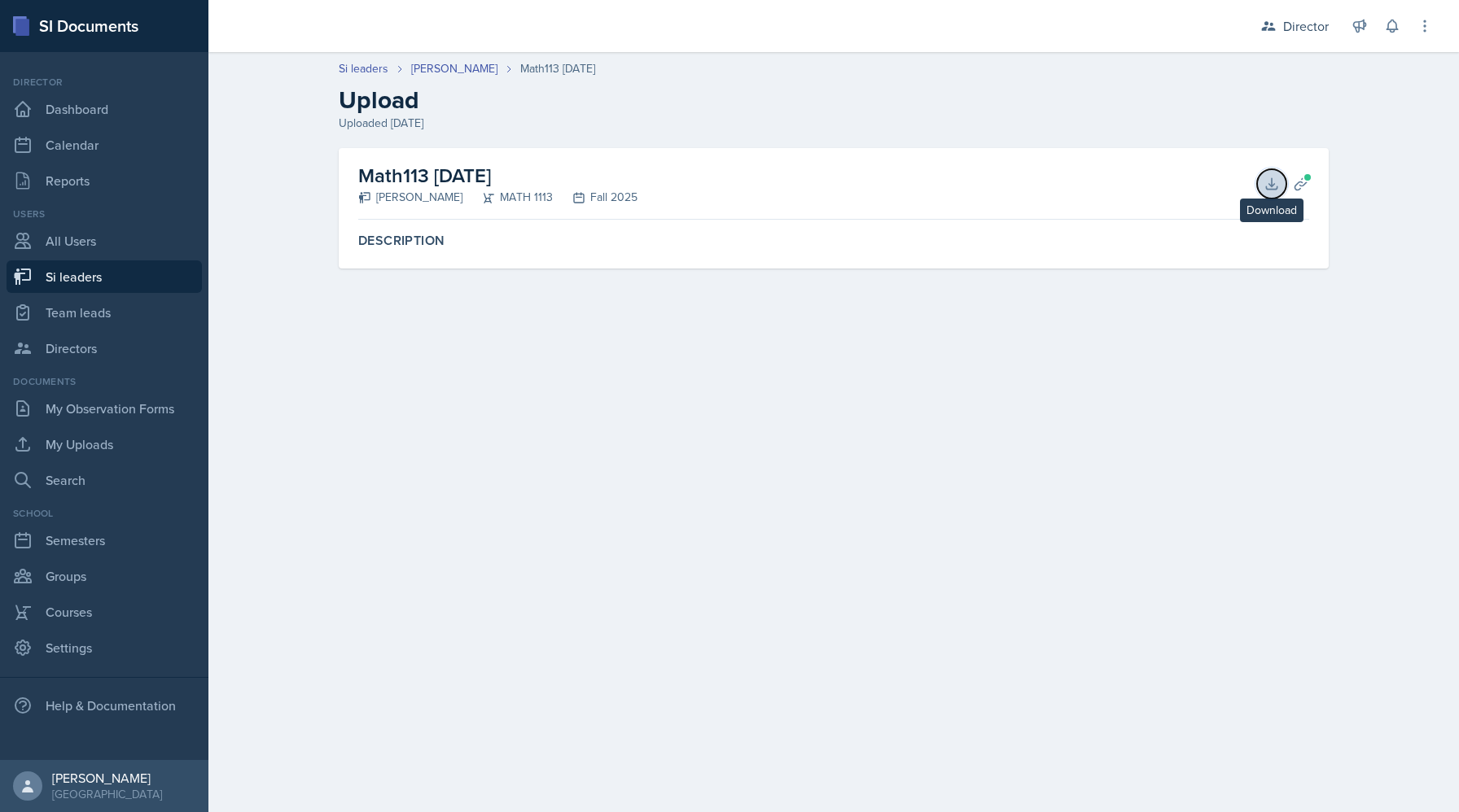
click at [1264, 176] on icon at bounding box center [1272, 184] width 16 height 16
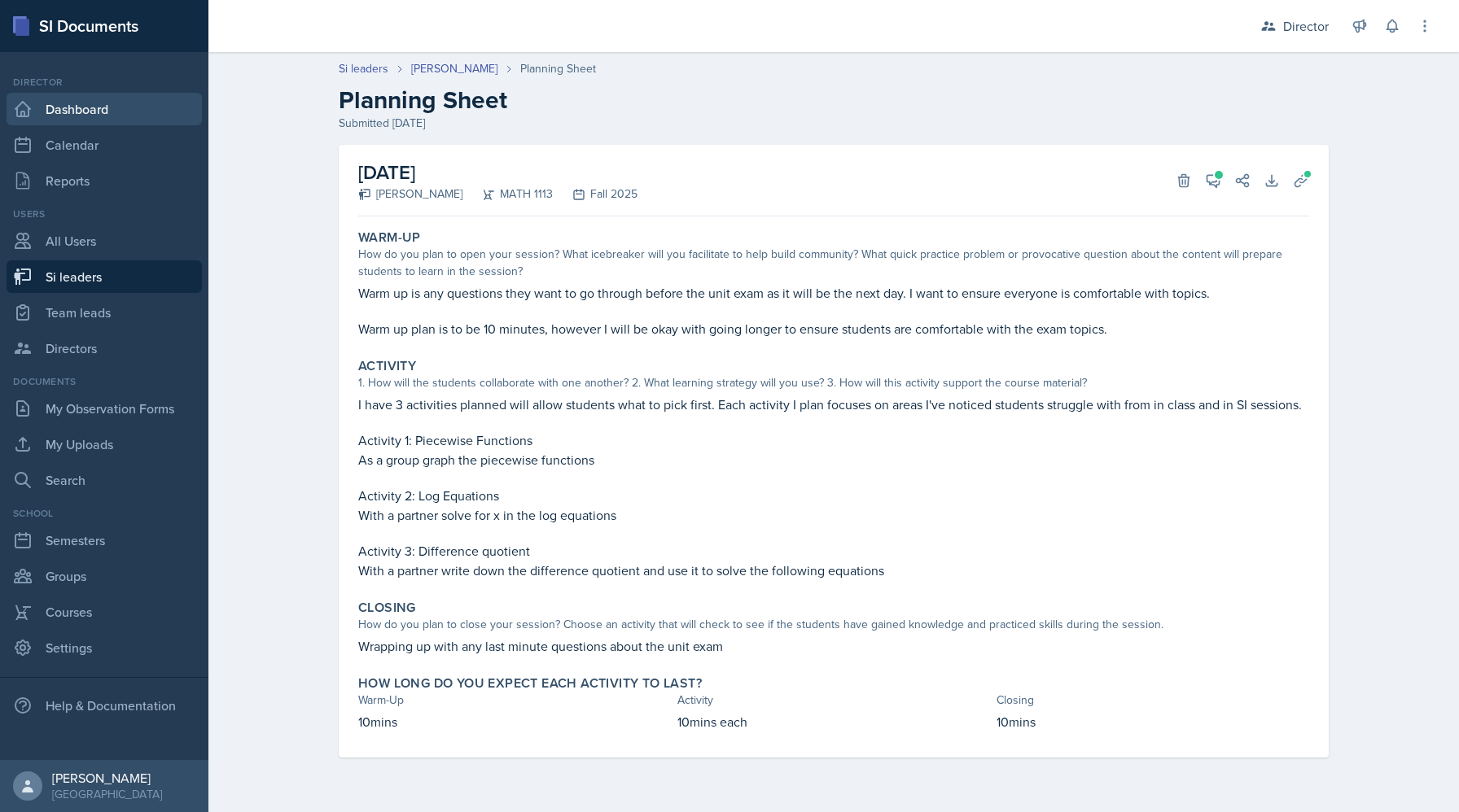
click at [110, 112] on link "Dashboard" at bounding box center [104, 109] width 195 height 32
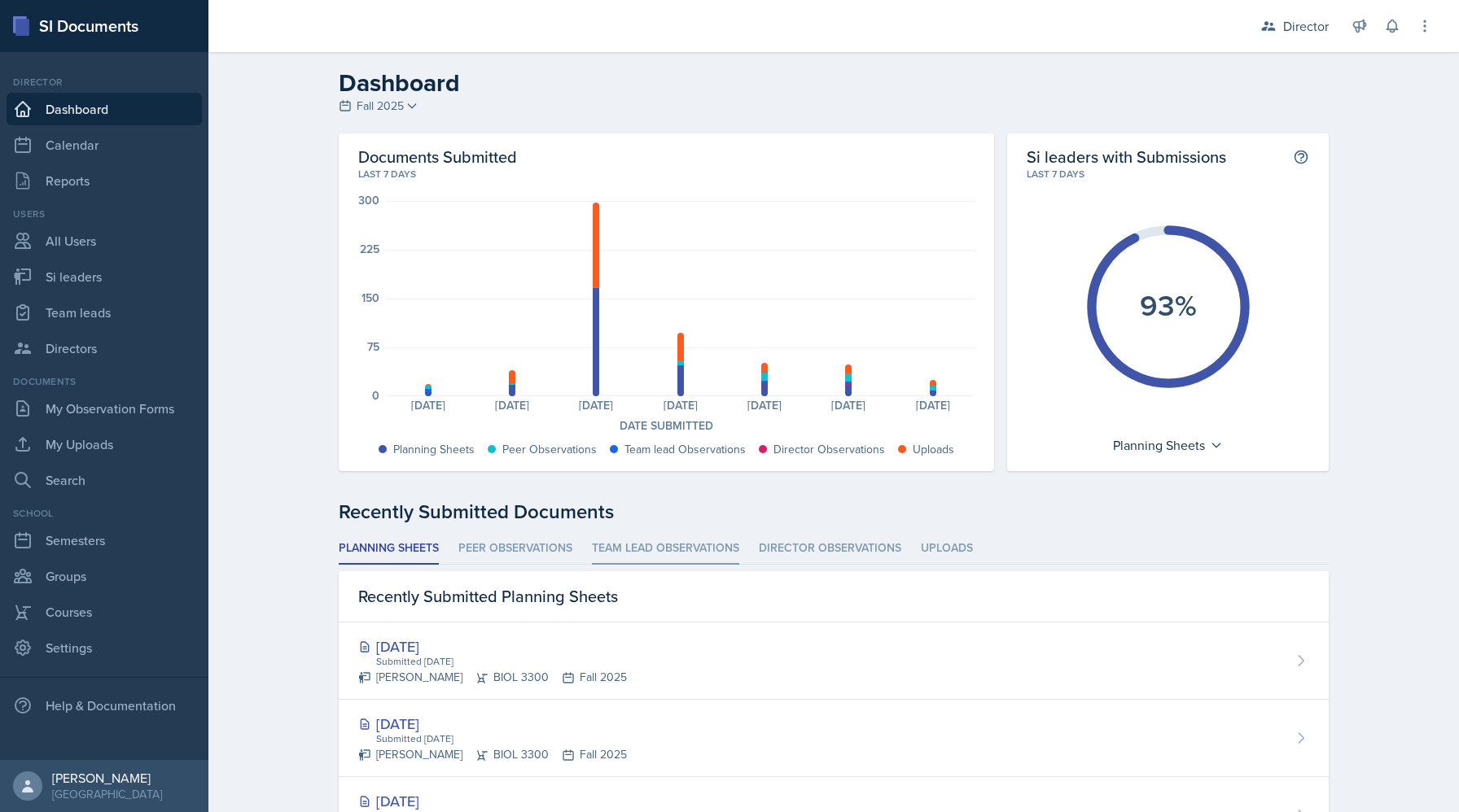
click at [702, 546] on li "Team lead Observations" at bounding box center [665, 549] width 147 height 31
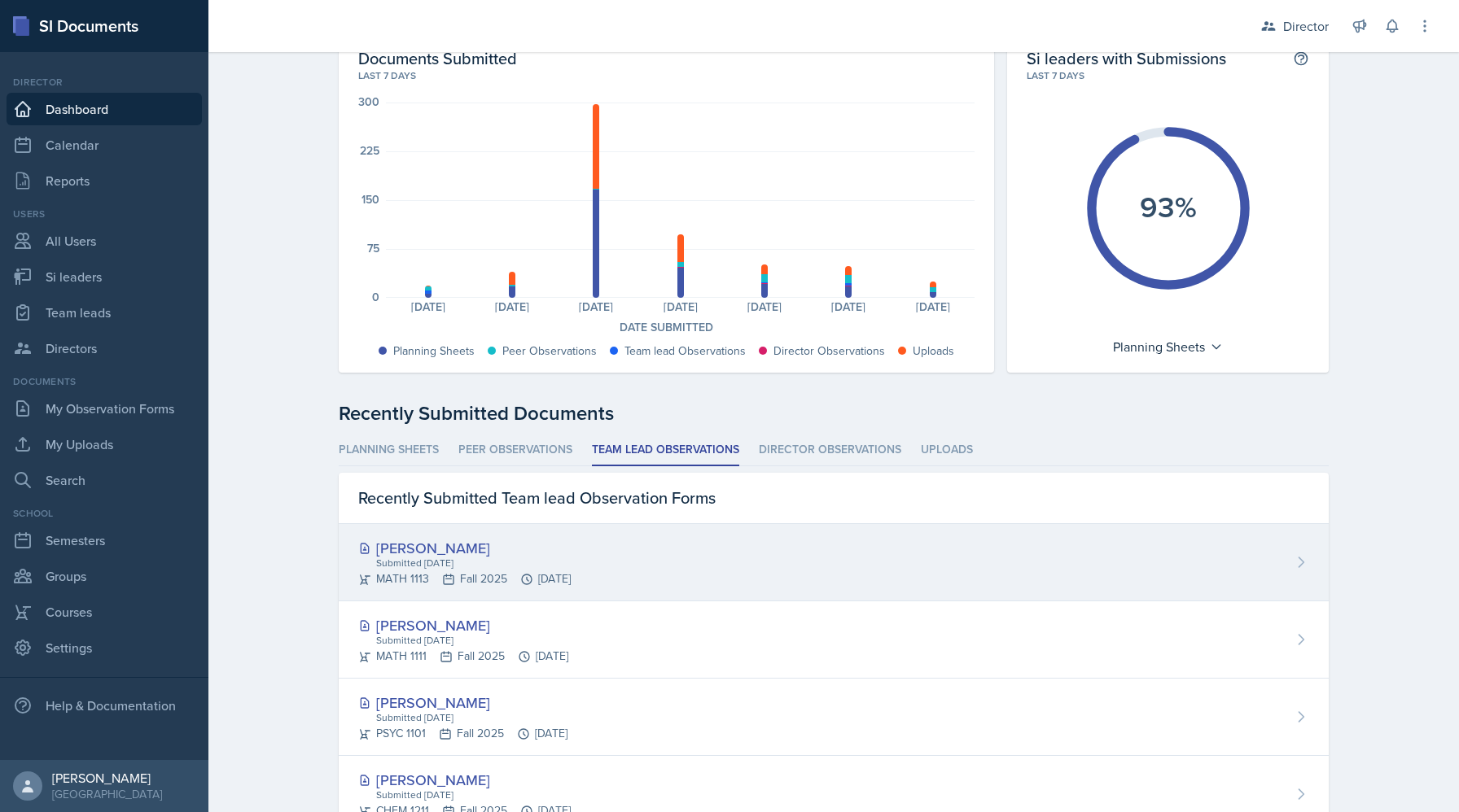
scroll to position [101, 0]
click at [508, 582] on div "MATH 1113 Fall 2025 Sep 17th, 2025" at bounding box center [464, 577] width 212 height 17
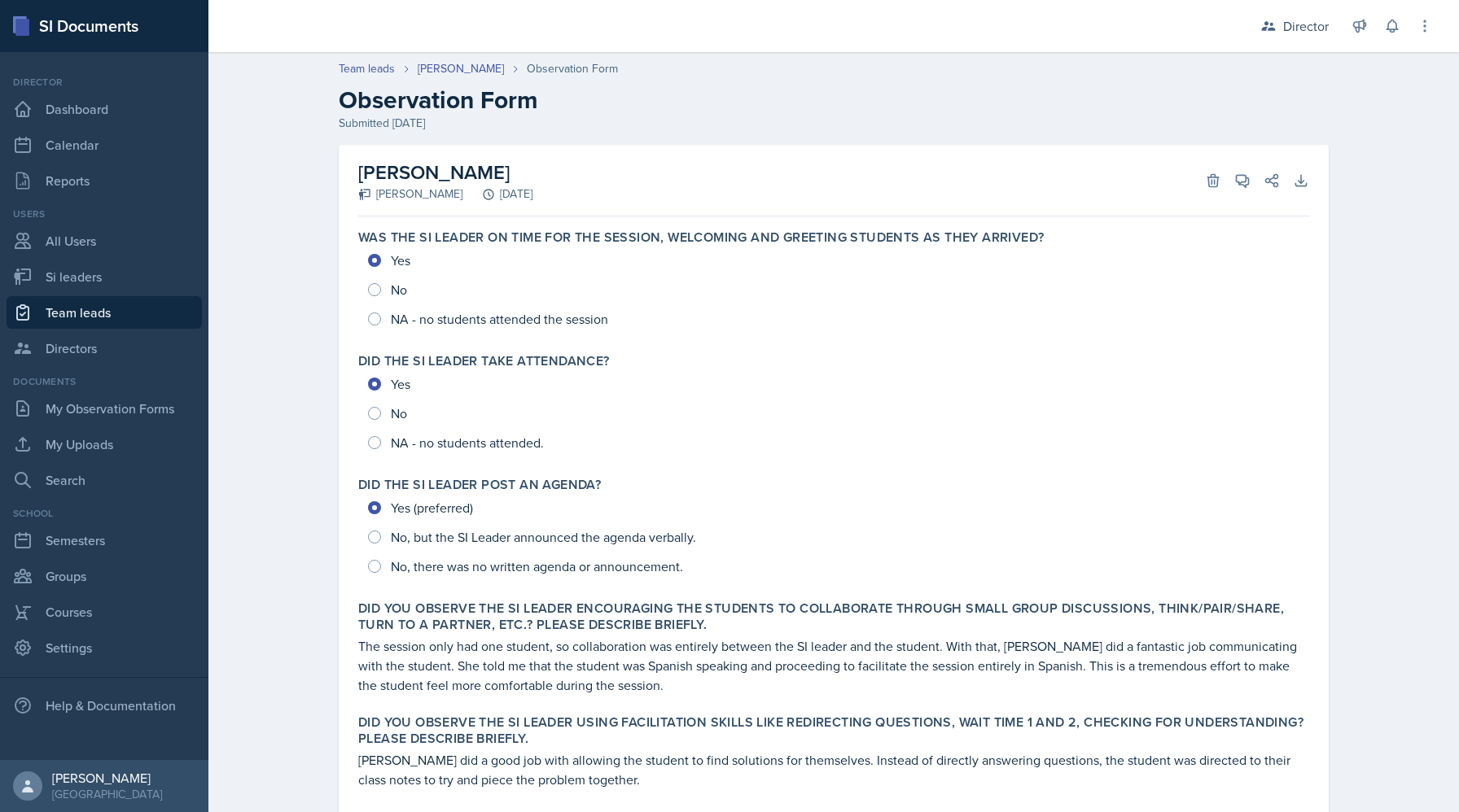
scroll to position [7, 0]
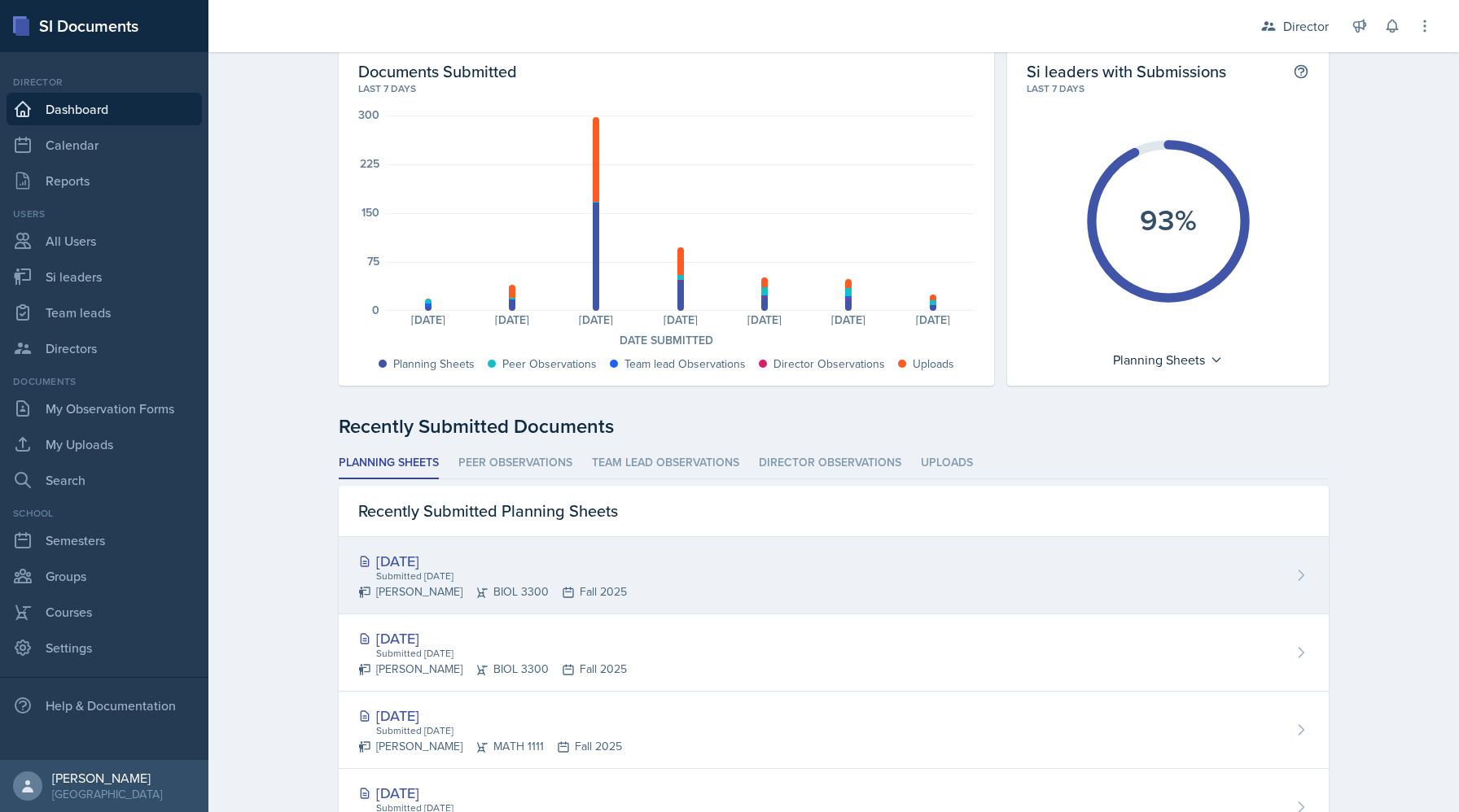
scroll to position [87, 0]
click at [477, 654] on div "Submitted Sep 18th, 2025" at bounding box center [500, 651] width 252 height 14
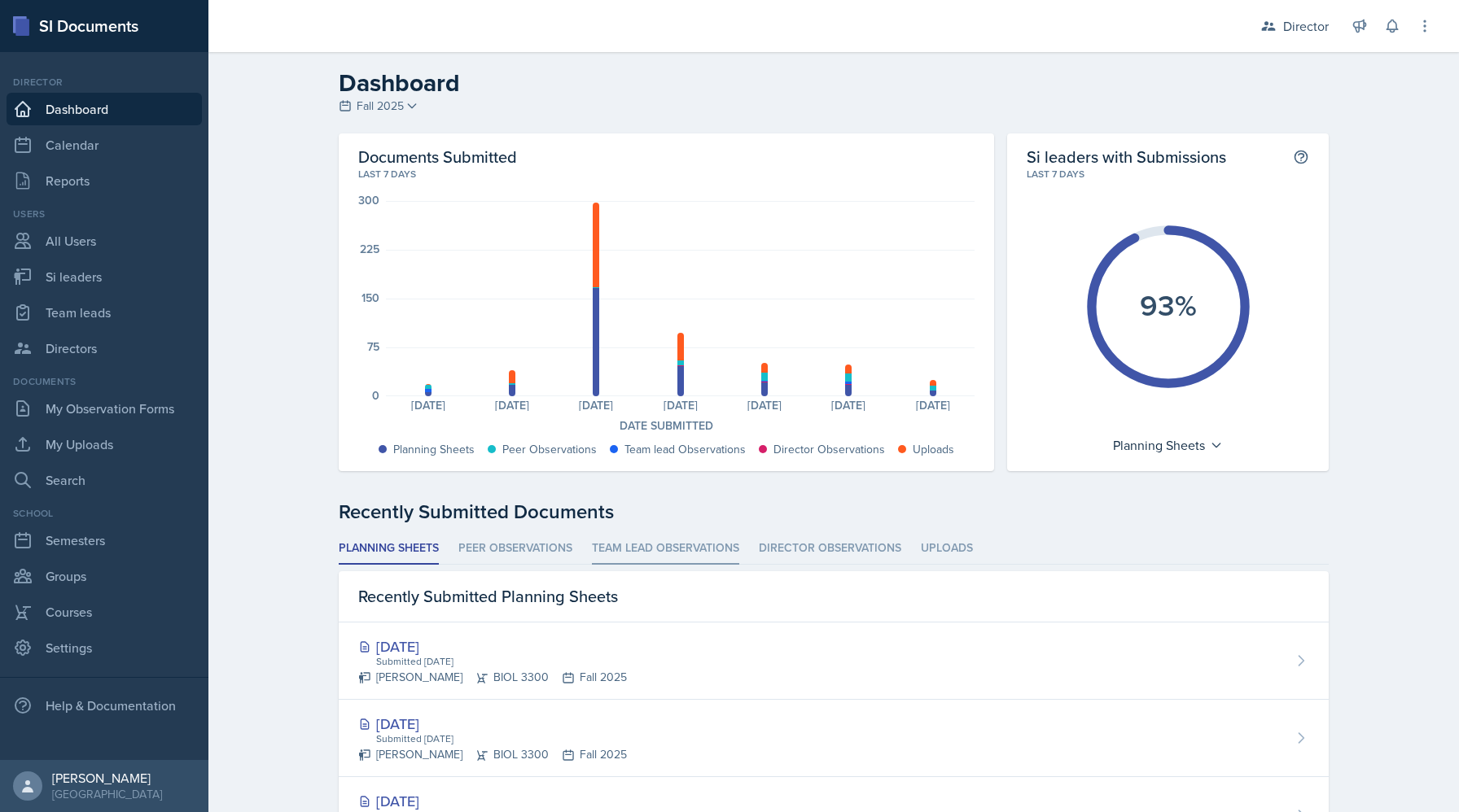
click at [662, 541] on li "Team lead Observations" at bounding box center [665, 549] width 147 height 31
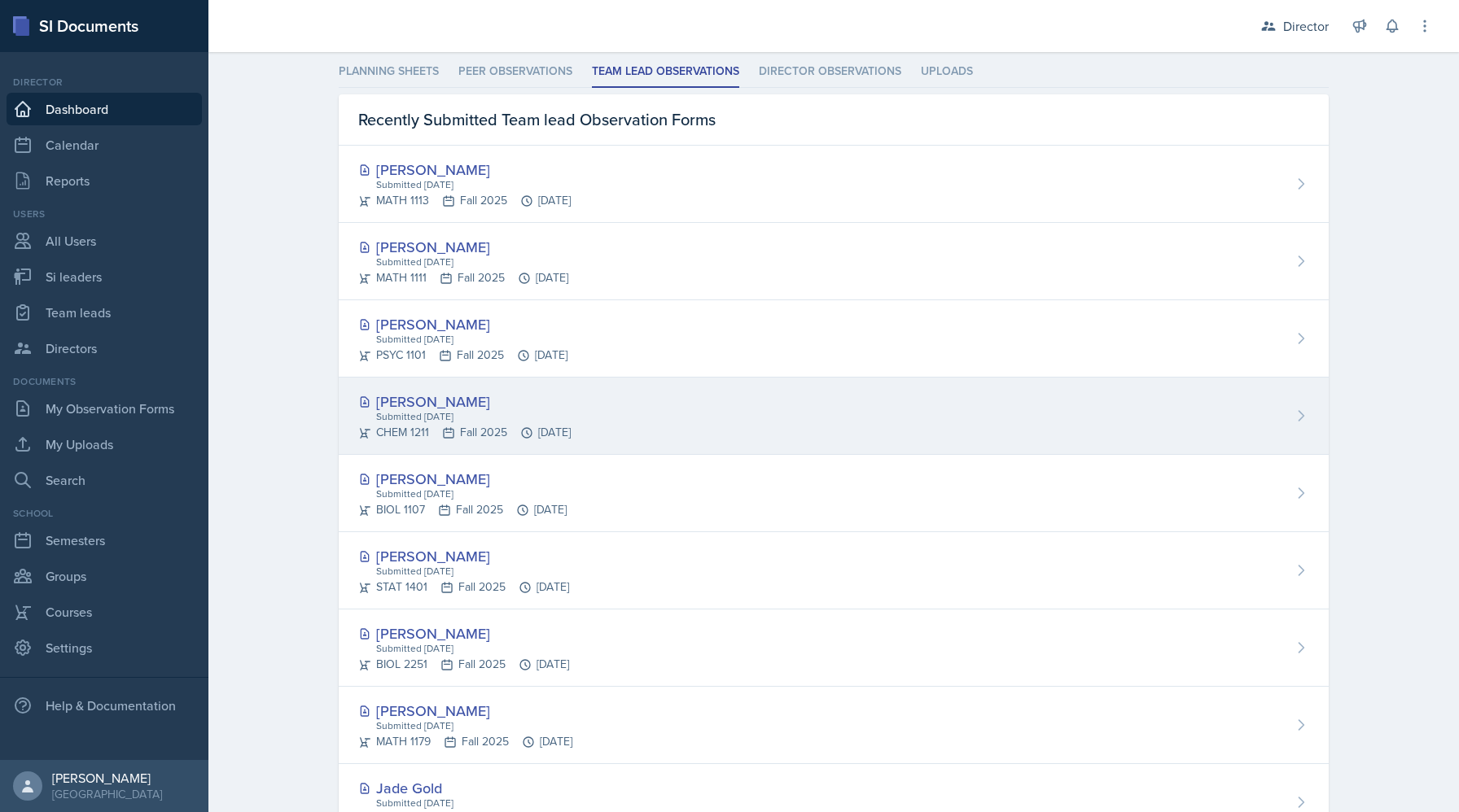
scroll to position [465, 0]
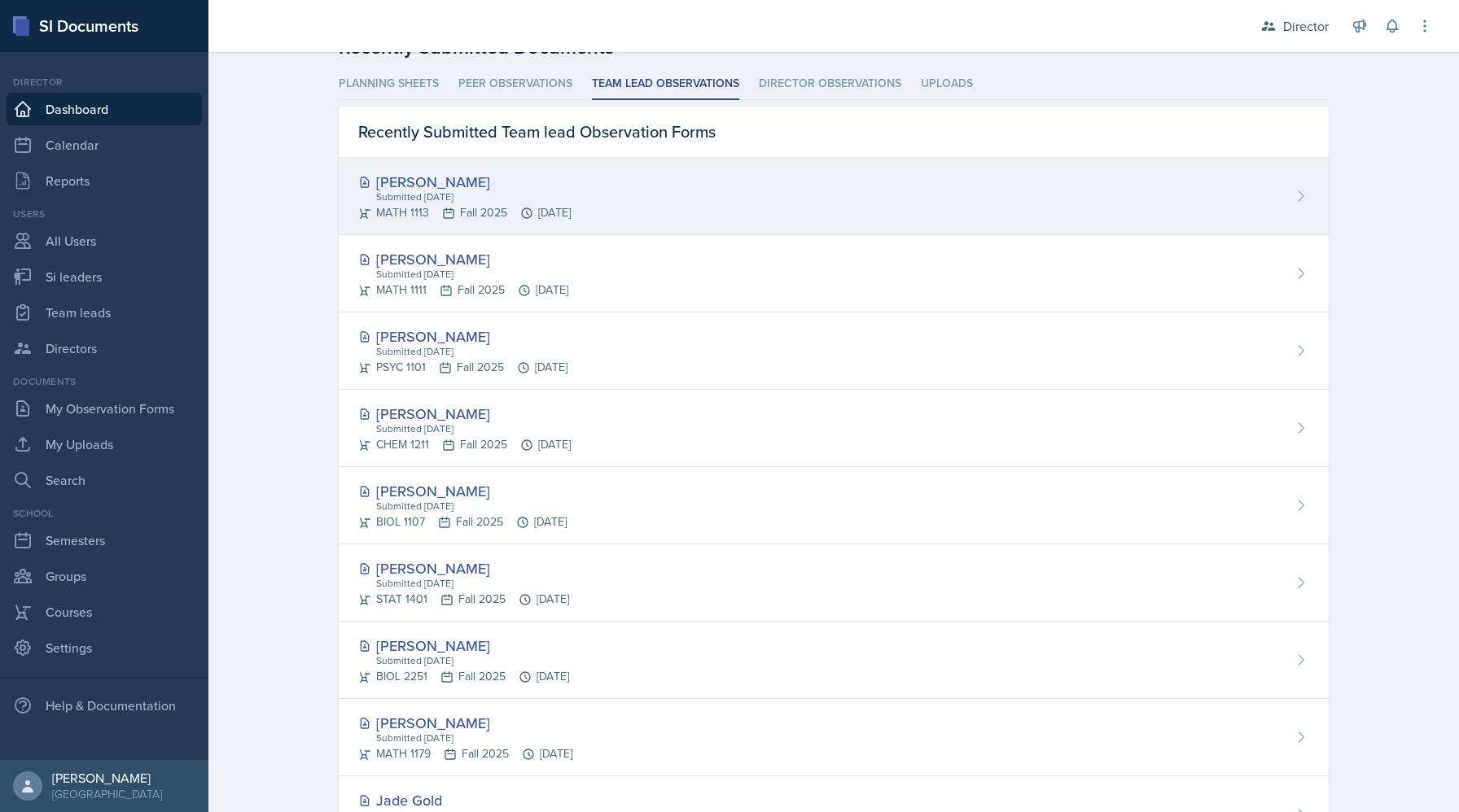
click at [442, 198] on div "Submitted Sep 17th, 2025" at bounding box center [473, 196] width 196 height 14
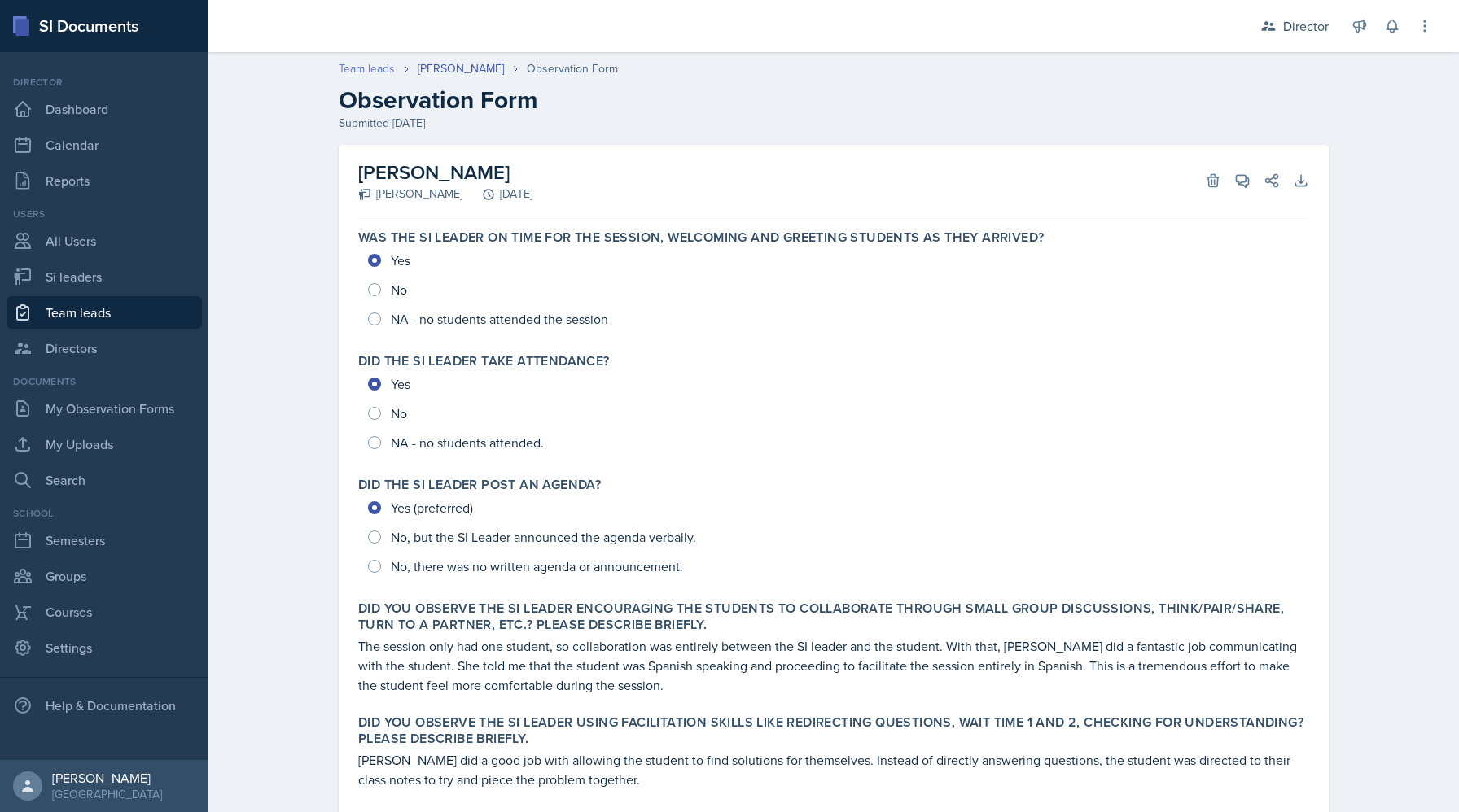
click at [374, 65] on link "Team leads" at bounding box center [366, 68] width 56 height 17
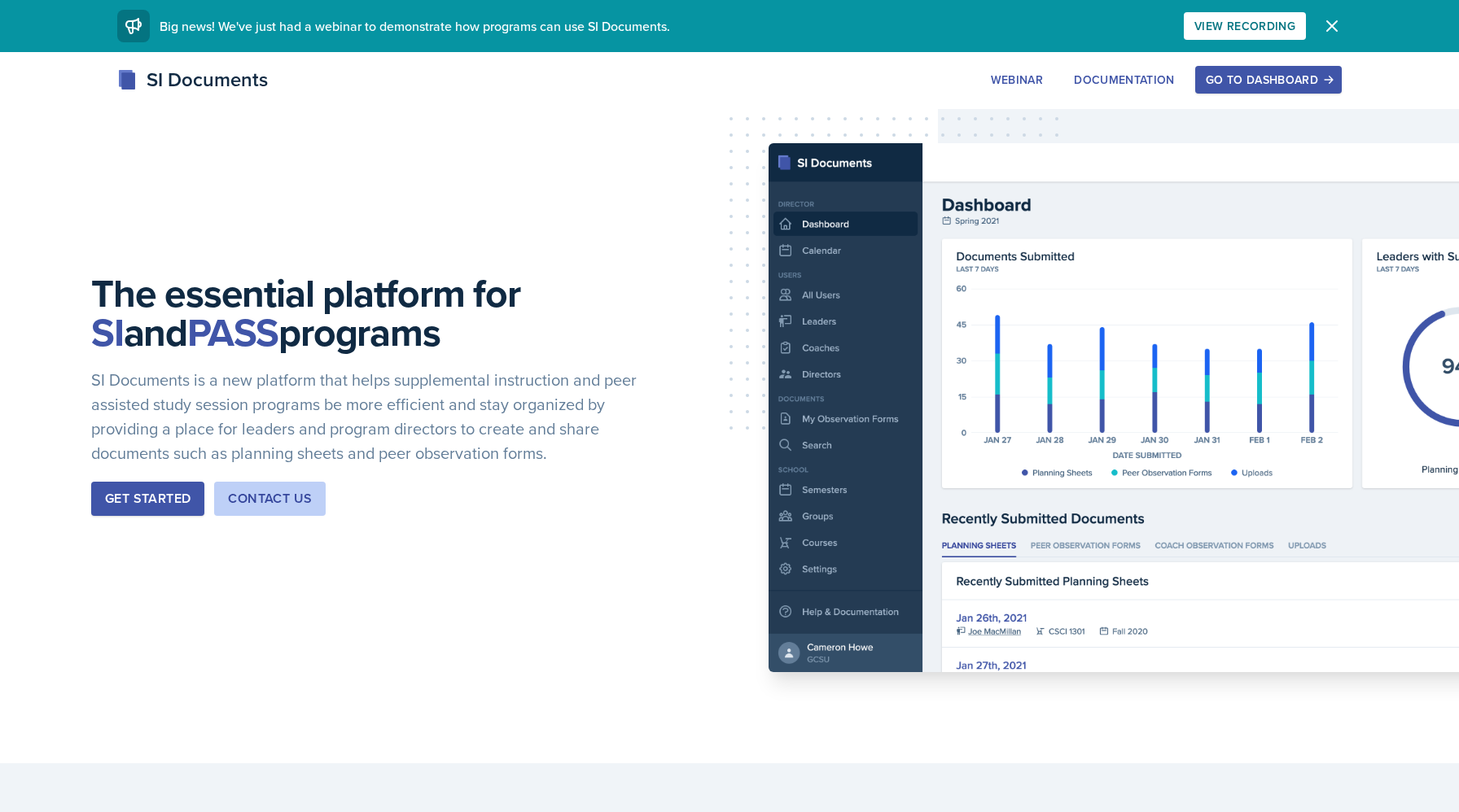
click at [1208, 74] on div "Go to Dashboard" at bounding box center [1269, 80] width 126 height 13
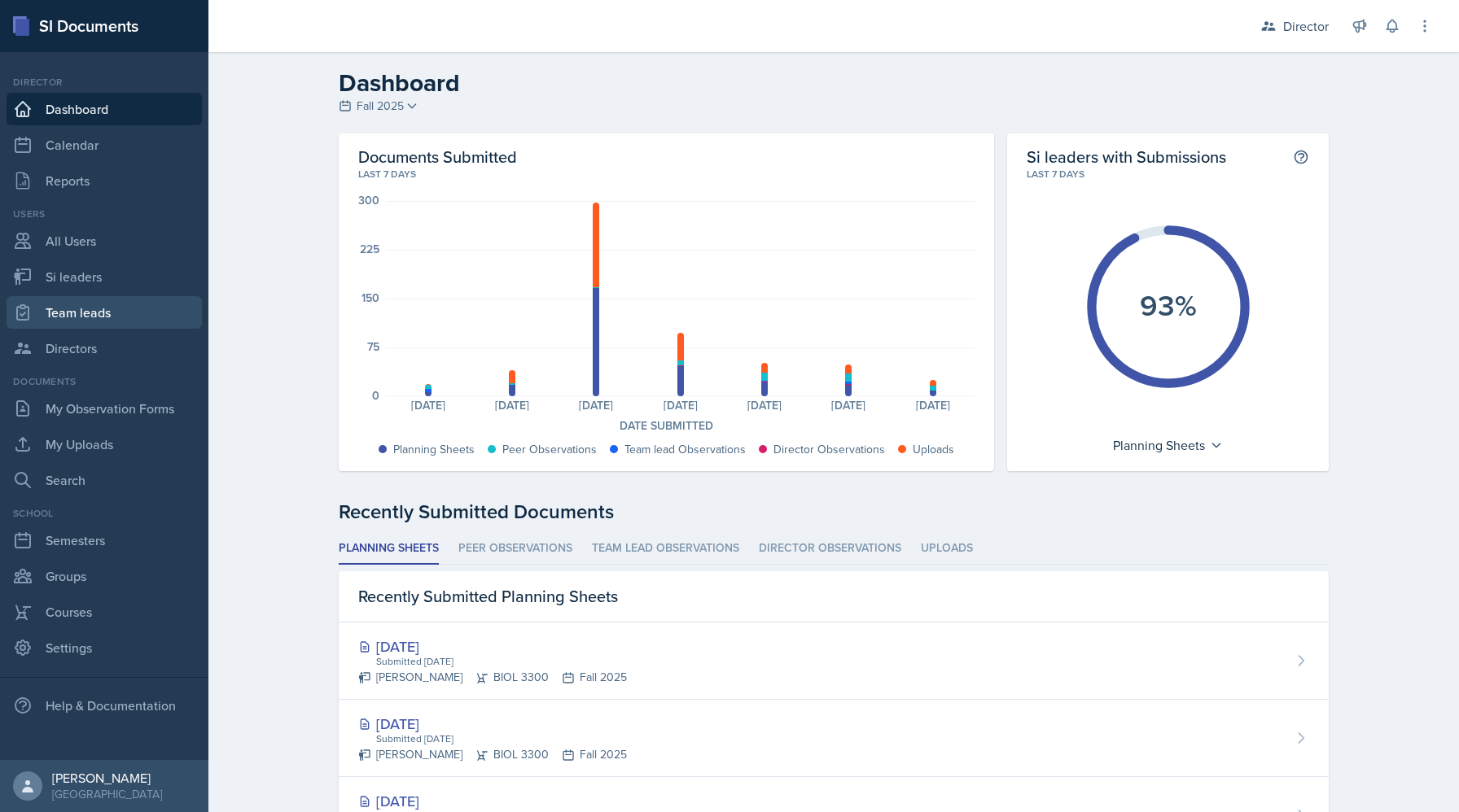
click at [128, 316] on link "Team leads" at bounding box center [104, 313] width 195 height 32
select select "2bed604d-1099-4043-b1bc-2365e8740244"
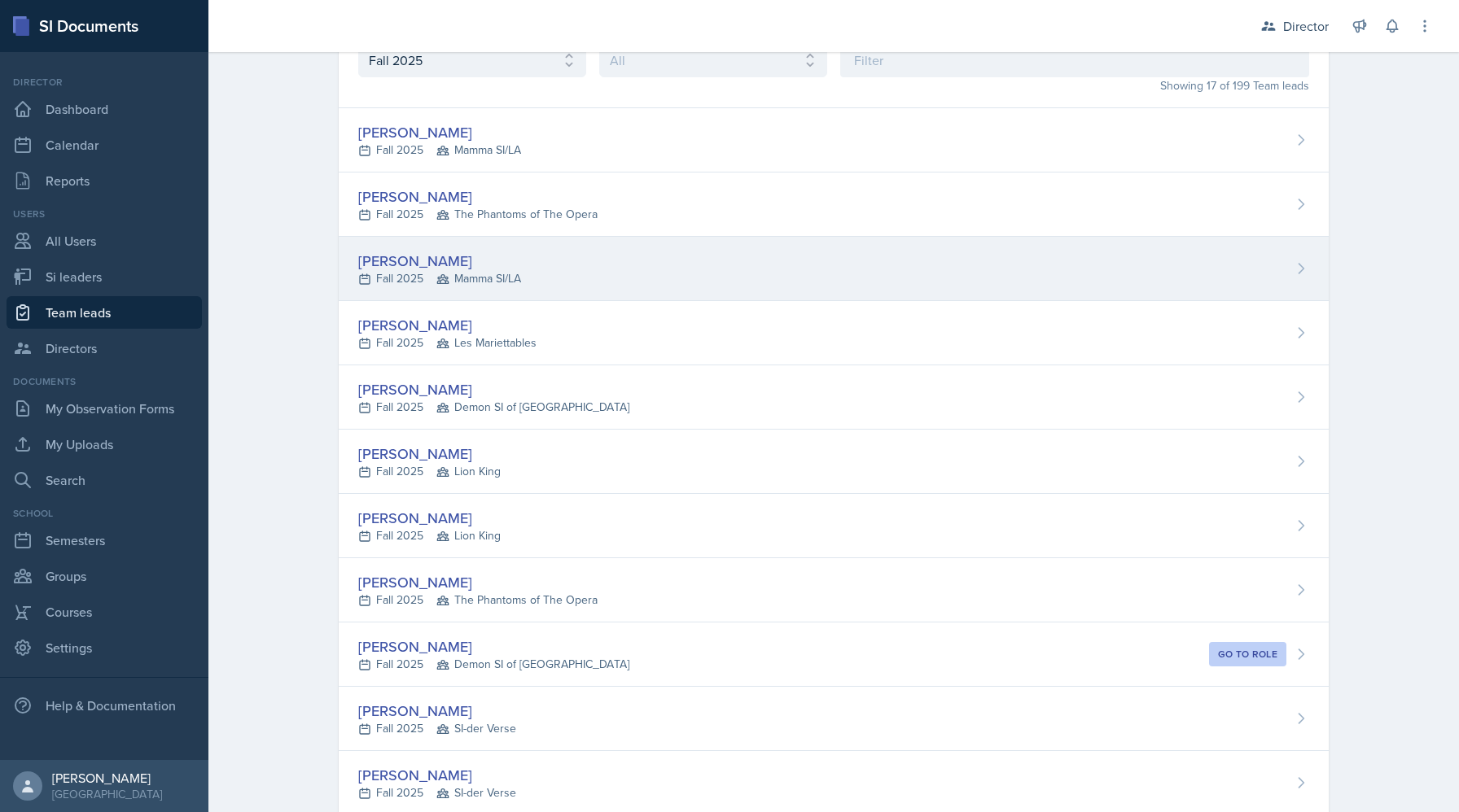
scroll to position [105, 0]
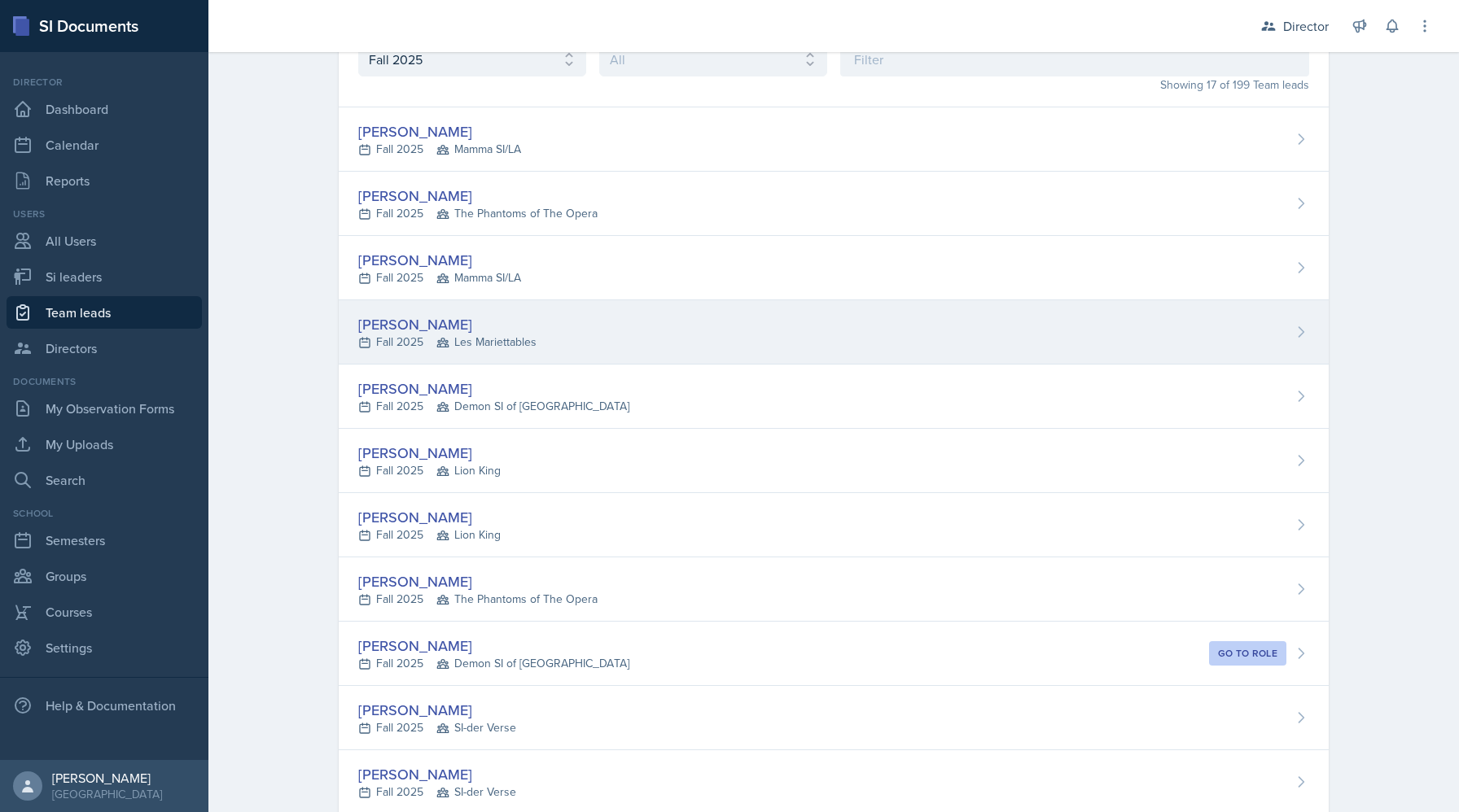
click at [409, 311] on div "David Blount Fall 2025 Les Mariettables" at bounding box center [833, 333] width 990 height 65
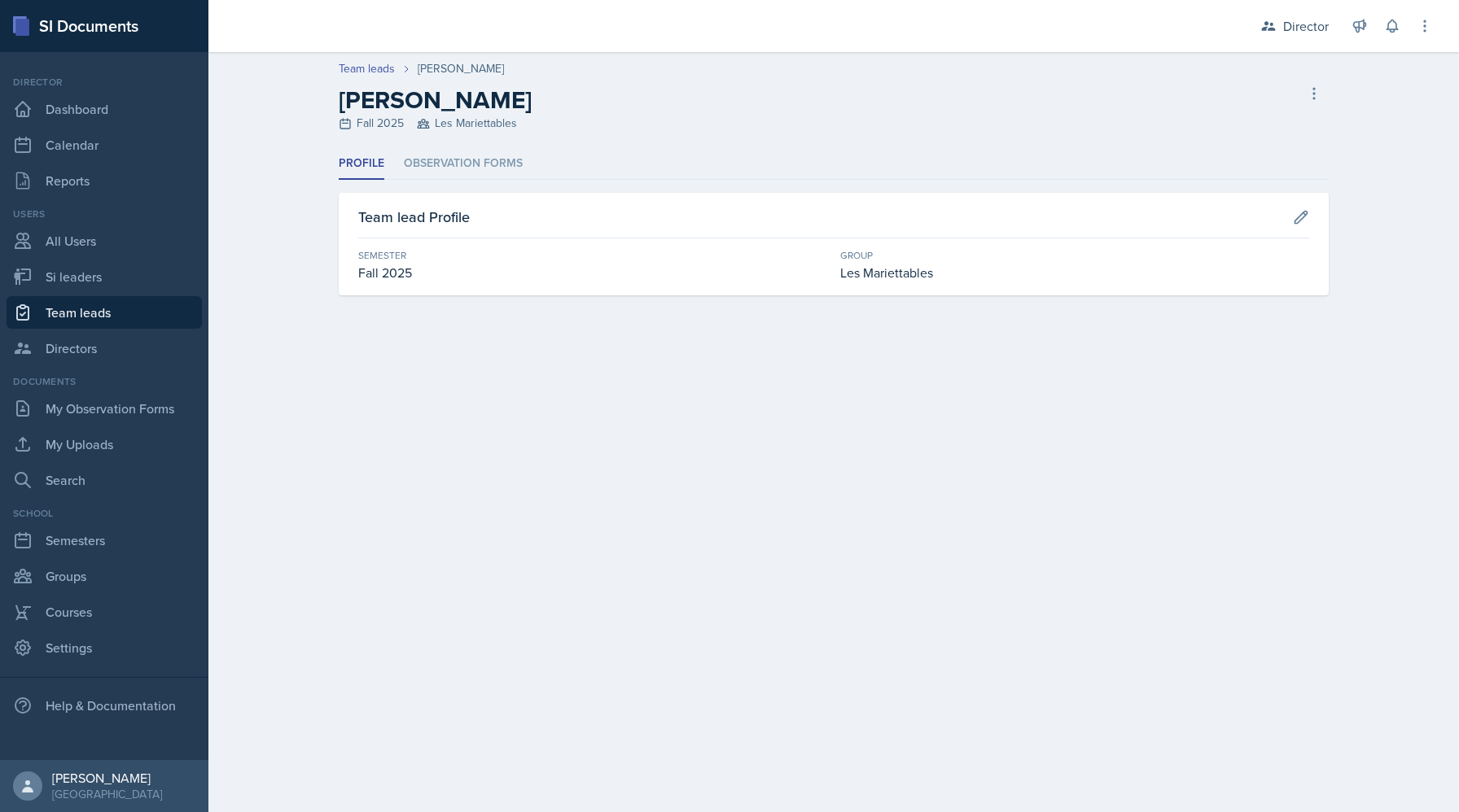
click at [474, 181] on div "Profile Observation Forms Profile Observation Forms Team lead Profile Semester …" at bounding box center [833, 222] width 990 height 147
click at [474, 173] on li "Observation Forms" at bounding box center [463, 164] width 119 height 31
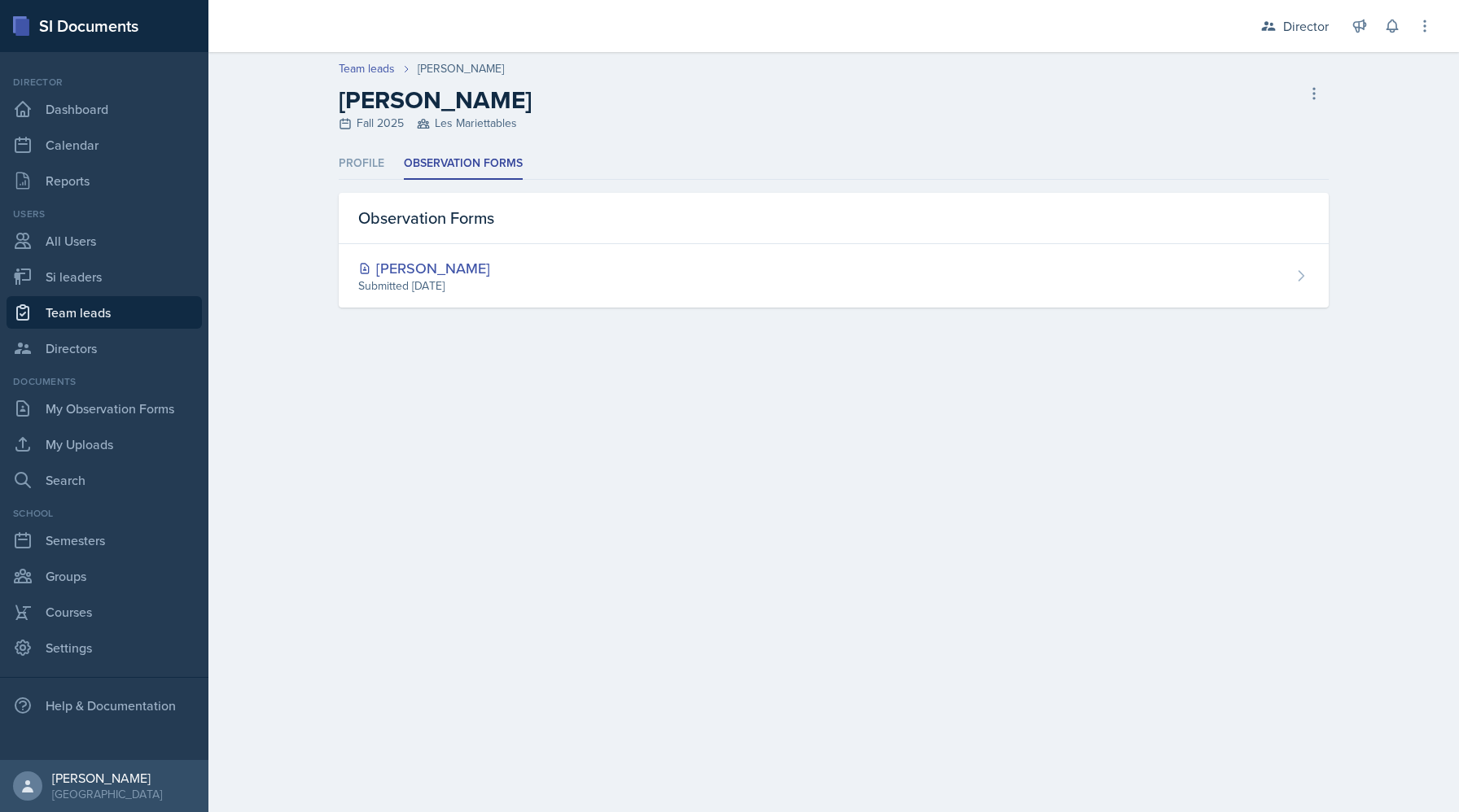
select select "2bed604d-1099-4043-b1bc-2365e8740244"
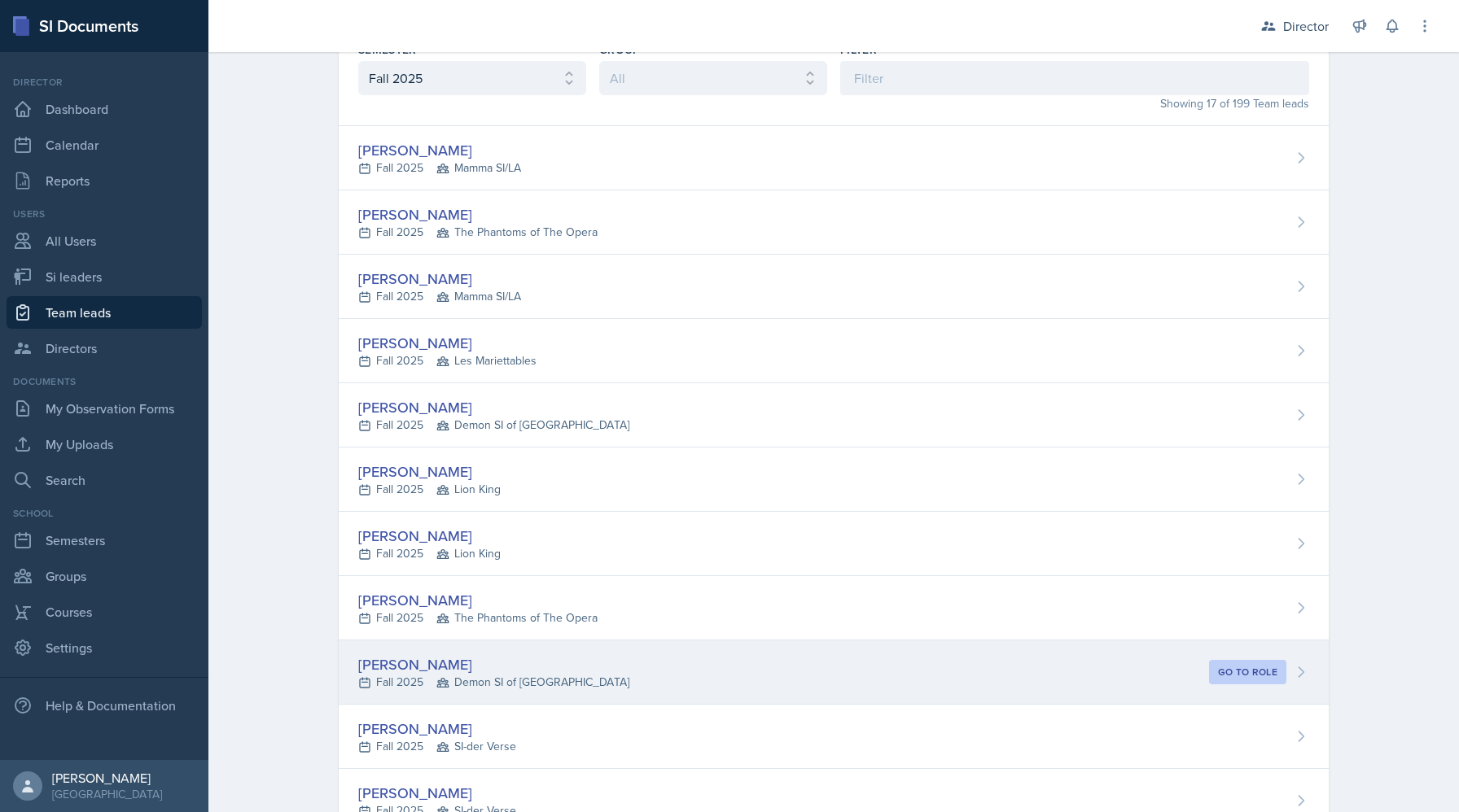
scroll to position [92, 0]
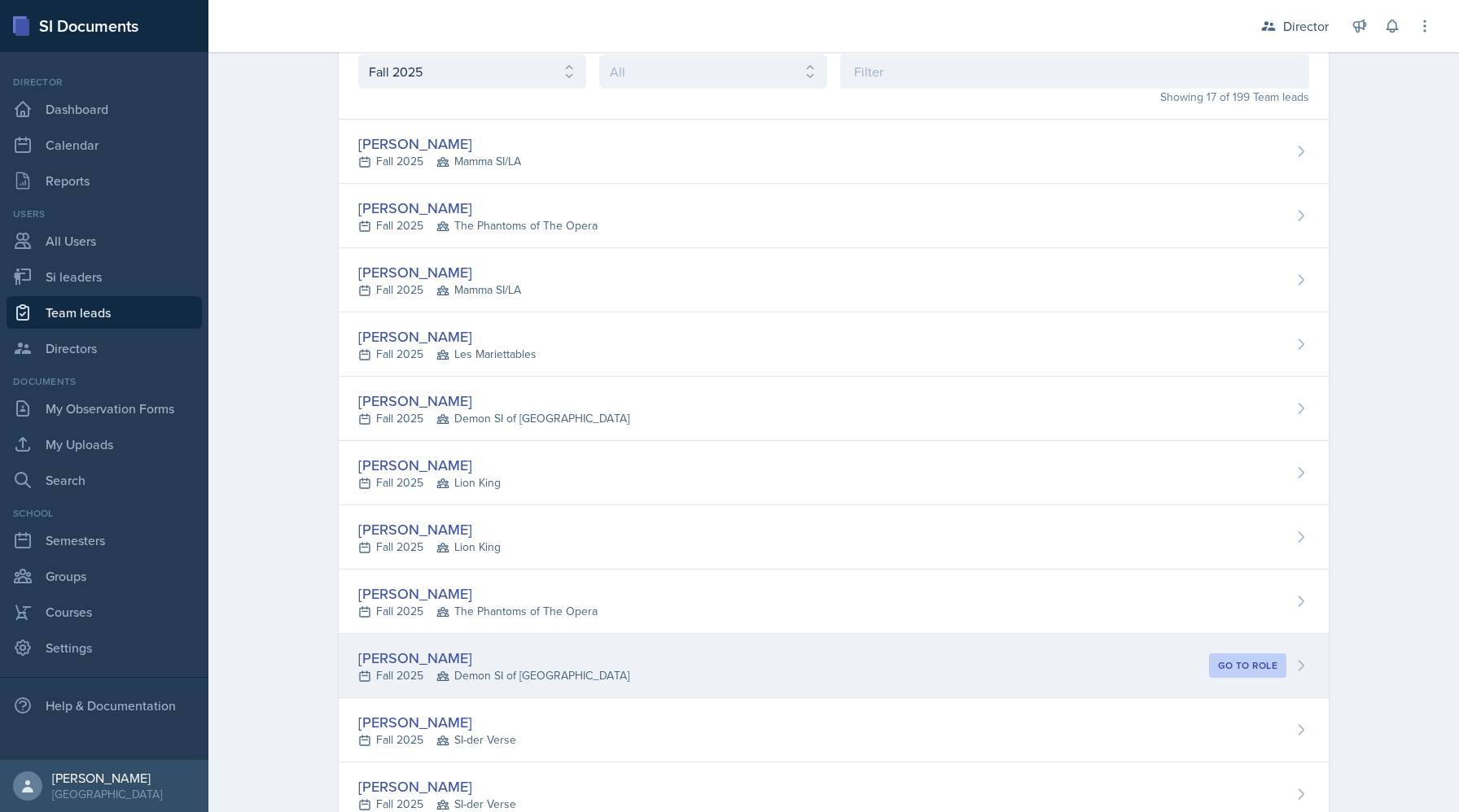
click at [433, 651] on div "[PERSON_NAME]" at bounding box center [494, 658] width 271 height 22
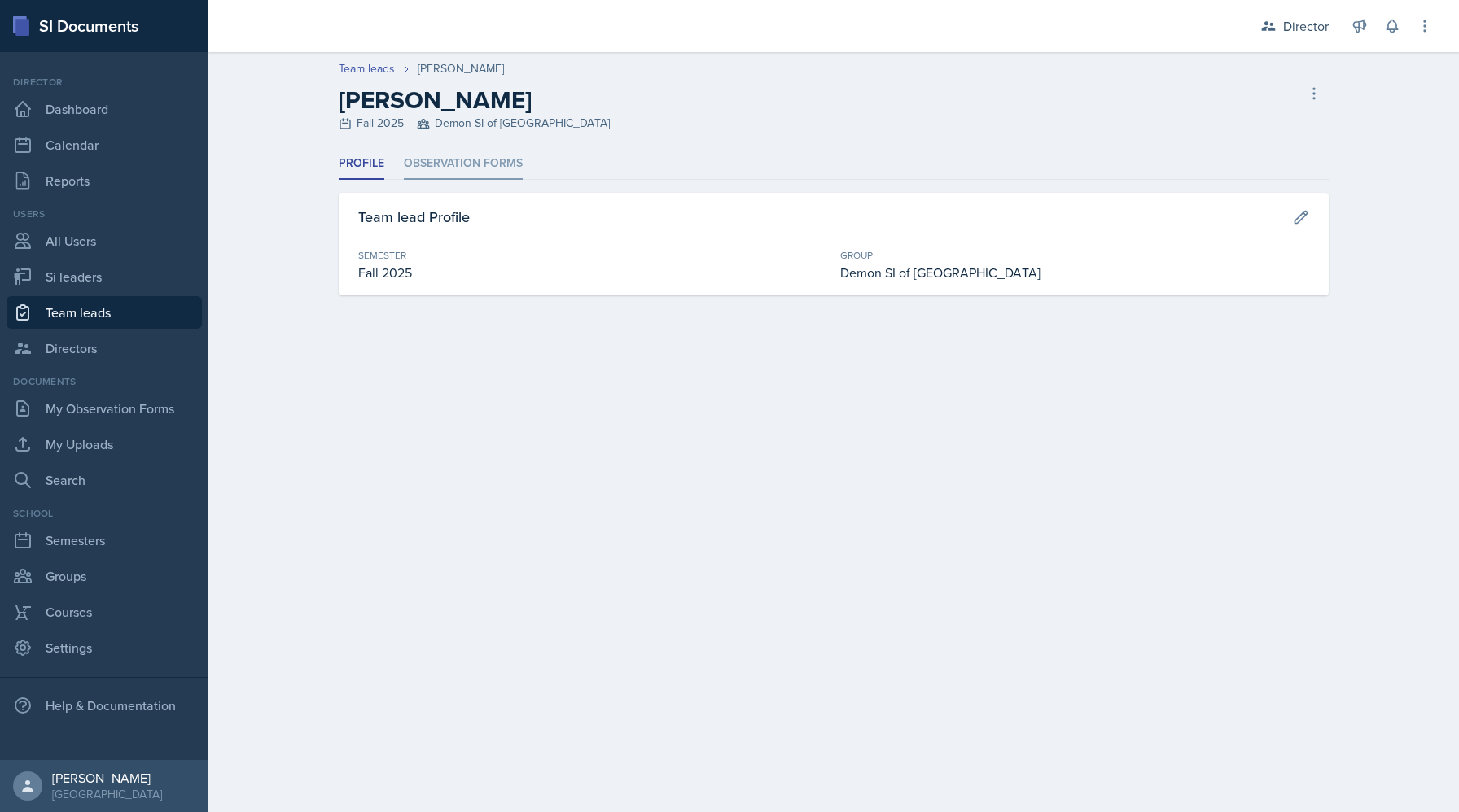
click at [471, 160] on li "Observation Forms" at bounding box center [463, 164] width 119 height 31
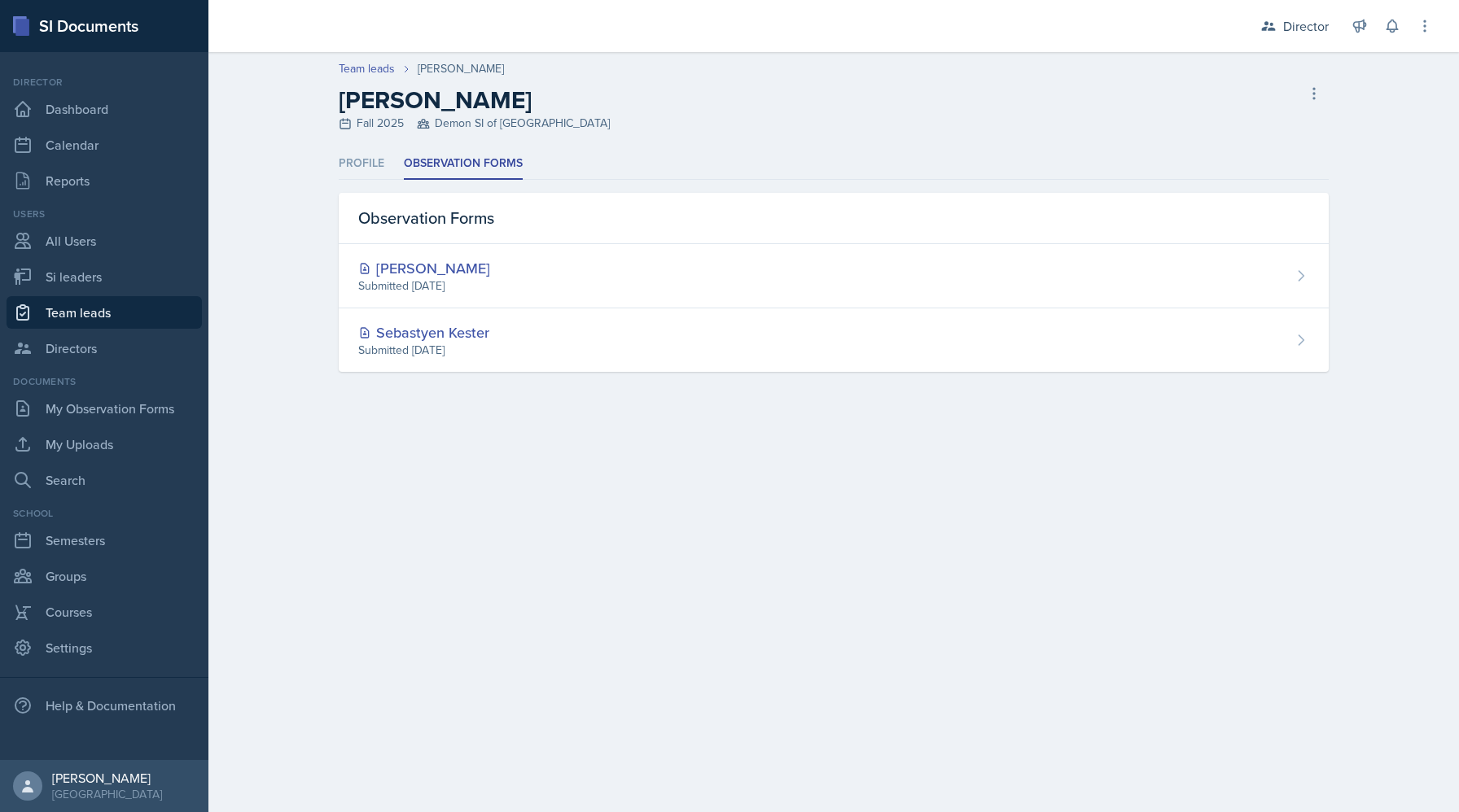
select select "2bed604d-1099-4043-b1bc-2365e8740244"
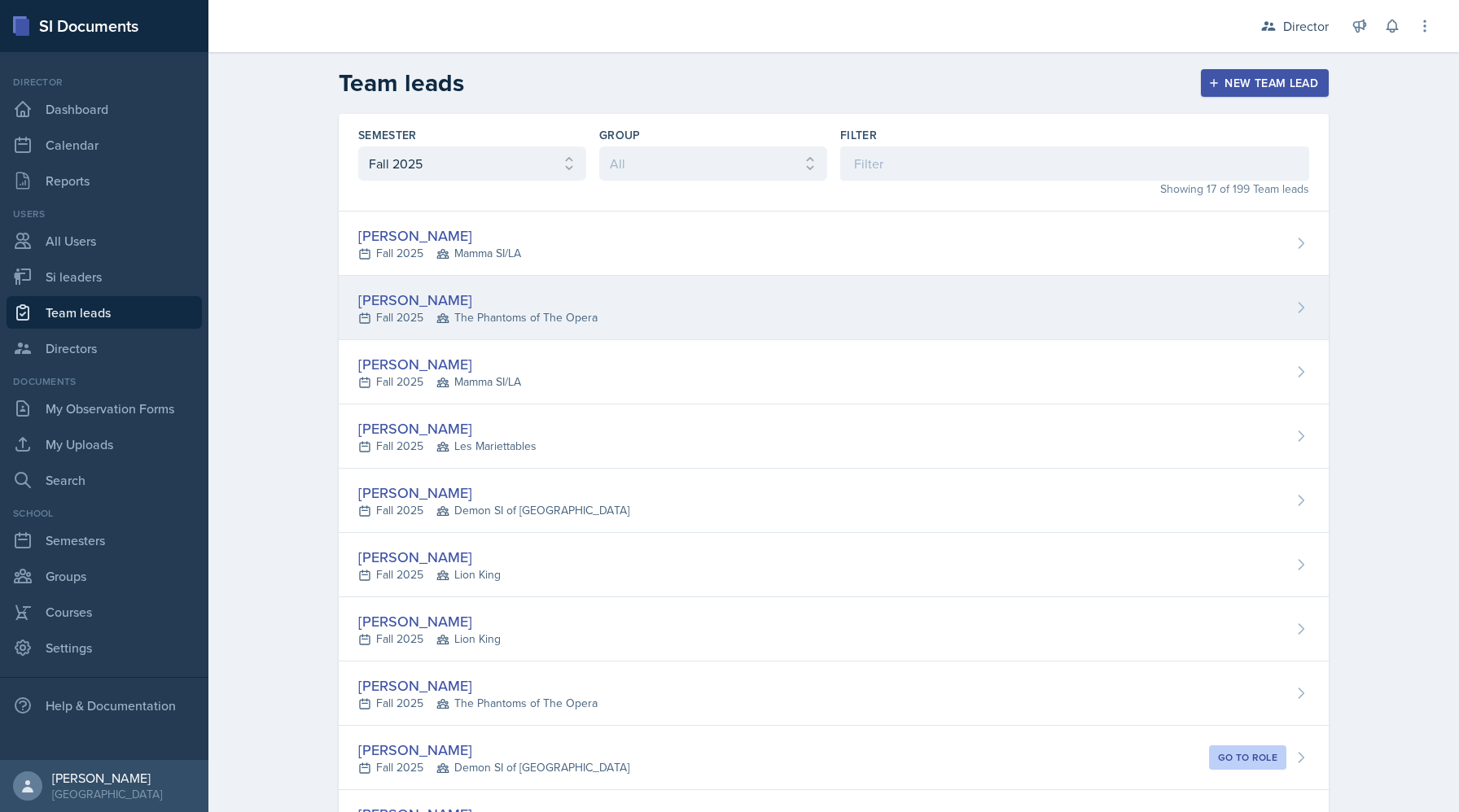
click at [403, 295] on div "Isabela Barkes" at bounding box center [478, 300] width 240 height 22
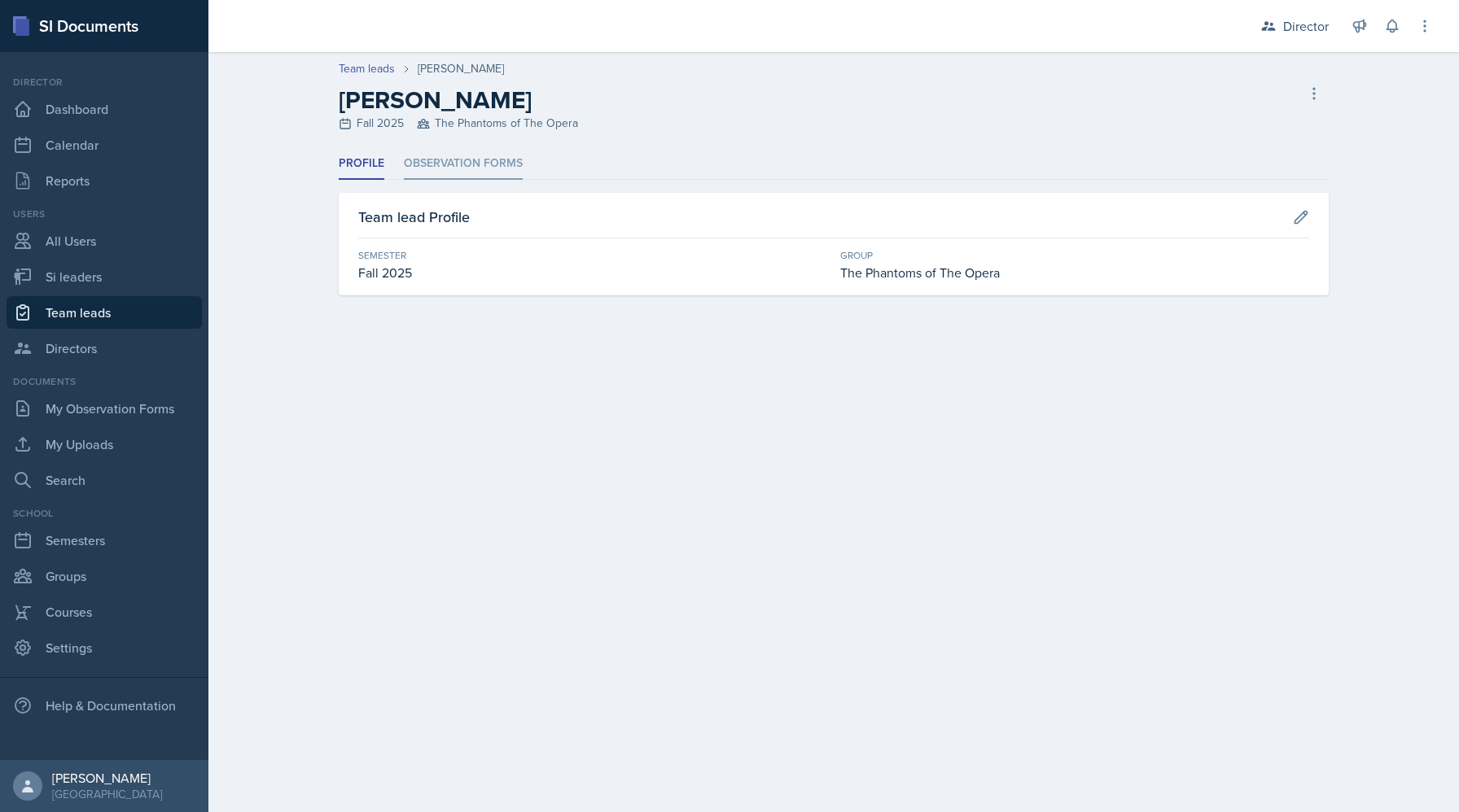
click at [464, 156] on li "Observation Forms" at bounding box center [463, 164] width 119 height 31
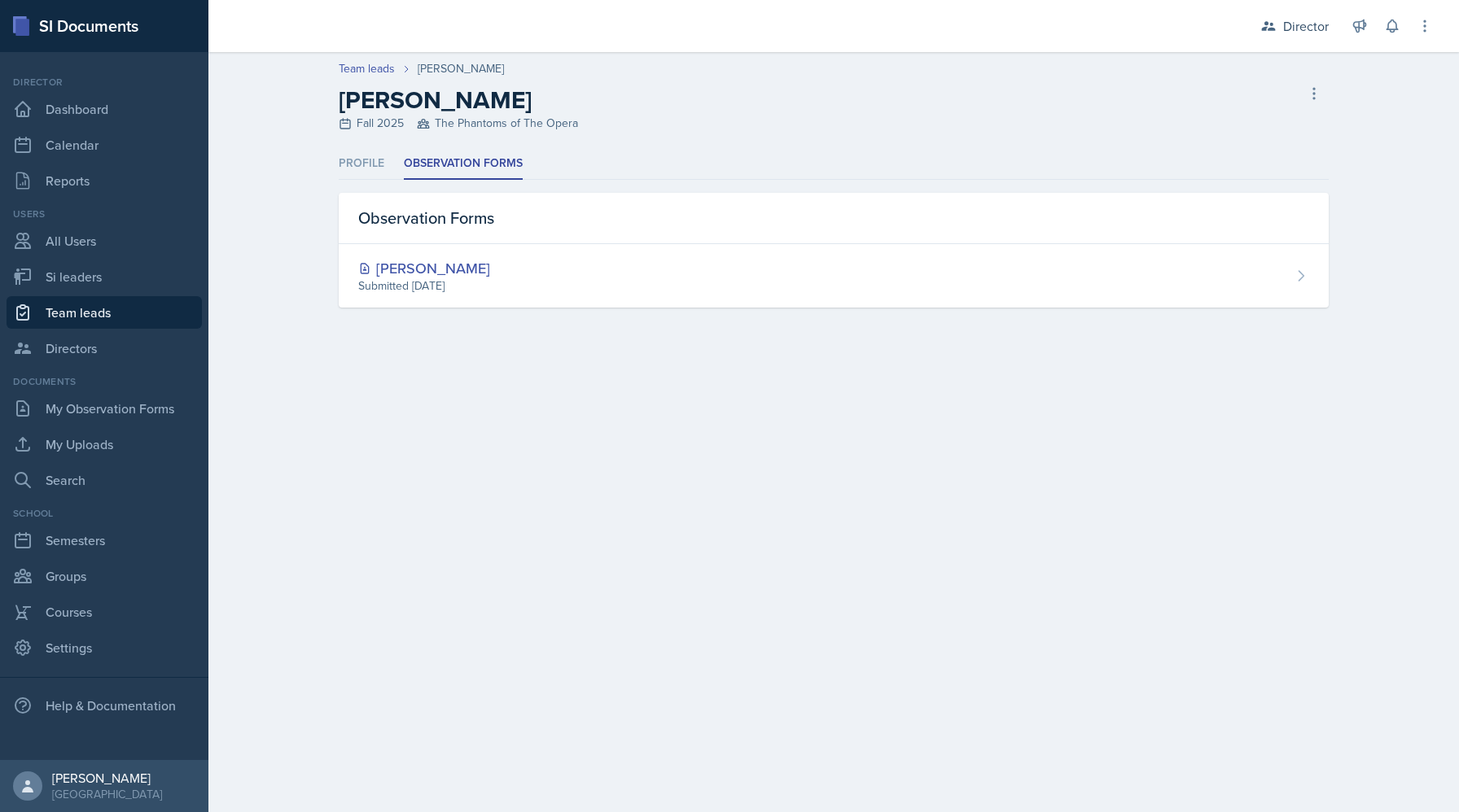
select select "2bed604d-1099-4043-b1bc-2365e8740244"
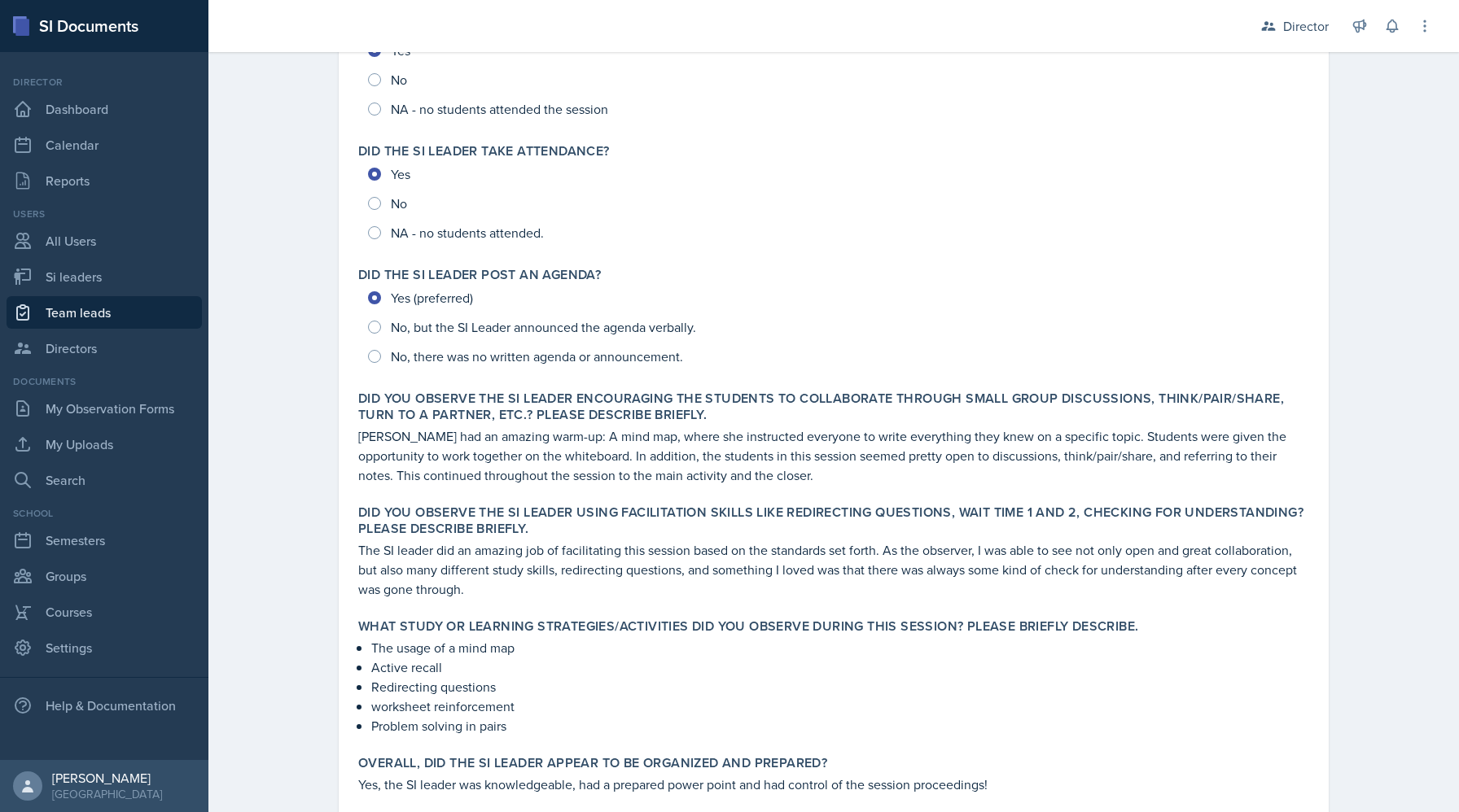
scroll to position [223, 0]
